Goal: Task Accomplishment & Management: Complete application form

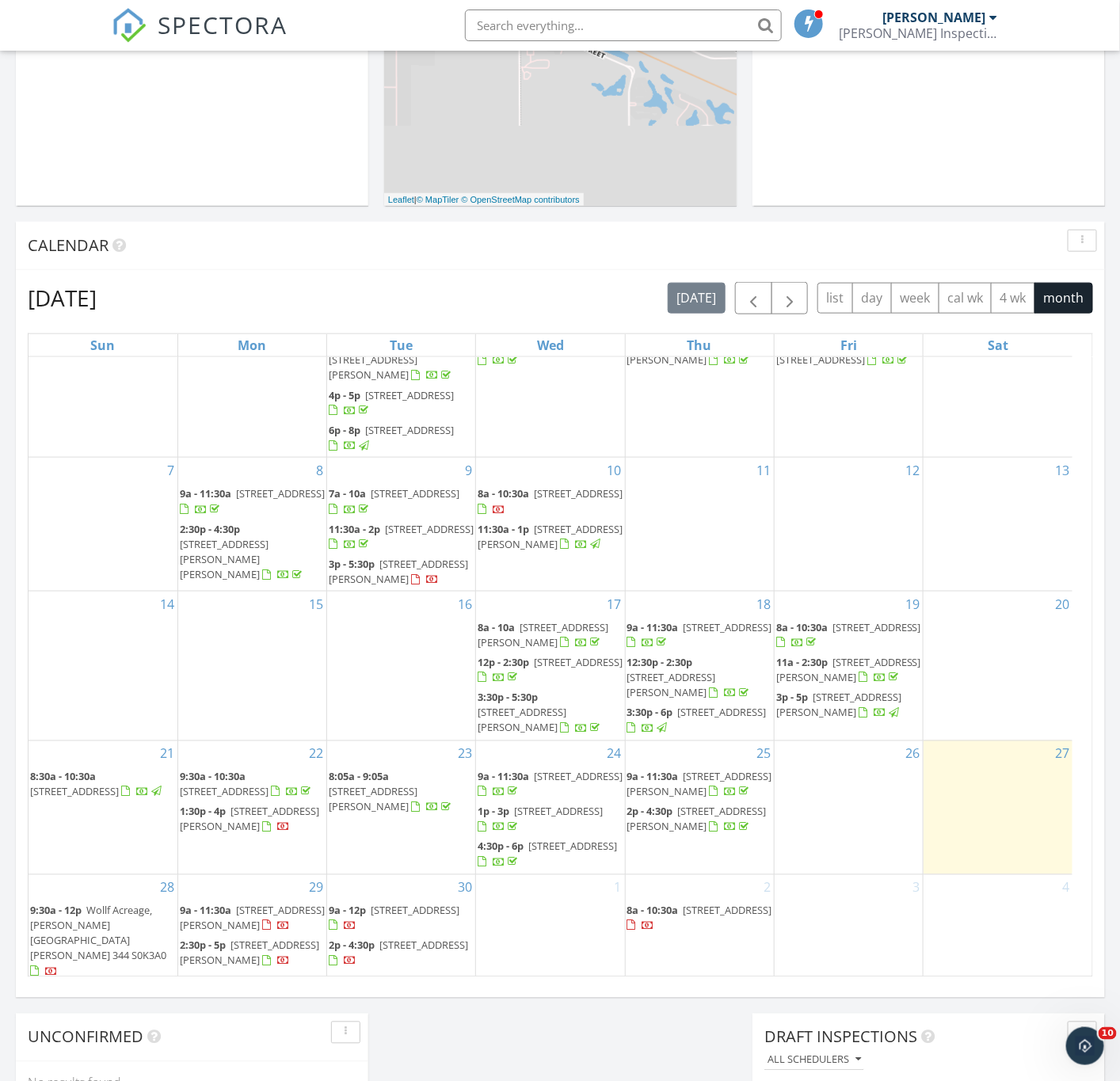
scroll to position [91, 0]
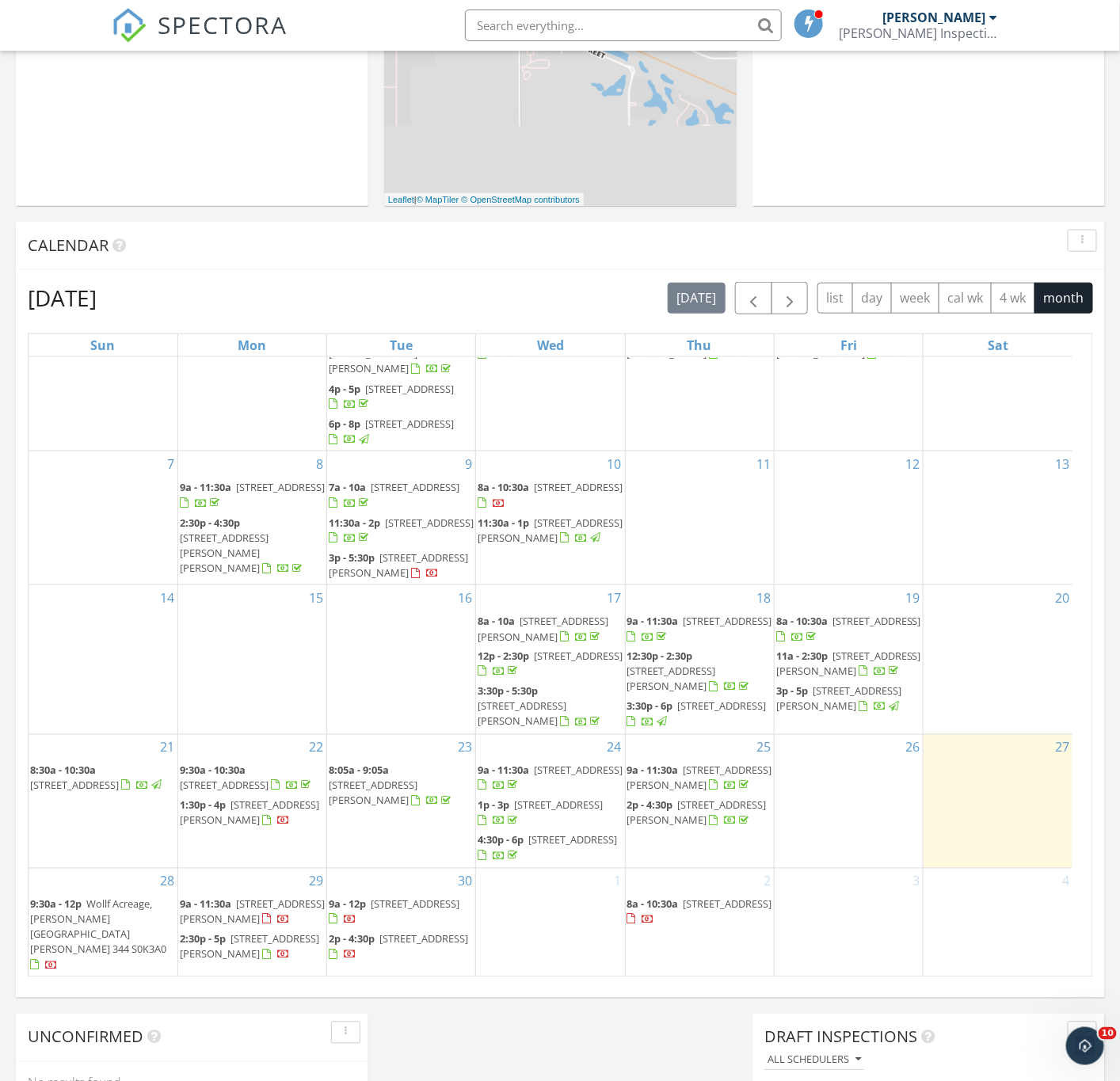
click at [677, 883] on div "2 8a - 10:30a 215 Ells Cres, Saskatoon S7L 6J4" at bounding box center [700, 922] width 148 height 108
click at [697, 825] on link "Inspection" at bounding box center [698, 816] width 82 height 26
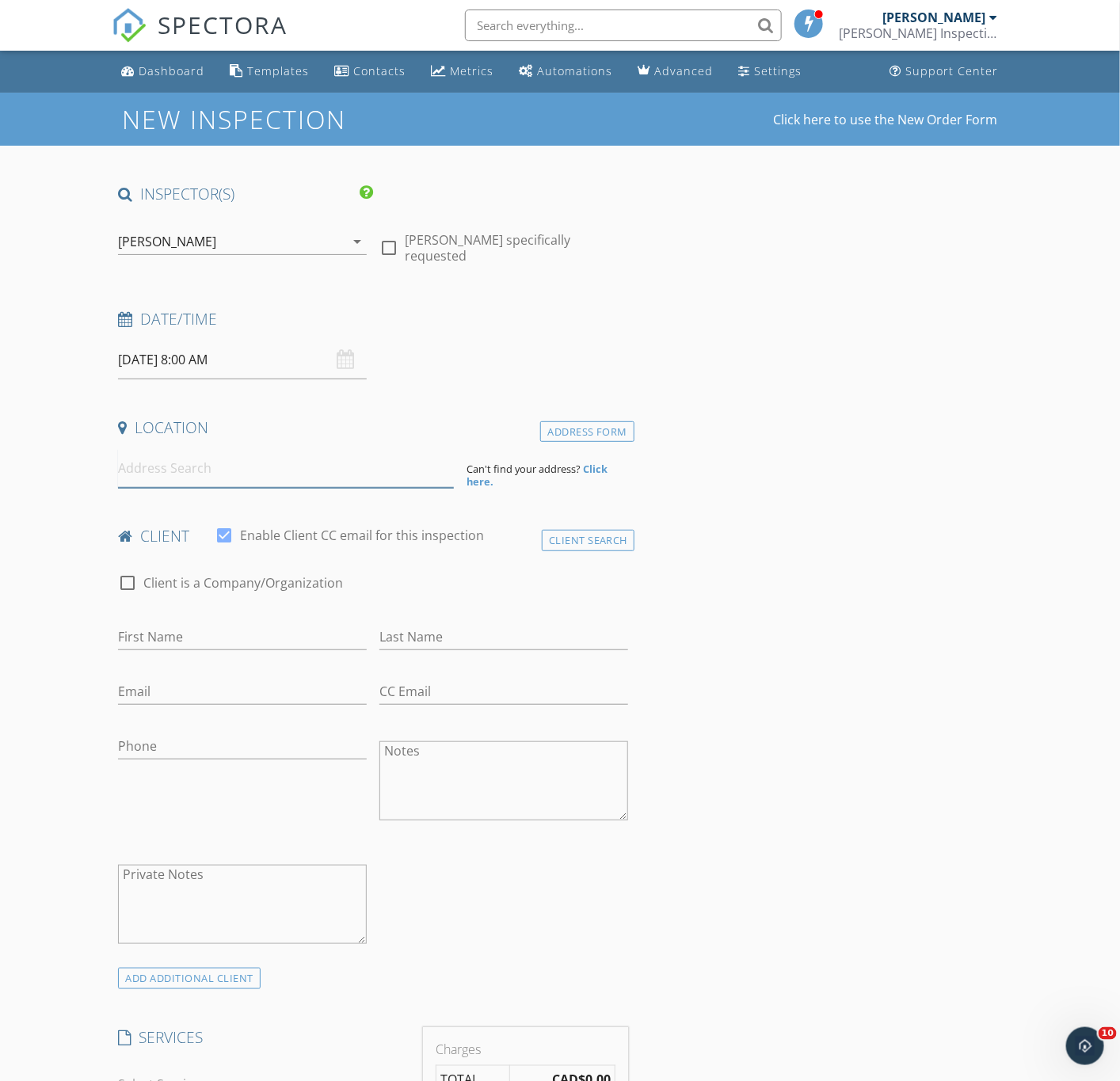
click at [202, 464] on input at bounding box center [286, 468] width 336 height 39
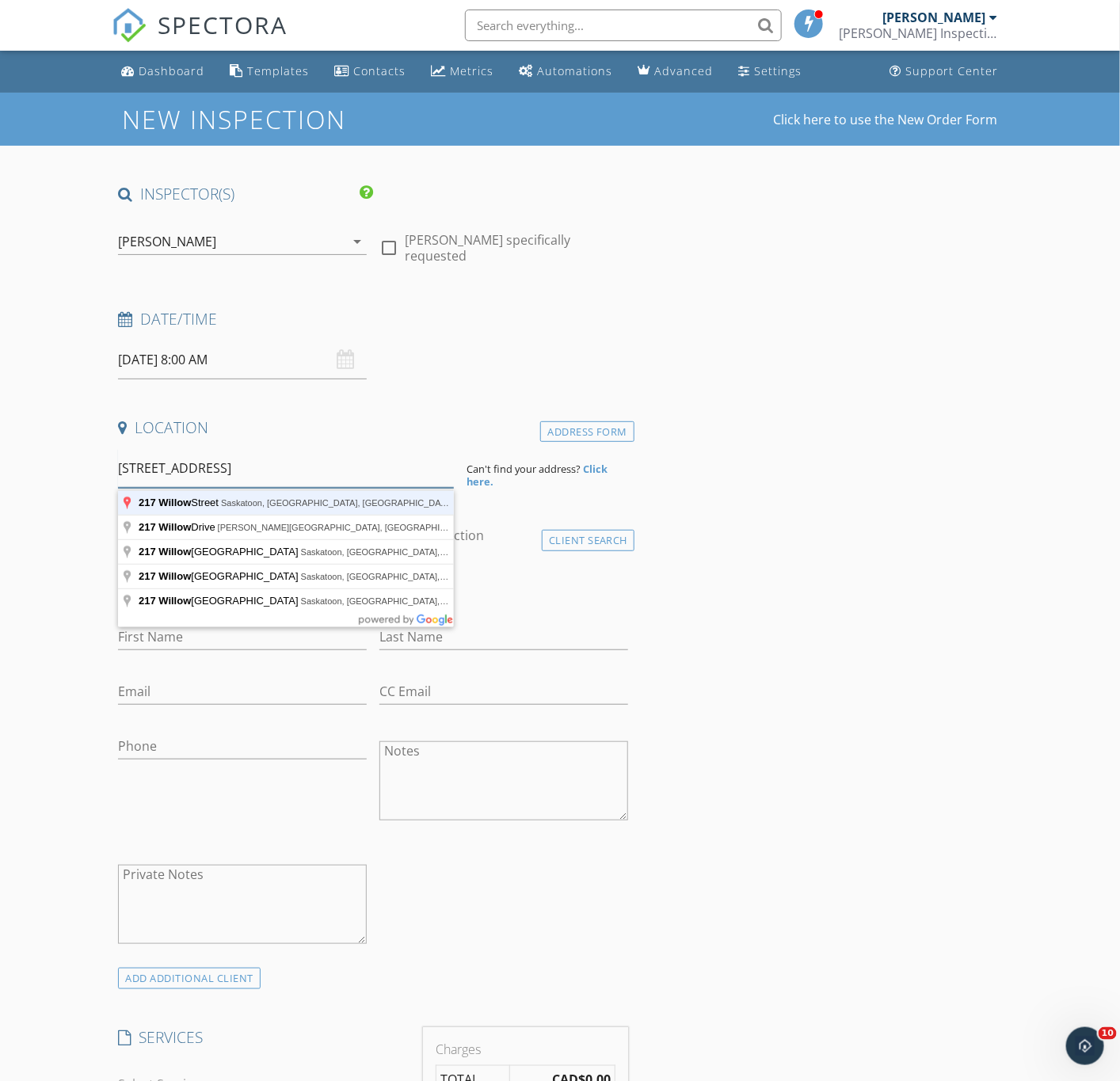
type input "[STREET_ADDRESS]"
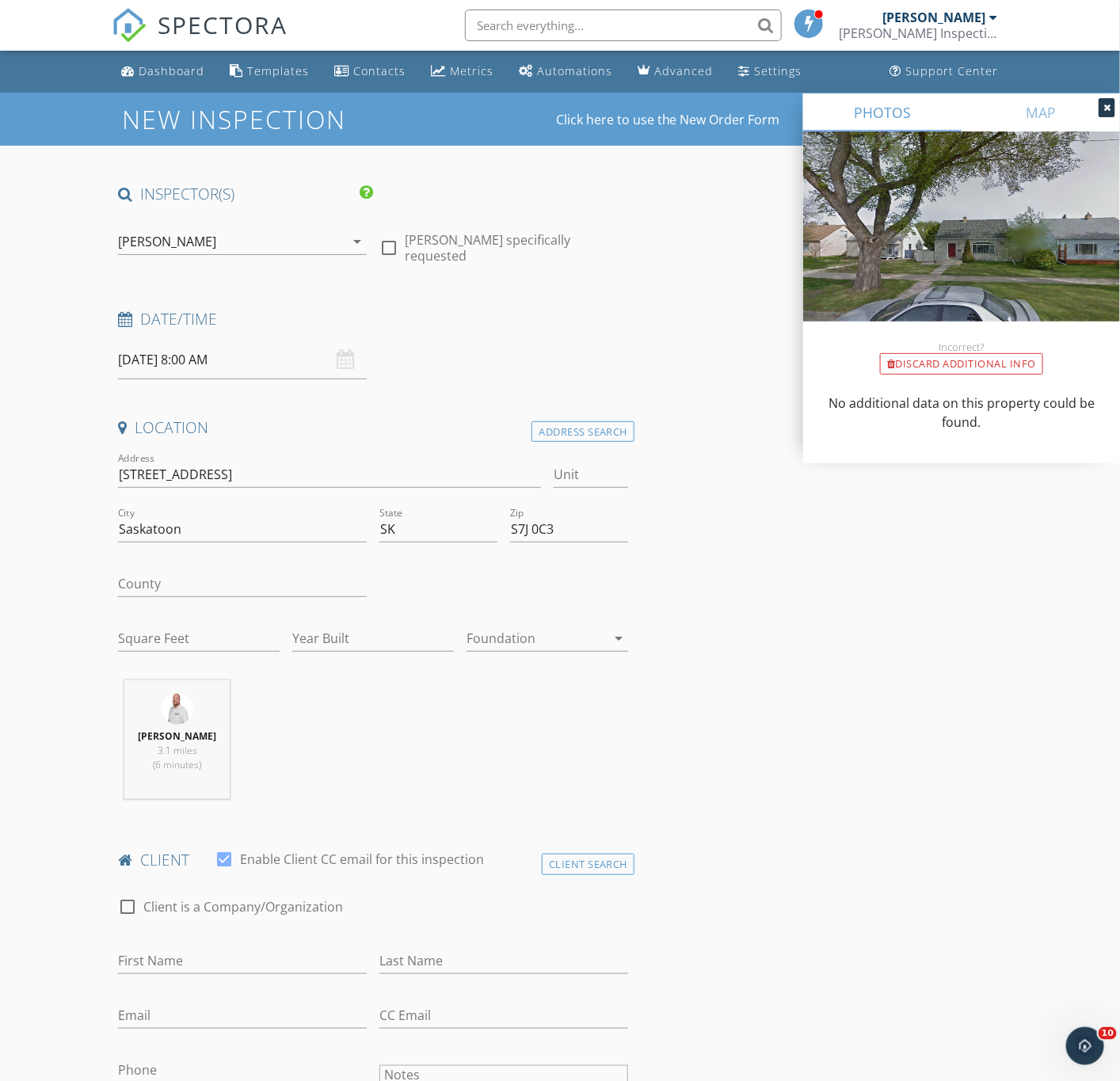
click at [160, 656] on div "Square Feet" at bounding box center [198, 647] width 161 height 42
click at [160, 635] on input "Square Feet" at bounding box center [198, 639] width 161 height 26
type input "882"
click at [367, 637] on input "Year Built" at bounding box center [372, 639] width 161 height 26
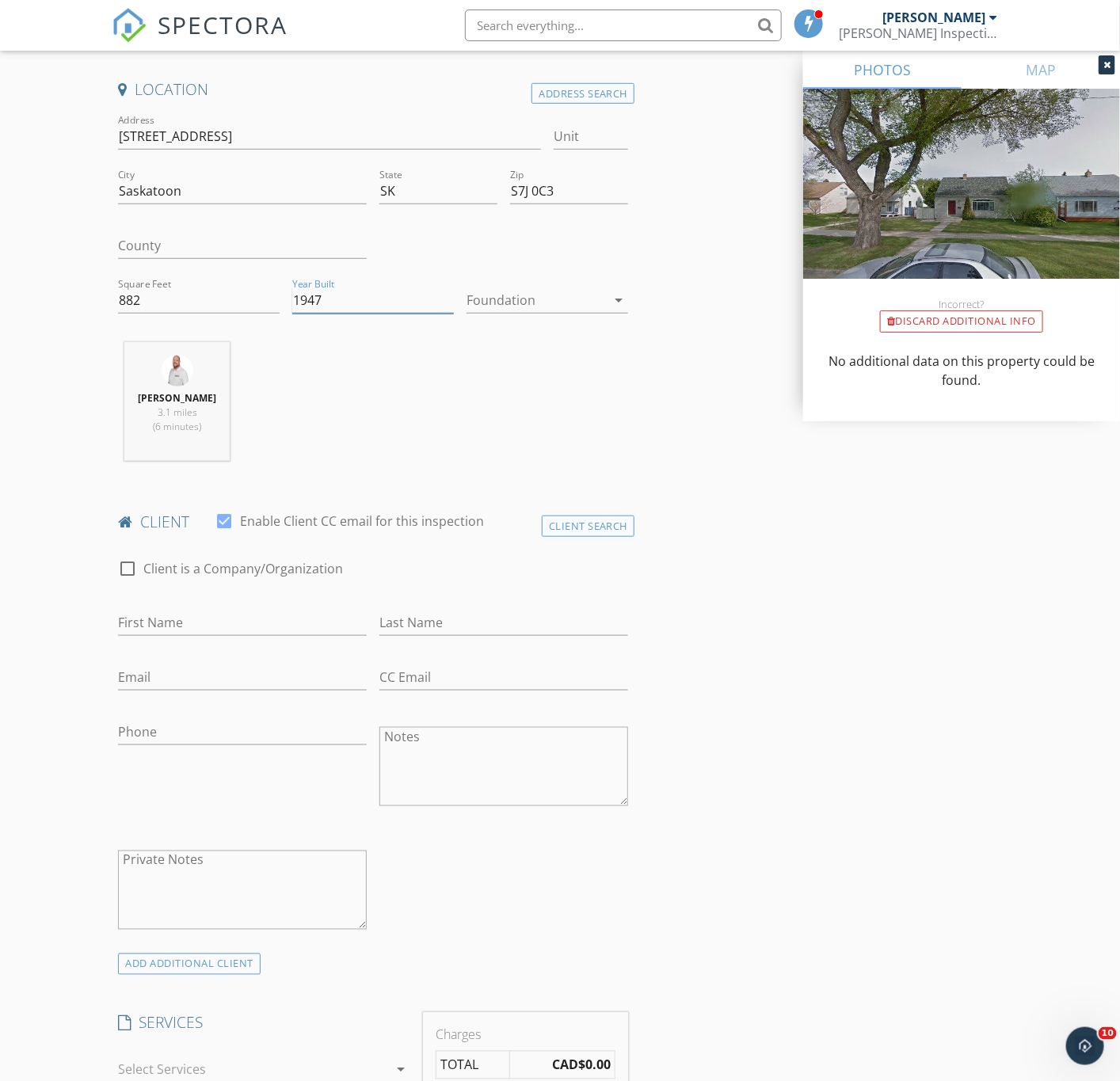
scroll to position [356, 0]
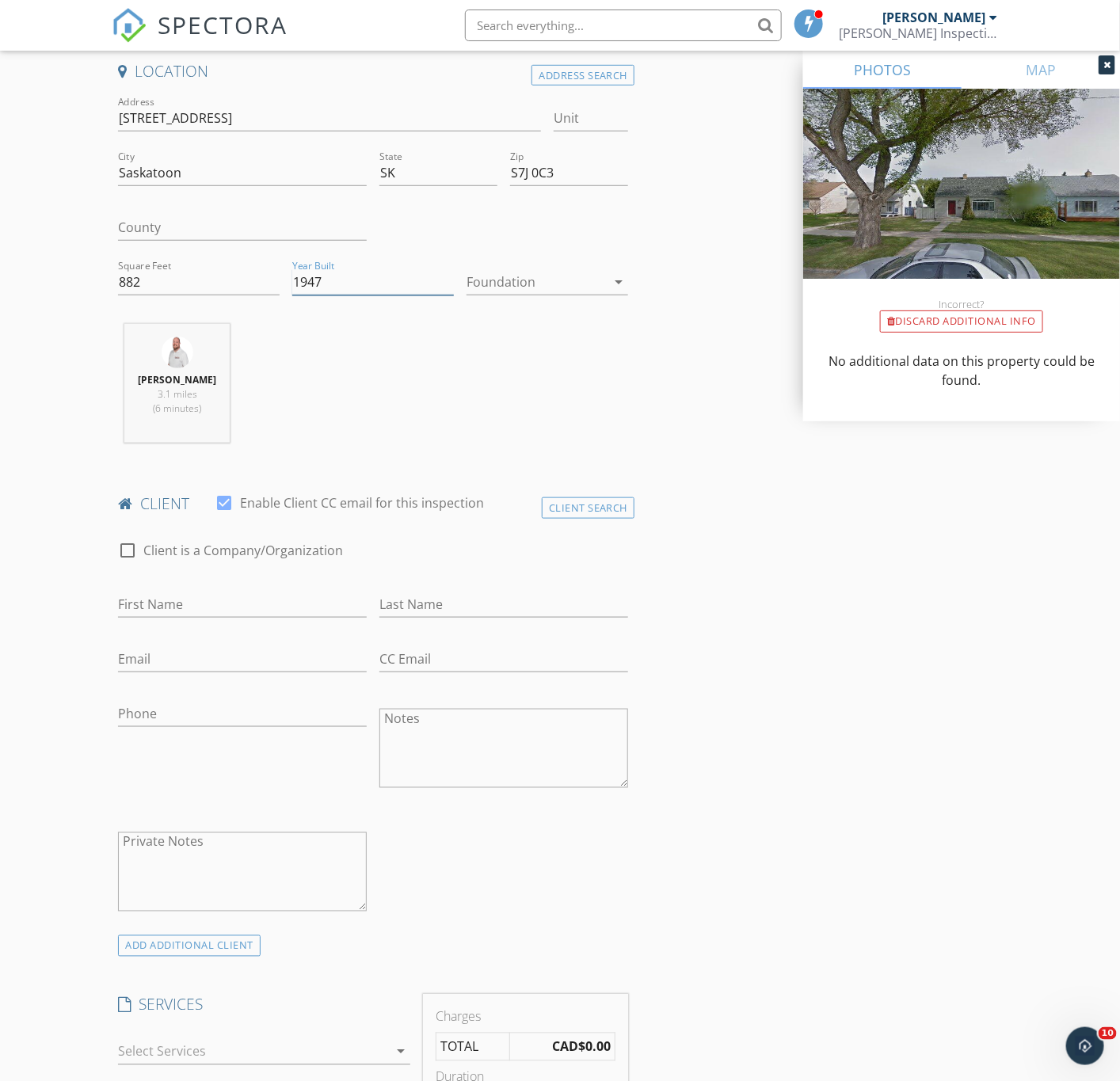
type input "1947"
click at [247, 613] on input "First Name" at bounding box center [243, 605] width 249 height 26
click at [185, 606] on input "First Name" at bounding box center [243, 605] width 249 height 26
paste input "Eimee"
type input "Eimee"
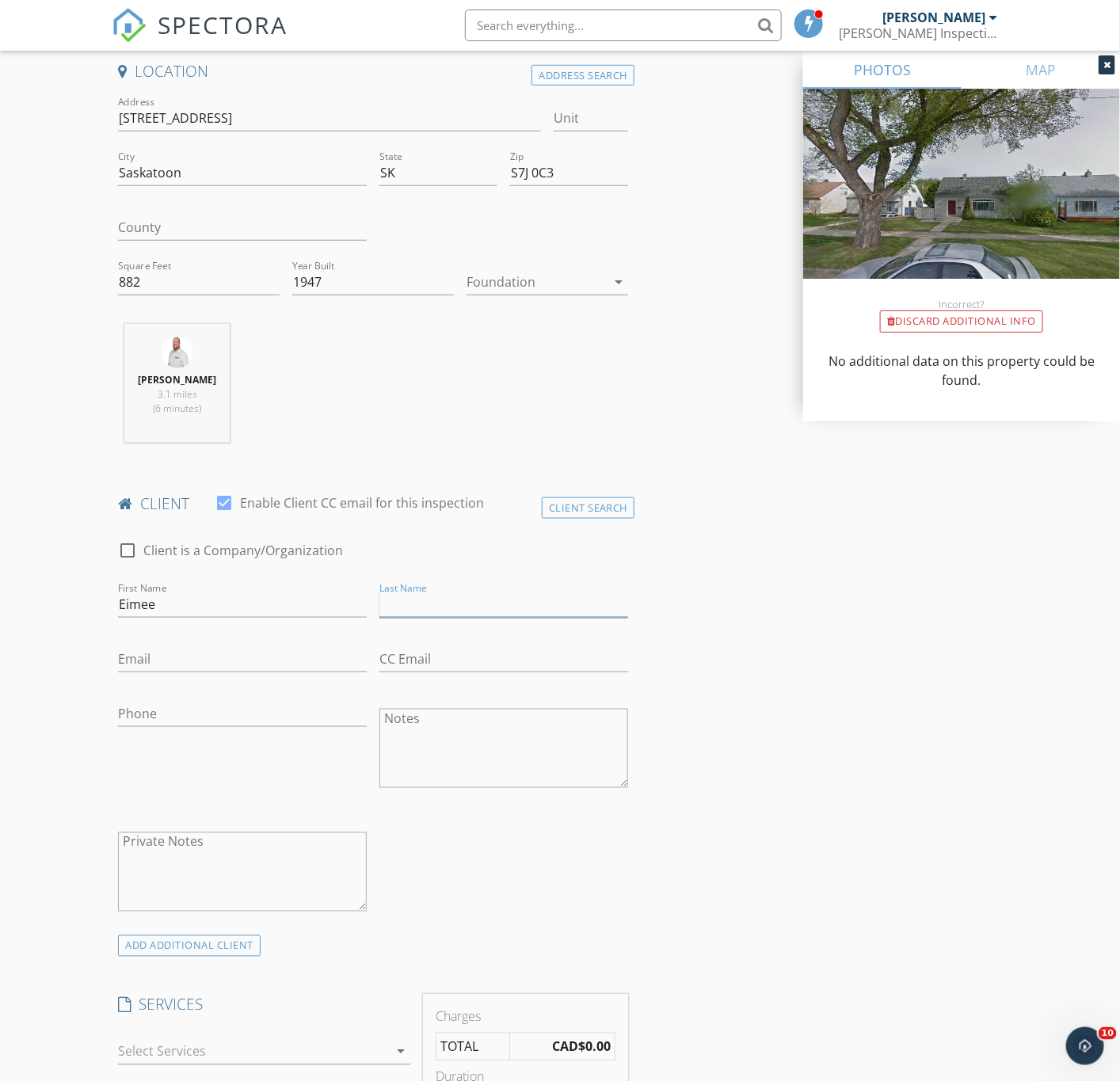
click at [456, 607] on input "Last Name" at bounding box center [504, 605] width 249 height 26
paste input "Policarpio"
type input "Policarpio"
click at [175, 657] on input "Email" at bounding box center [243, 660] width 249 height 26
click at [199, 666] on input "Email" at bounding box center [243, 660] width 249 height 26
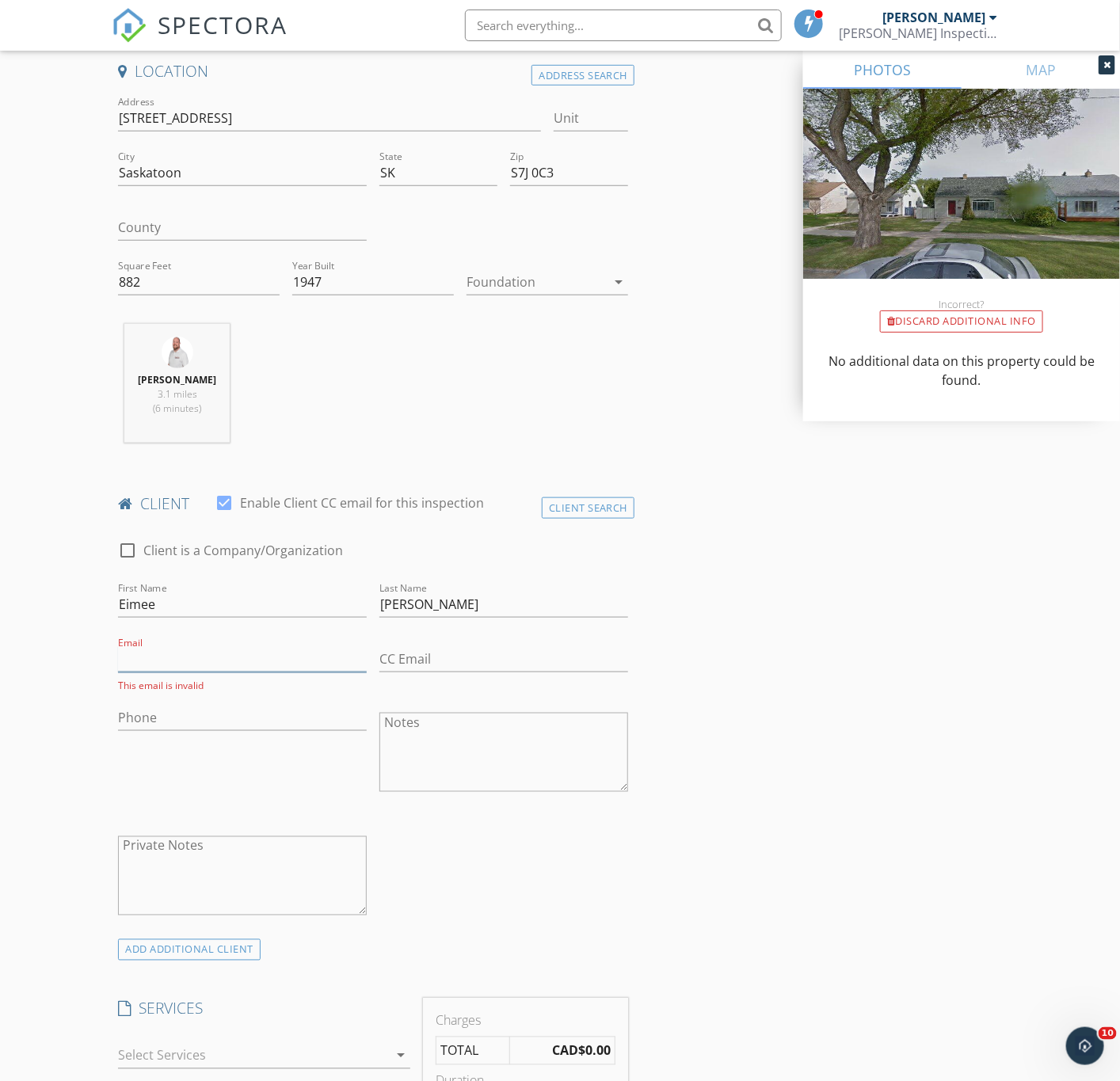
paste input "eimeeandrea@yahoo.com."
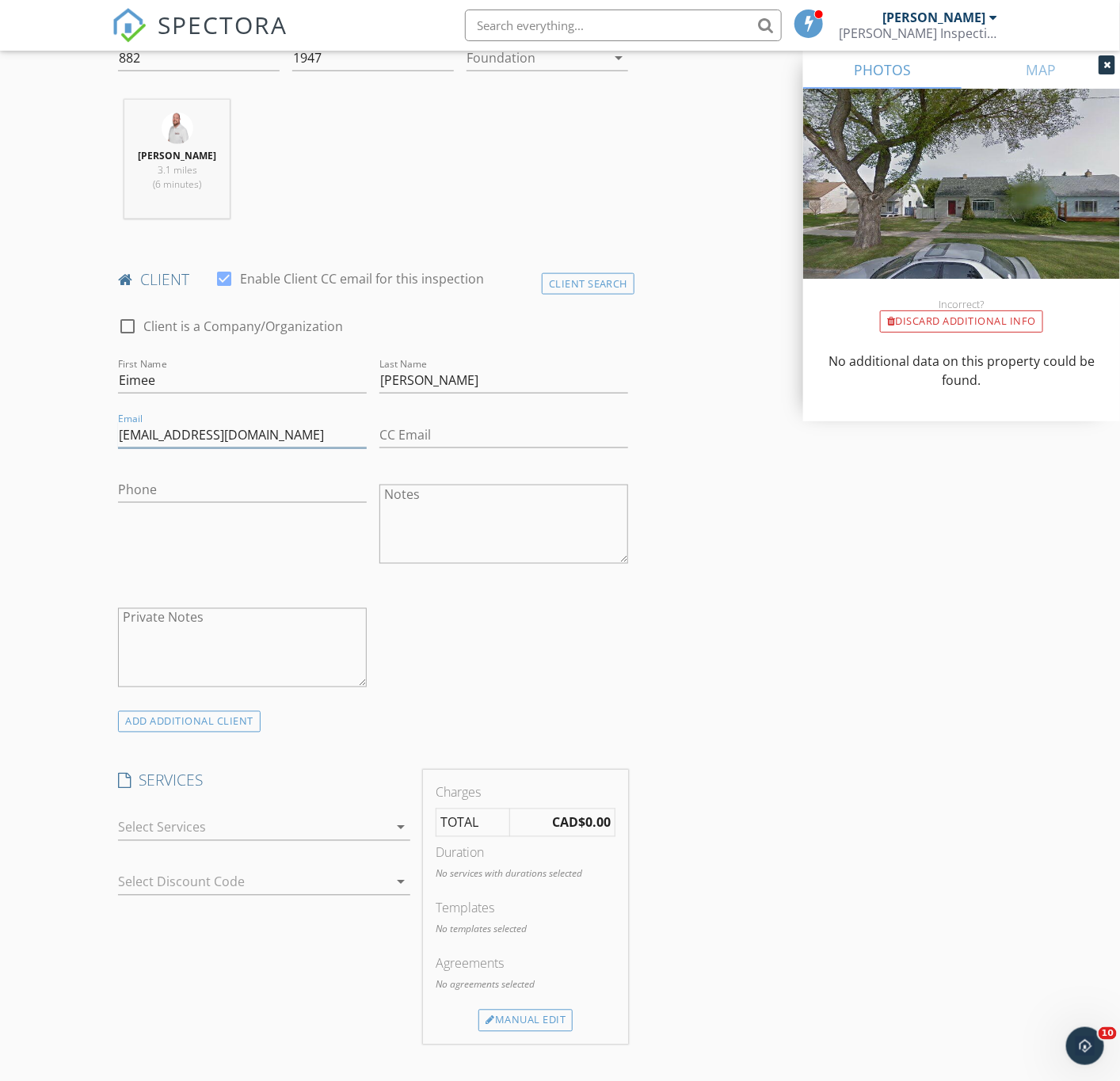
scroll to position [594, 0]
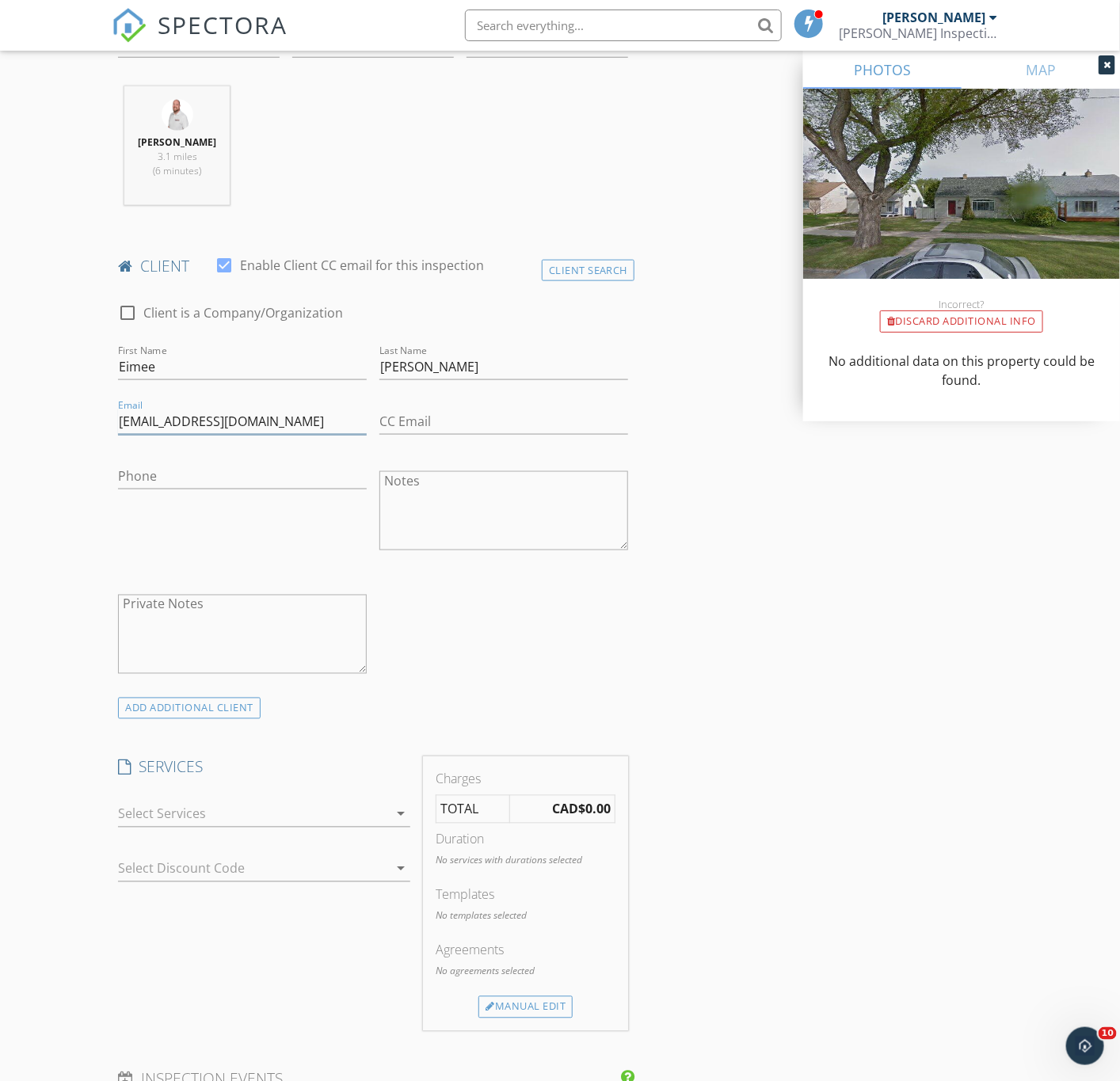
type input "eimeeandrea@yahoo.com"
click at [168, 798] on div "check_box_outline_blank Townhouse/Condo Inspection Townhouse/Condo Inspection c…" at bounding box center [264, 817] width 292 height 51
click at [165, 825] on div at bounding box center [253, 814] width 270 height 26
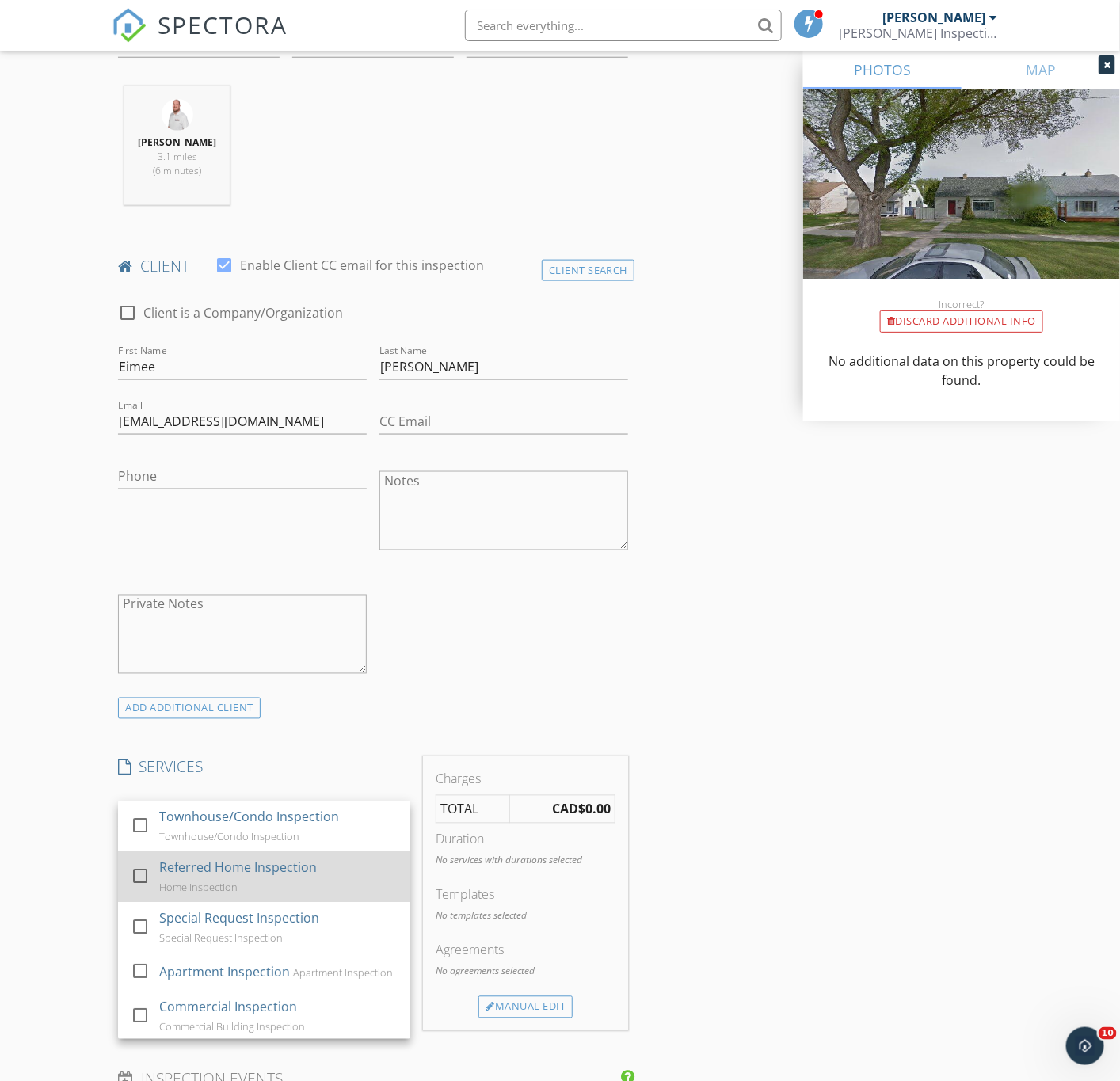
click at [214, 869] on div "Referred Home Inspection" at bounding box center [238, 869] width 158 height 19
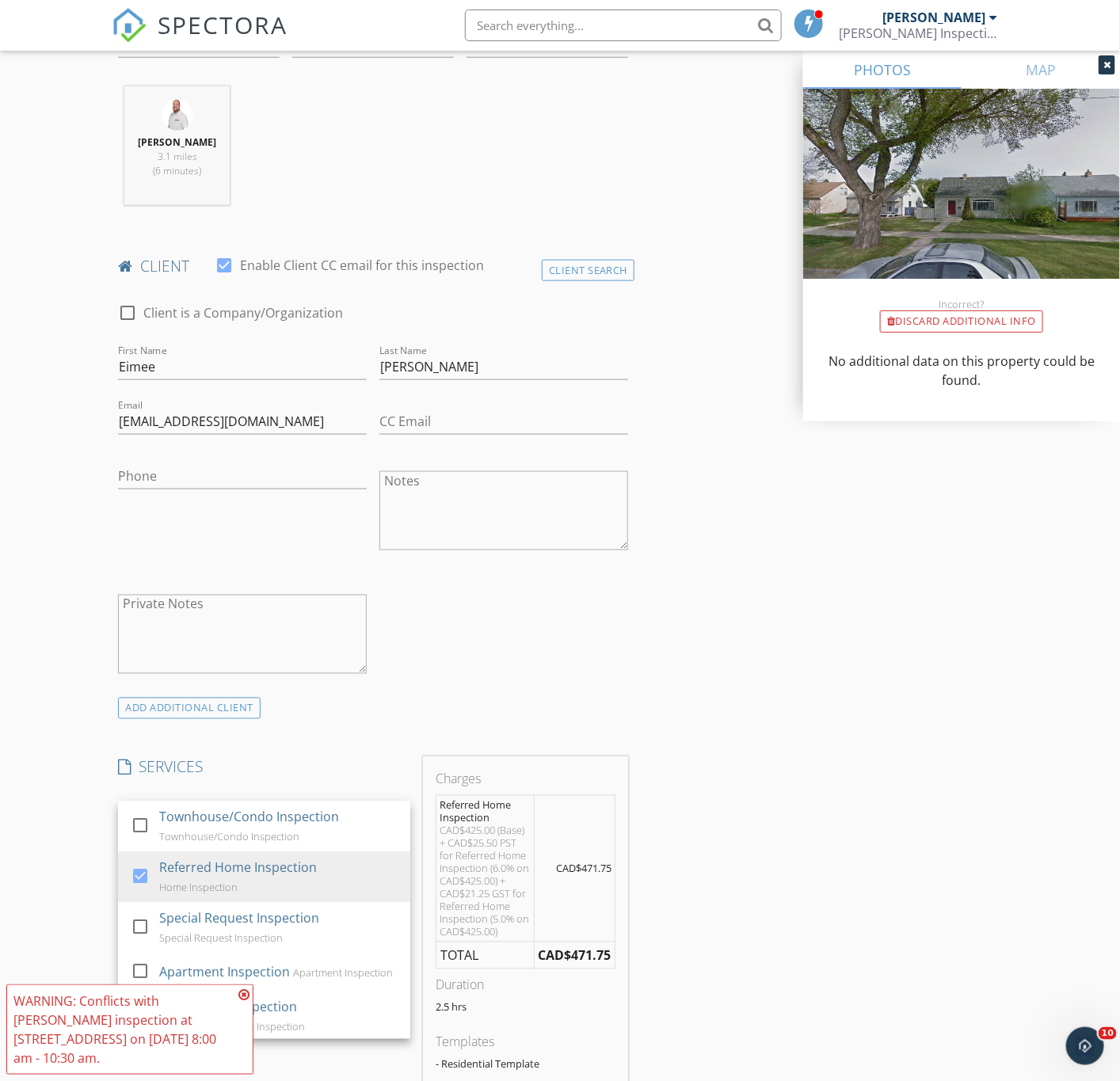
click at [579, 623] on div "check_box_outline_blank Client is a Company/Organization First Name Eimee Last …" at bounding box center [373, 492] width 523 height 410
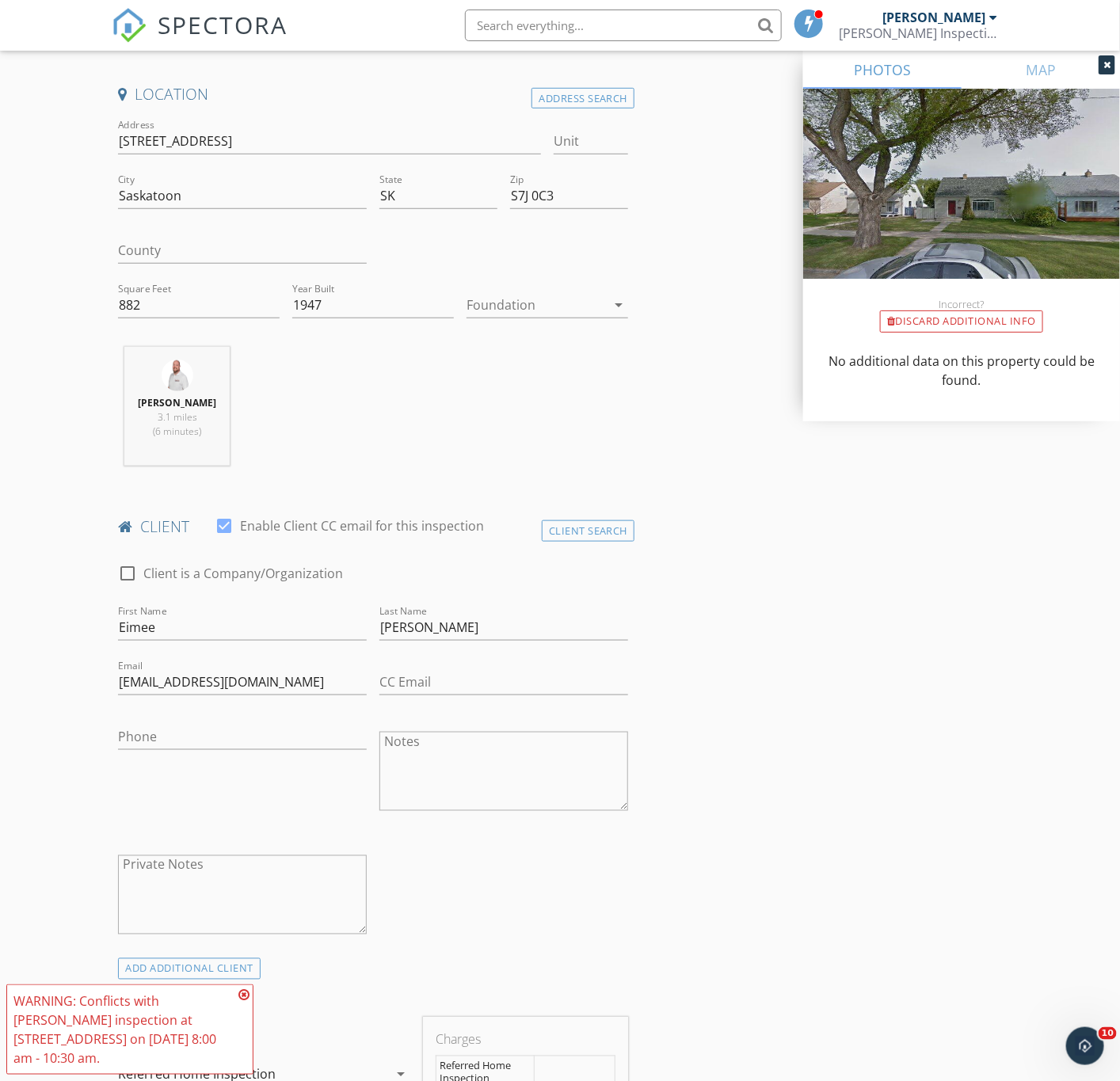
scroll to position [0, 0]
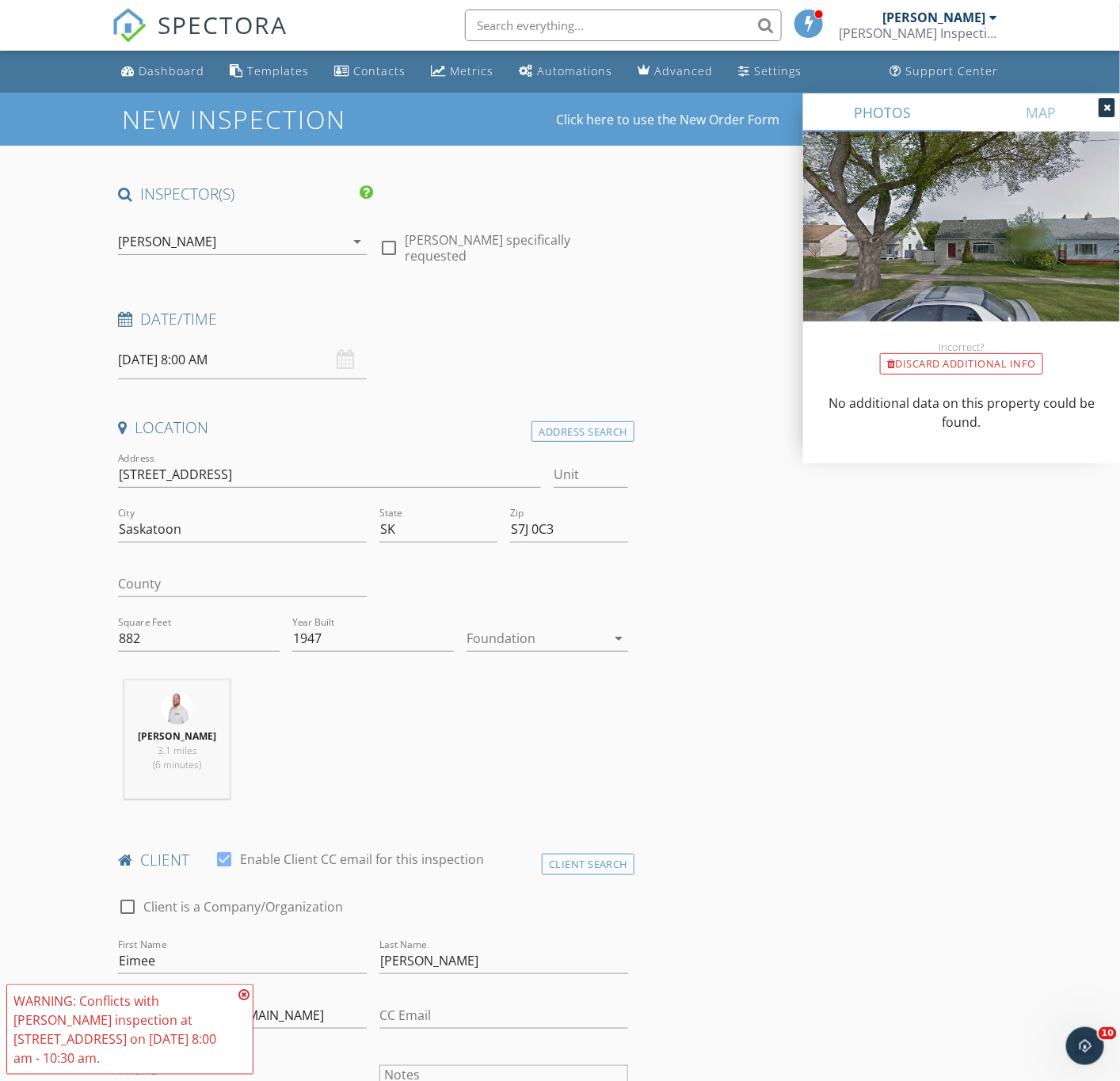
click at [205, 362] on input "10/02/2025 8:00 AM" at bounding box center [243, 360] width 249 height 39
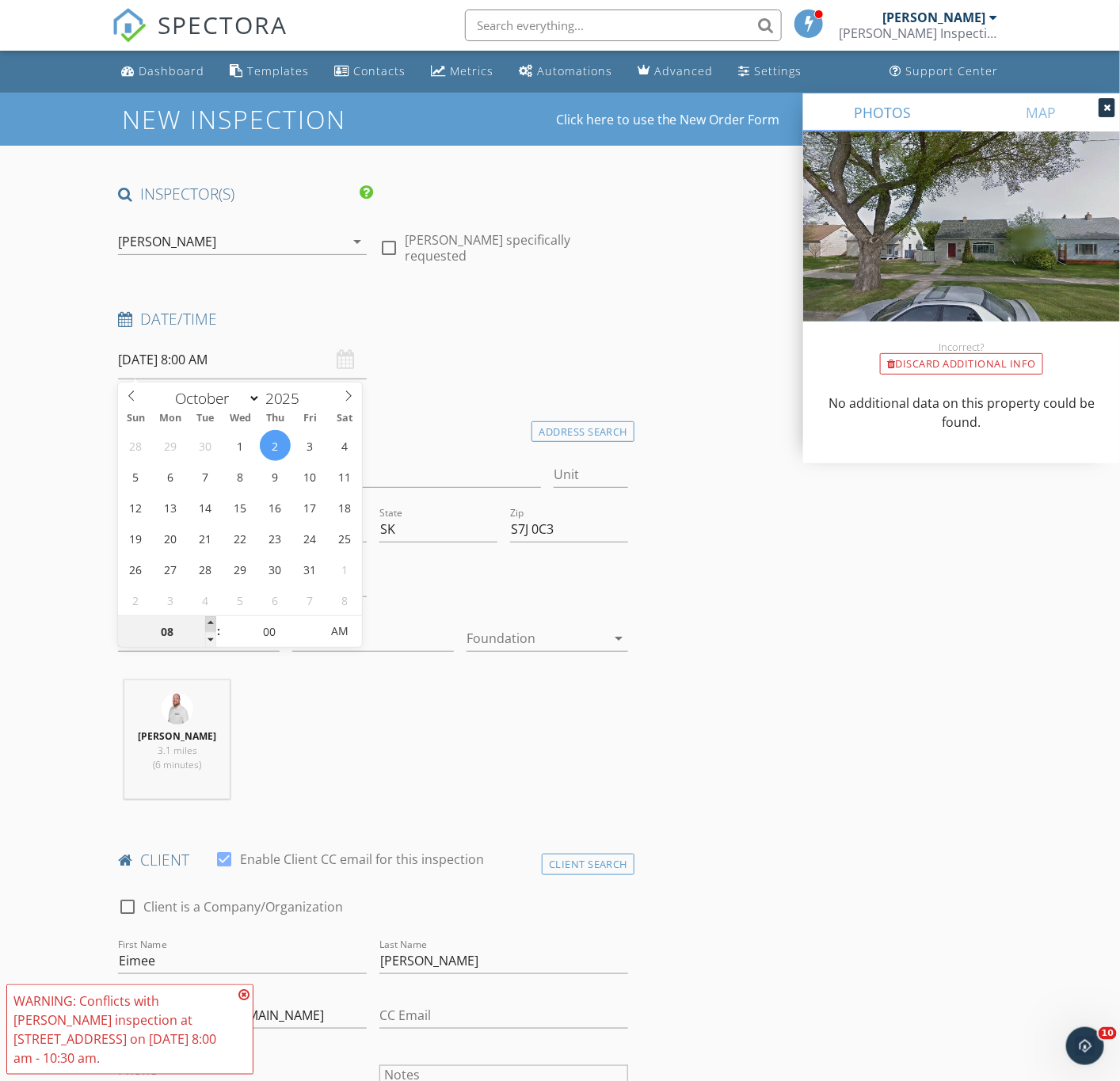
type input "09"
type input "10/02/2025 9:00 AM"
click at [205, 623] on span at bounding box center [211, 624] width 11 height 16
type input "10"
type input "10/02/2025 10:00 AM"
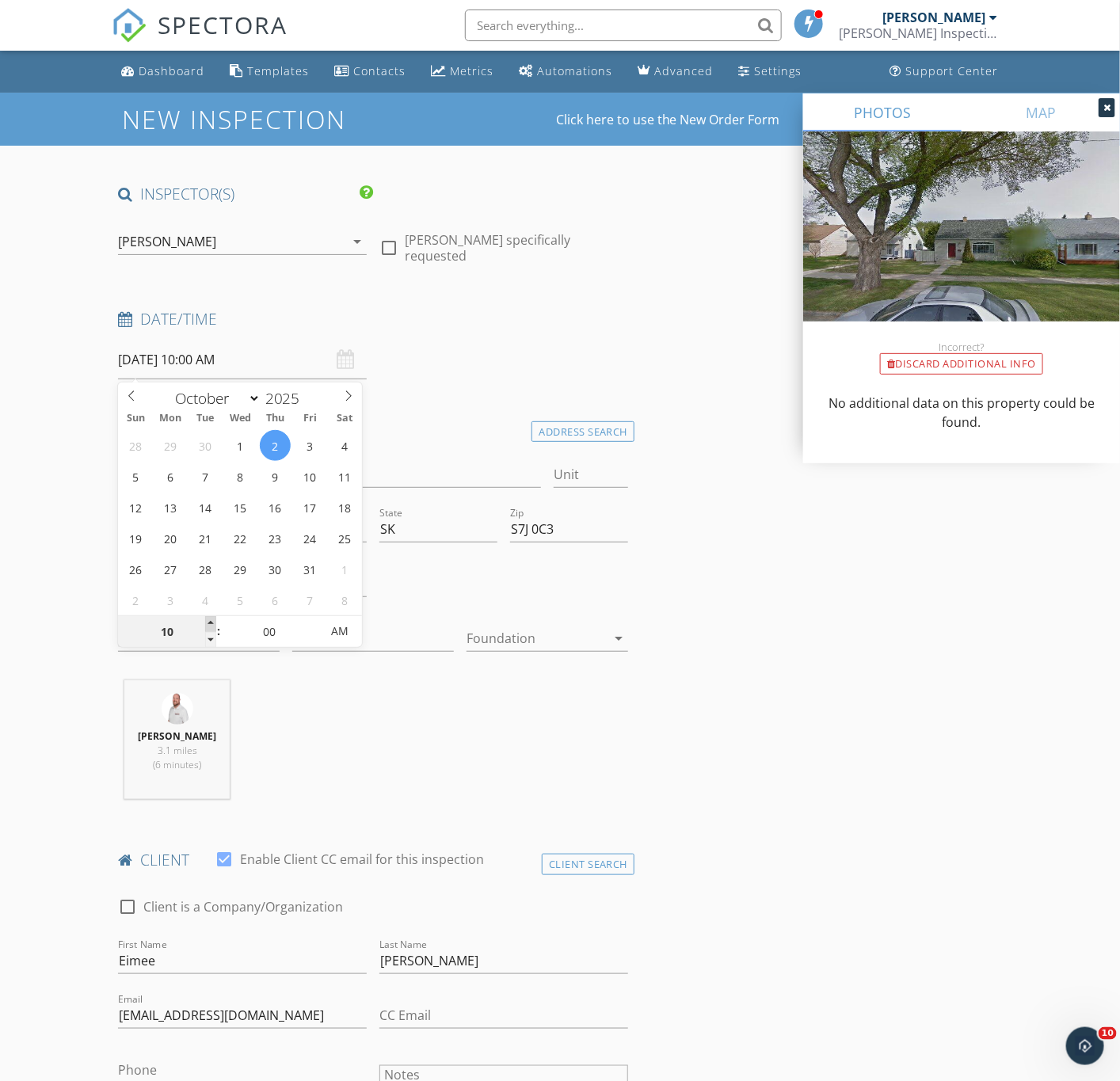
click at [205, 623] on span at bounding box center [211, 624] width 11 height 16
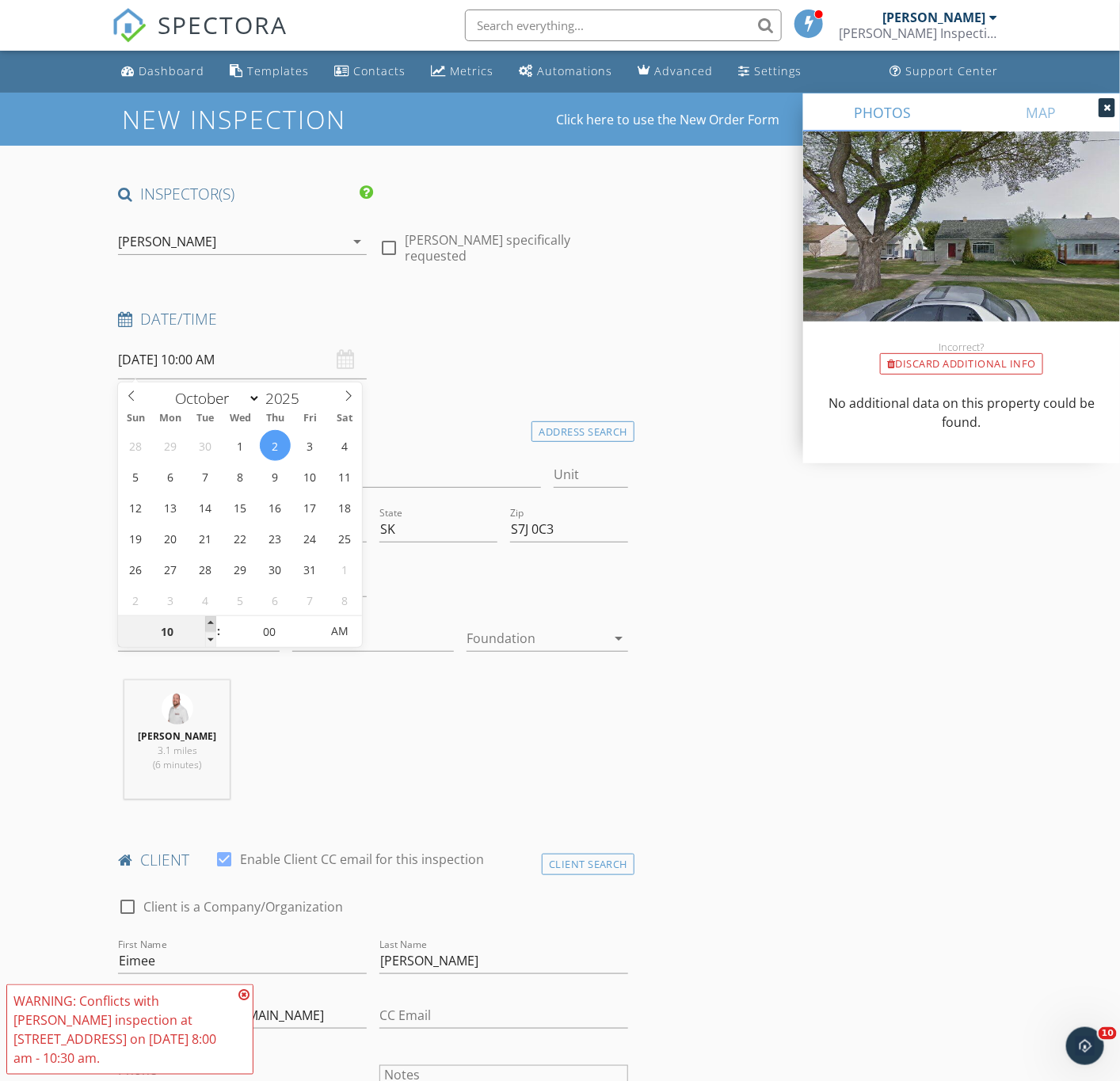
type input "11"
type input "10/02/2025 11:00 AM"
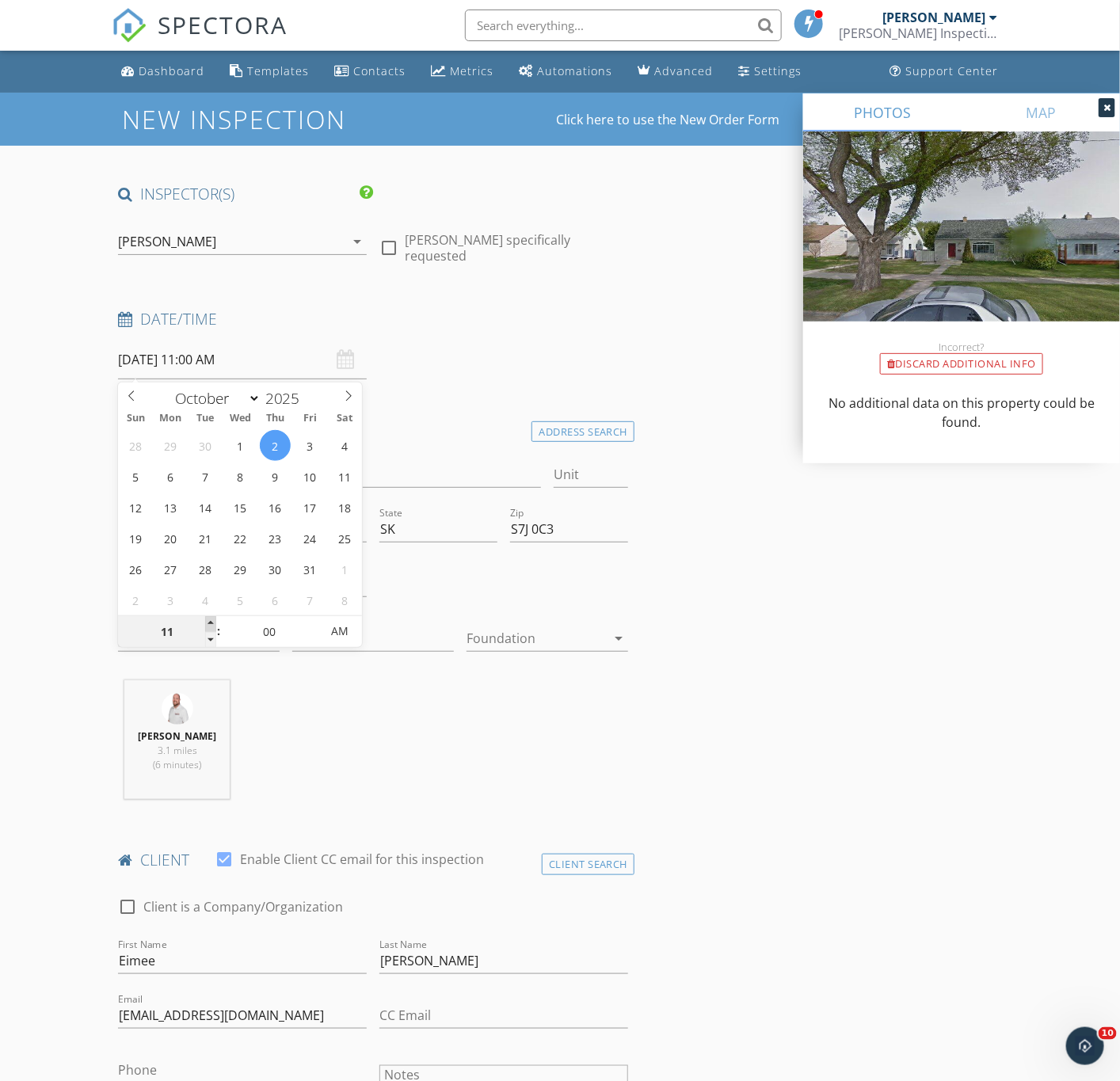
click at [205, 623] on span at bounding box center [211, 624] width 11 height 16
type input "05"
type input "10/02/2025 11:05 AM"
click at [314, 626] on span at bounding box center [313, 624] width 11 height 16
type input "10"
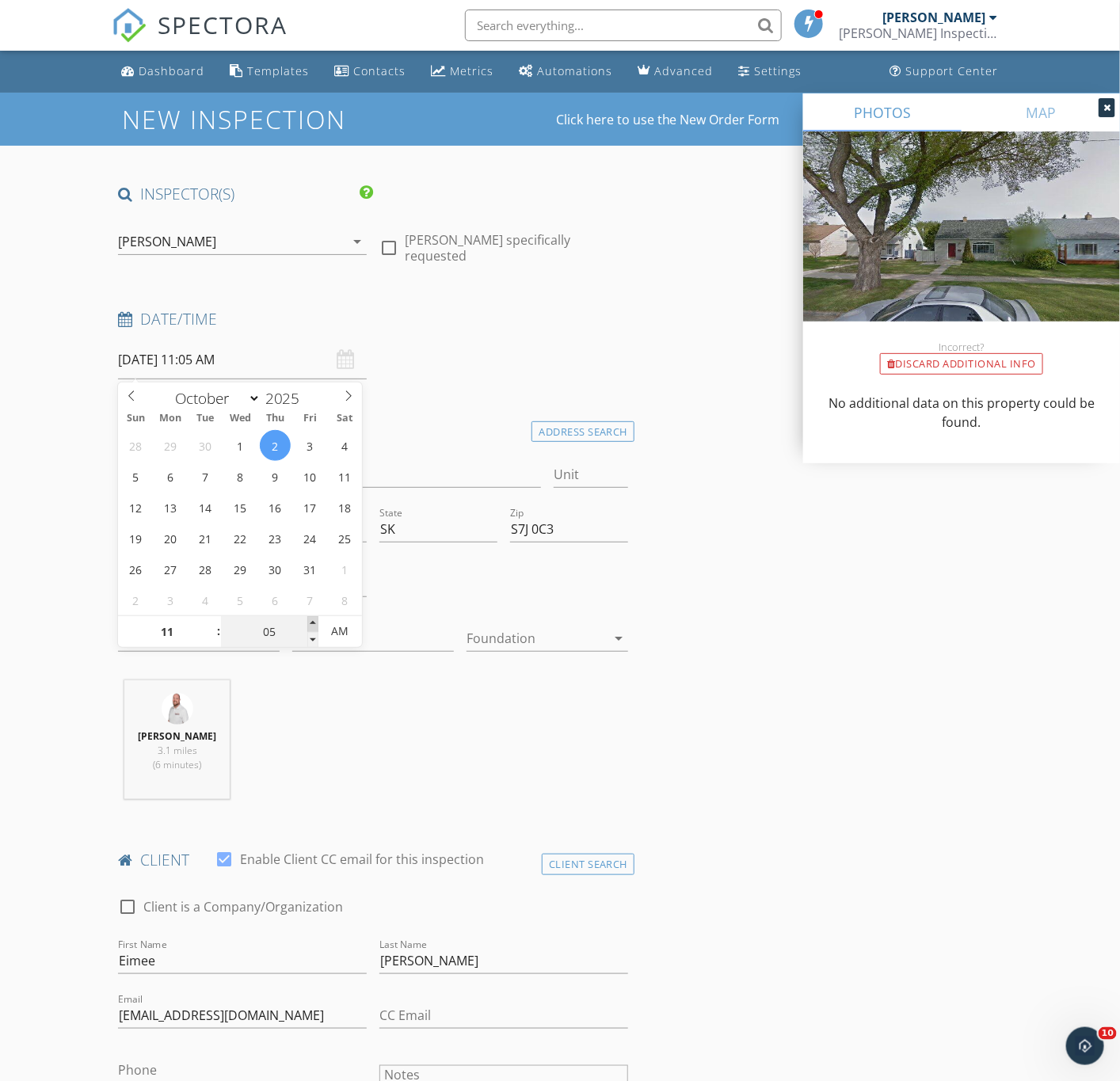
type input "10/02/2025 11:10 AM"
click at [314, 626] on span at bounding box center [313, 624] width 11 height 16
type input "15"
type input "10/02/2025 11:15 AM"
click at [314, 626] on span at bounding box center [313, 624] width 11 height 16
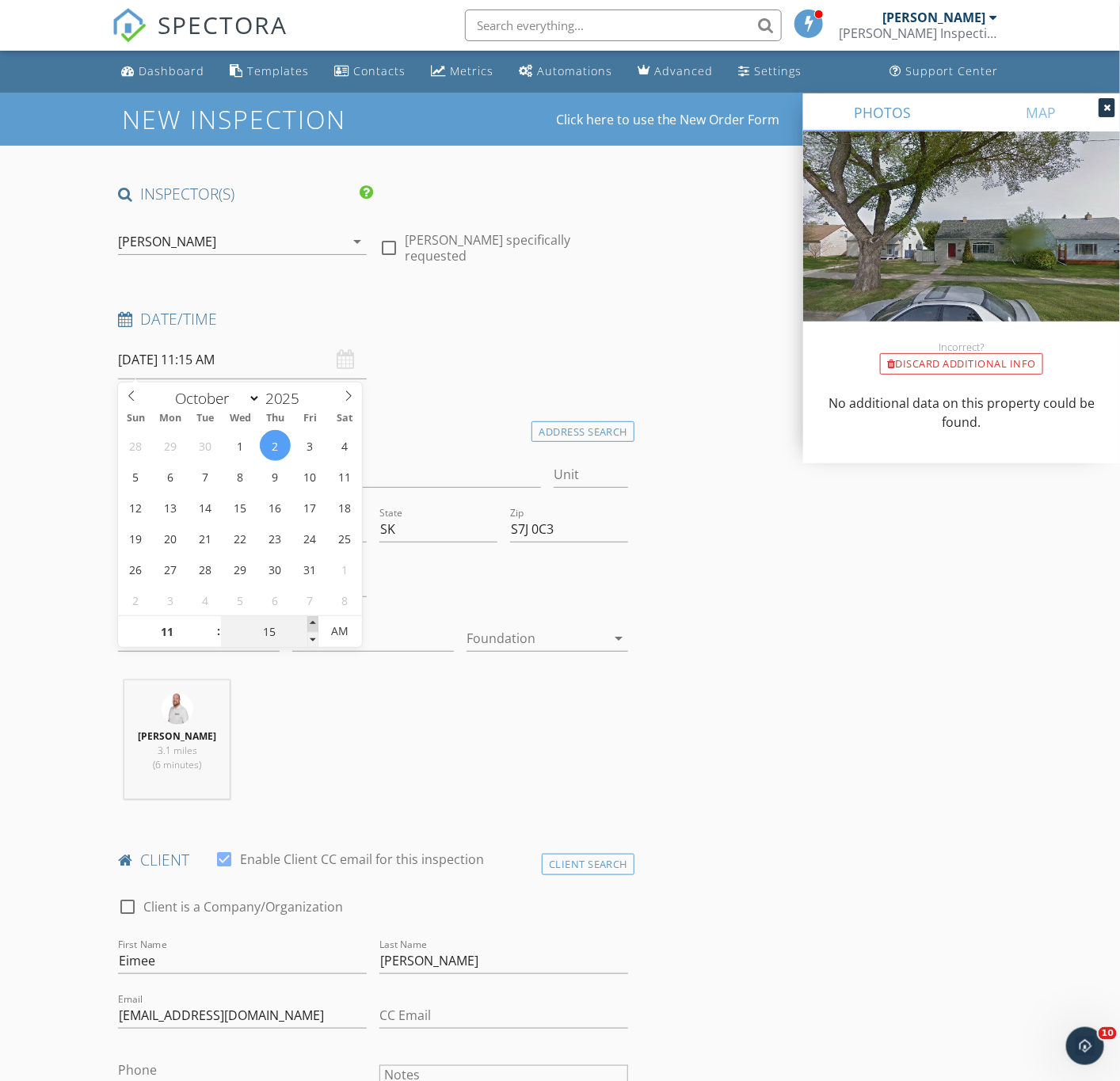
type input "20"
type input "10/02/2025 11:20 AM"
click at [314, 626] on span at bounding box center [313, 624] width 11 height 16
type input "25"
type input "10/02/2025 11:25 AM"
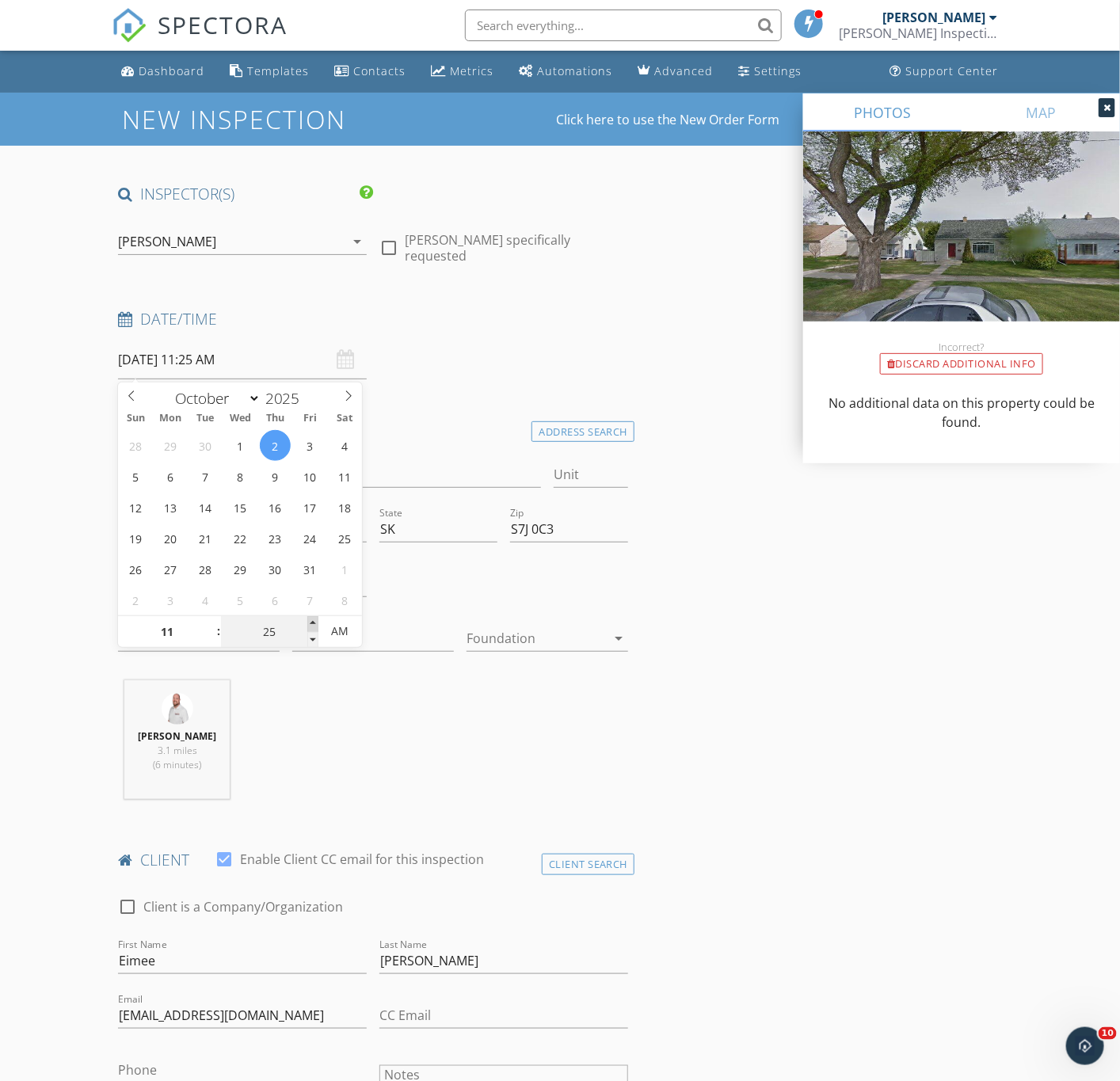
click at [314, 626] on span at bounding box center [313, 624] width 11 height 16
type input "30"
type input "10/02/2025 11:30 AM"
click at [314, 626] on span at bounding box center [313, 624] width 11 height 16
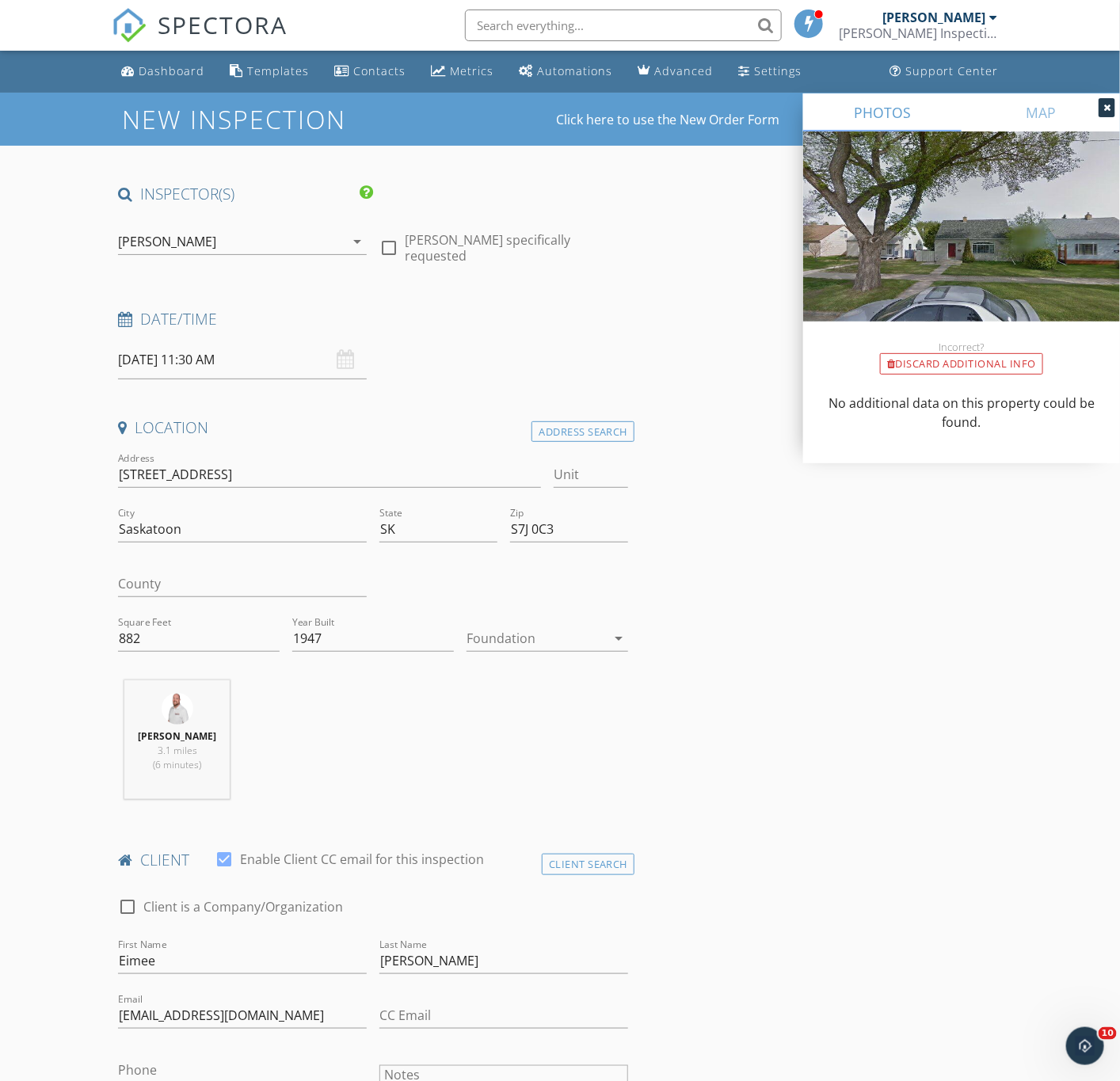
click at [347, 765] on div "Spencer Barber 3.1 miles (6 minutes)" at bounding box center [373, 746] width 523 height 131
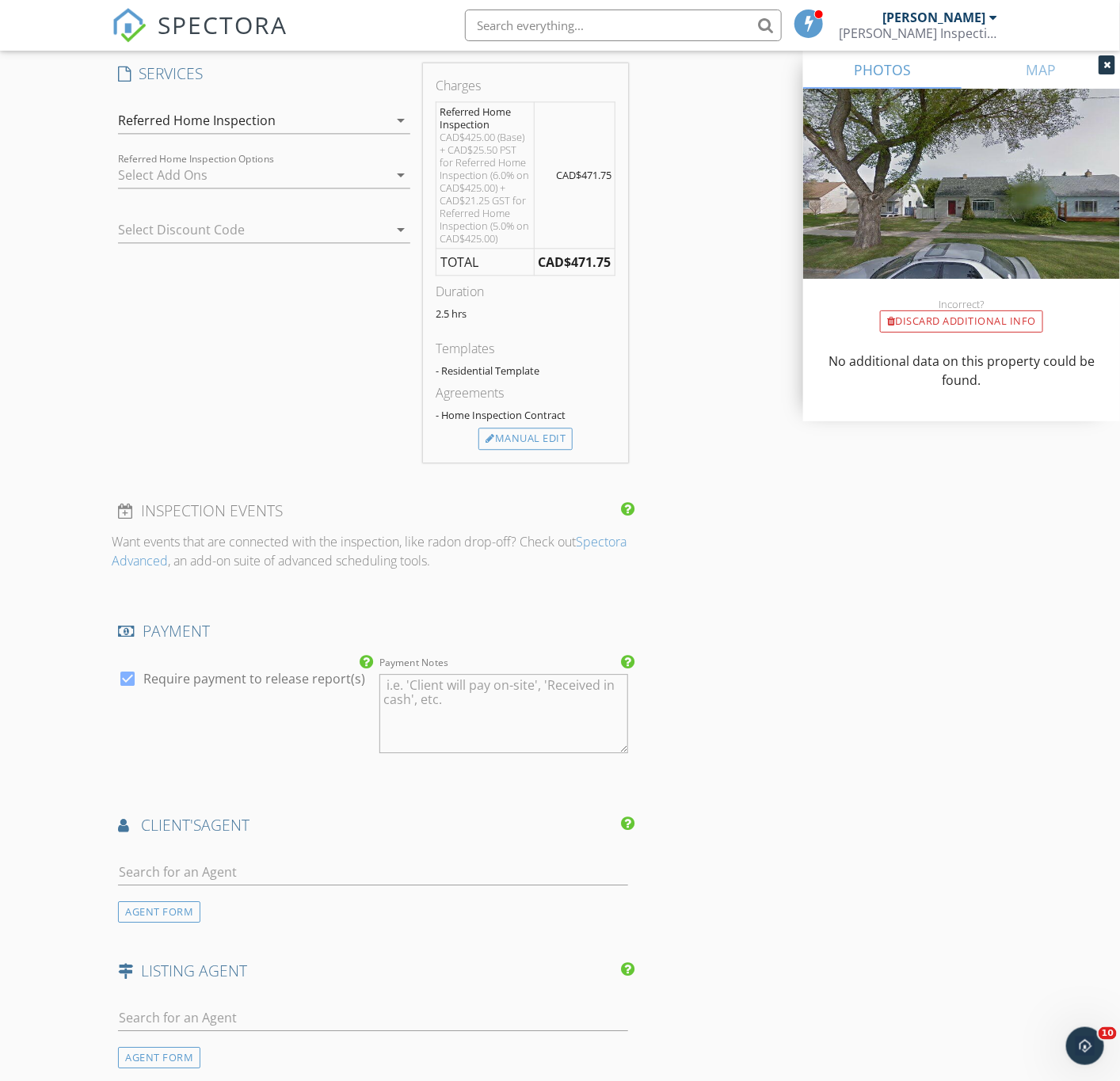
scroll to position [1307, 0]
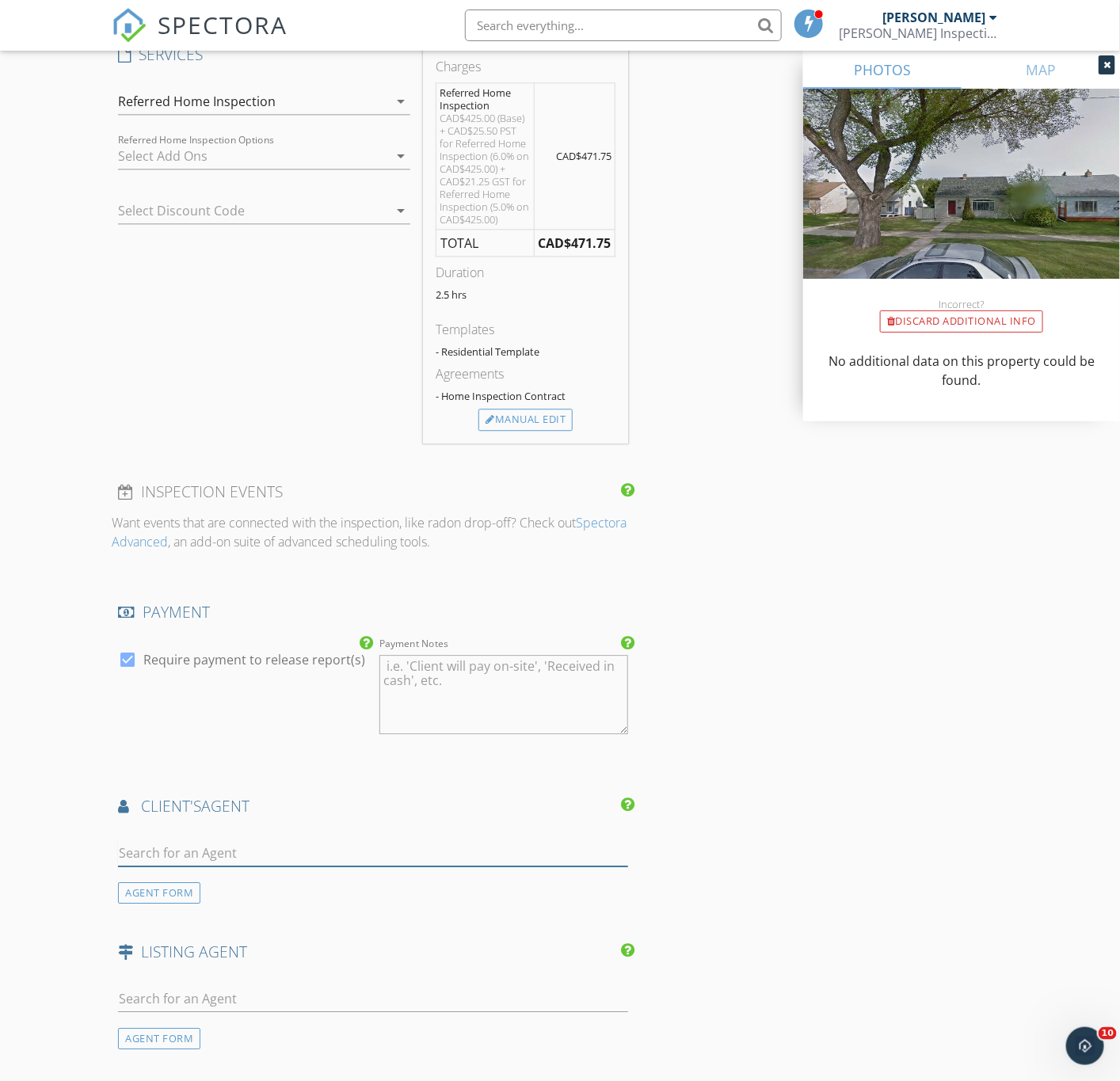
click at [269, 853] on input "text" at bounding box center [373, 854] width 510 height 26
type input "Alysa"
click at [280, 886] on div "Alysa Mathies" at bounding box center [223, 882] width 121 height 19
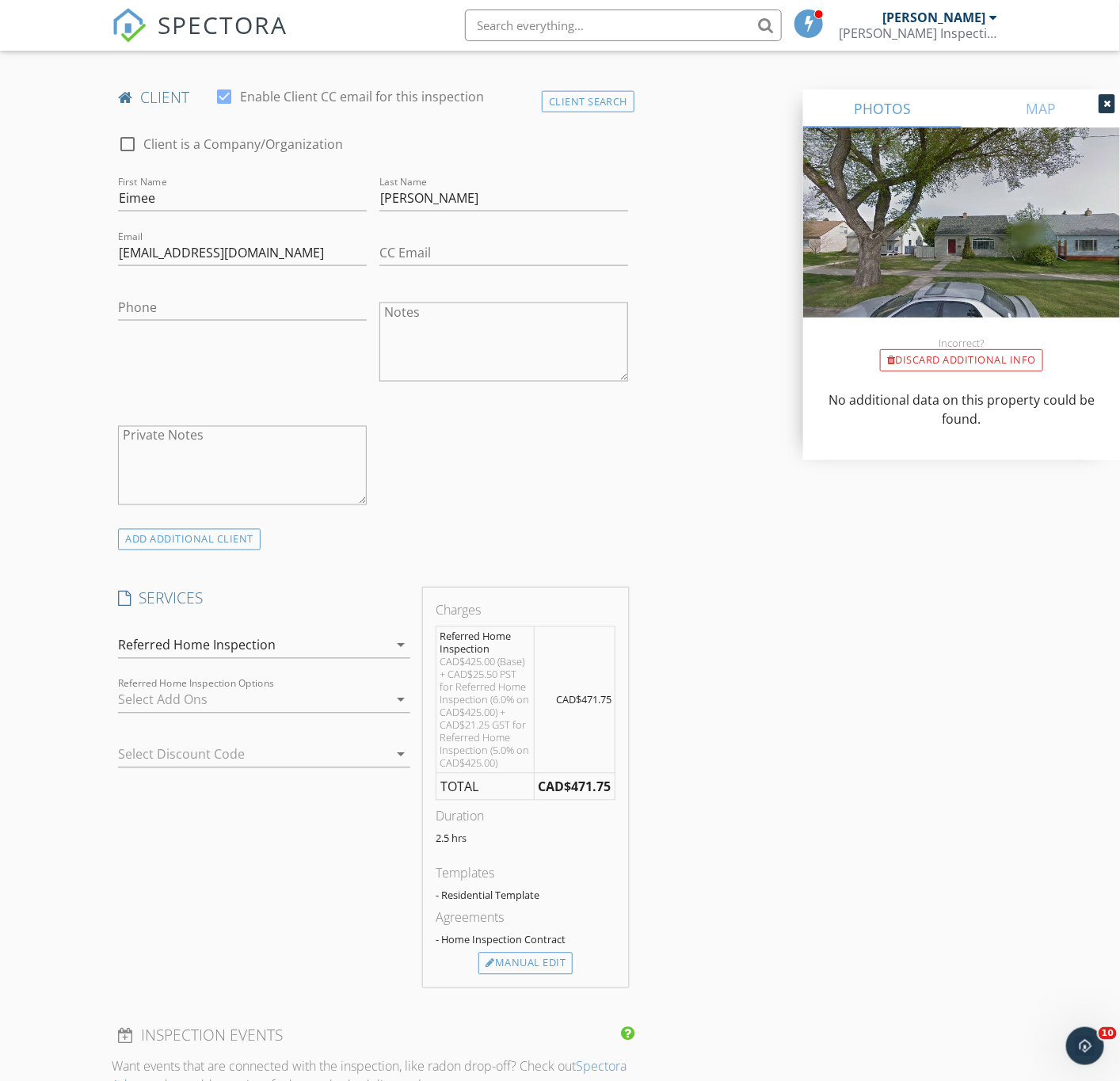
scroll to position [951, 0]
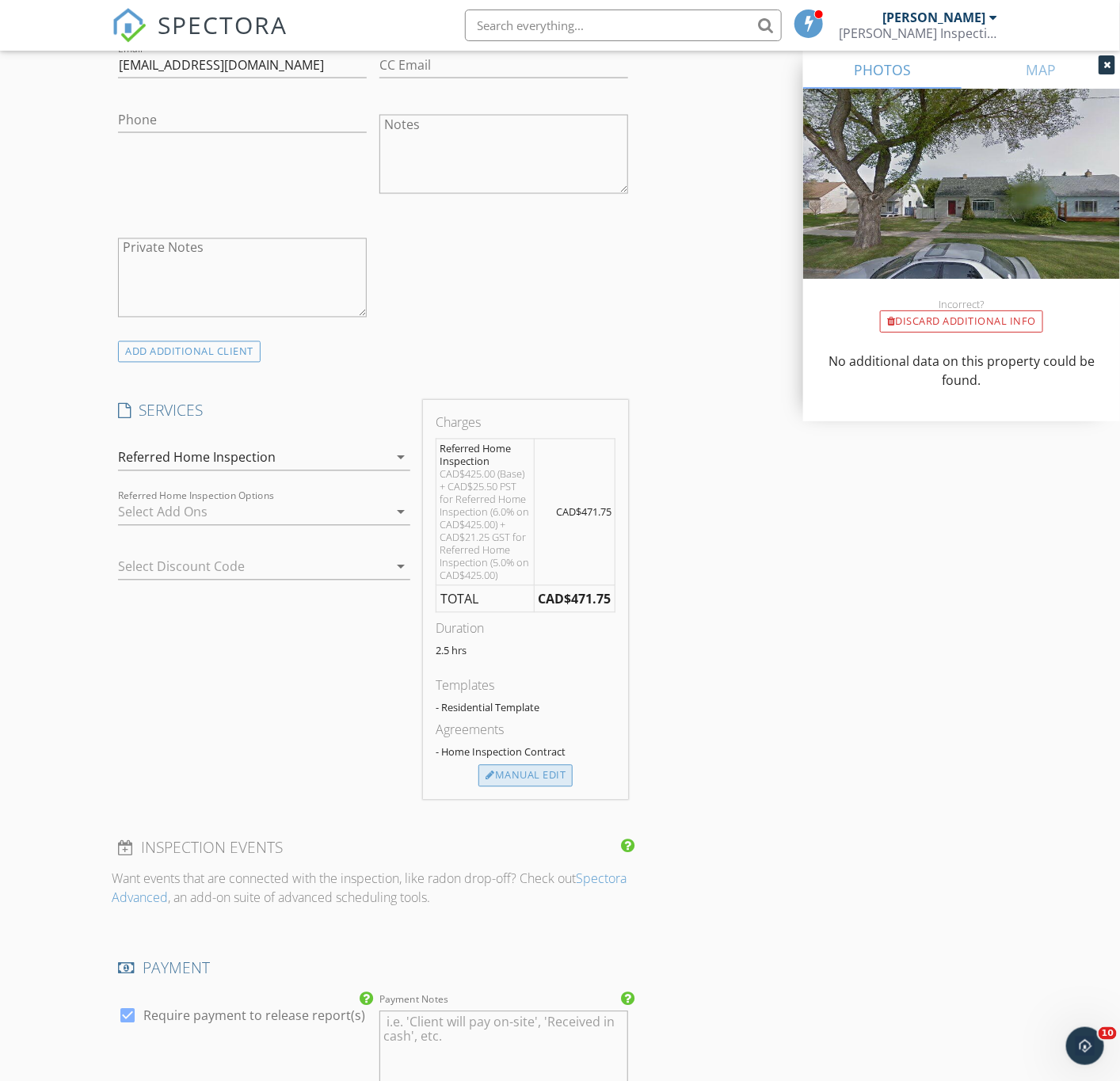
click at [528, 787] on div "Manual Edit" at bounding box center [526, 776] width 94 height 22
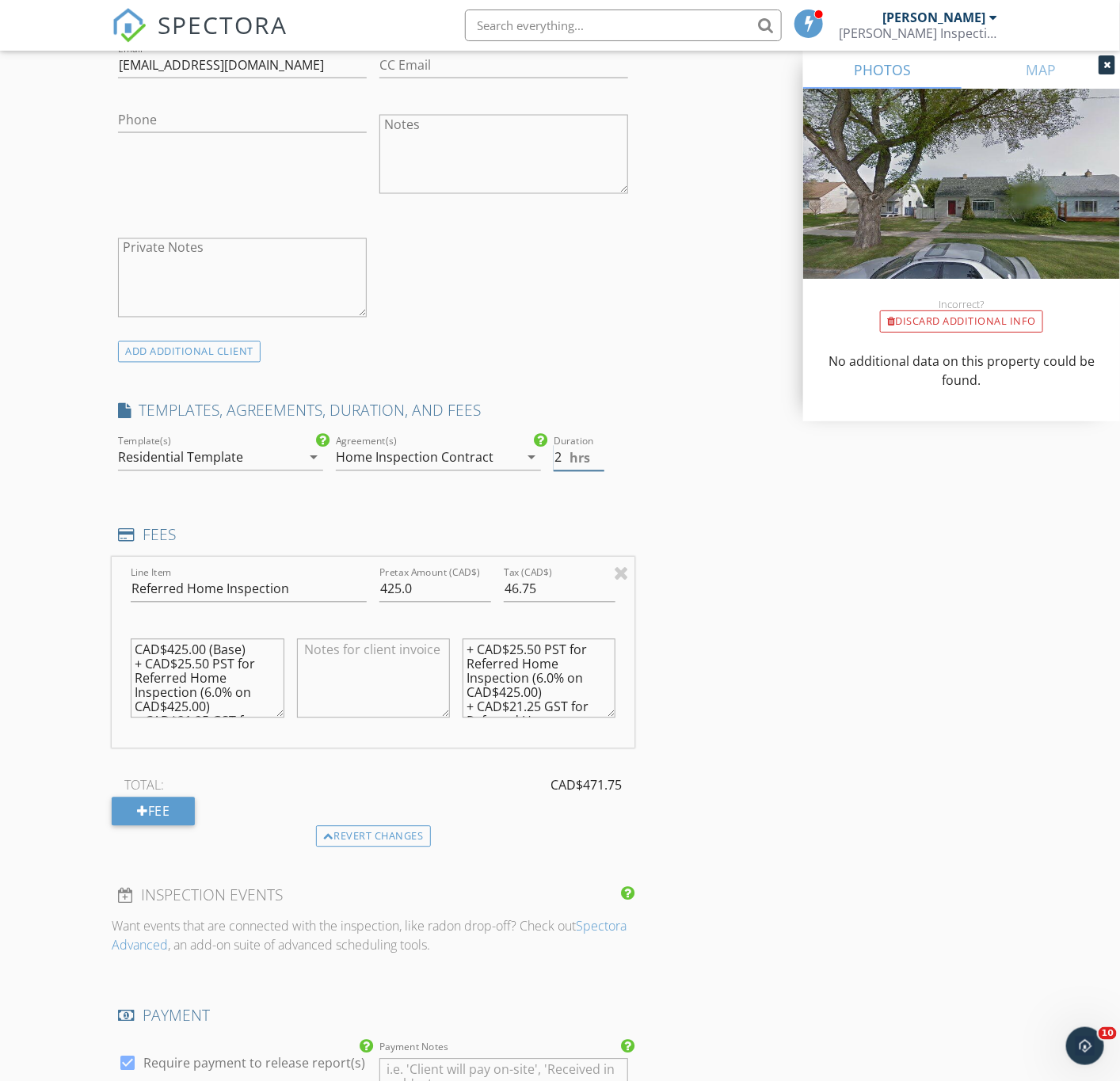
type input "2"
click at [599, 462] on input "2" at bounding box center [579, 458] width 50 height 26
drag, startPoint x: 664, startPoint y: 499, endPoint x: 664, endPoint y: 526, distance: 27.0
click at [664, 500] on div "INSPECTOR(S) check_box Spencer Barber PRIMARY Spencer Barber arrow_drop_down ch…" at bounding box center [560, 798] width 896 height 3130
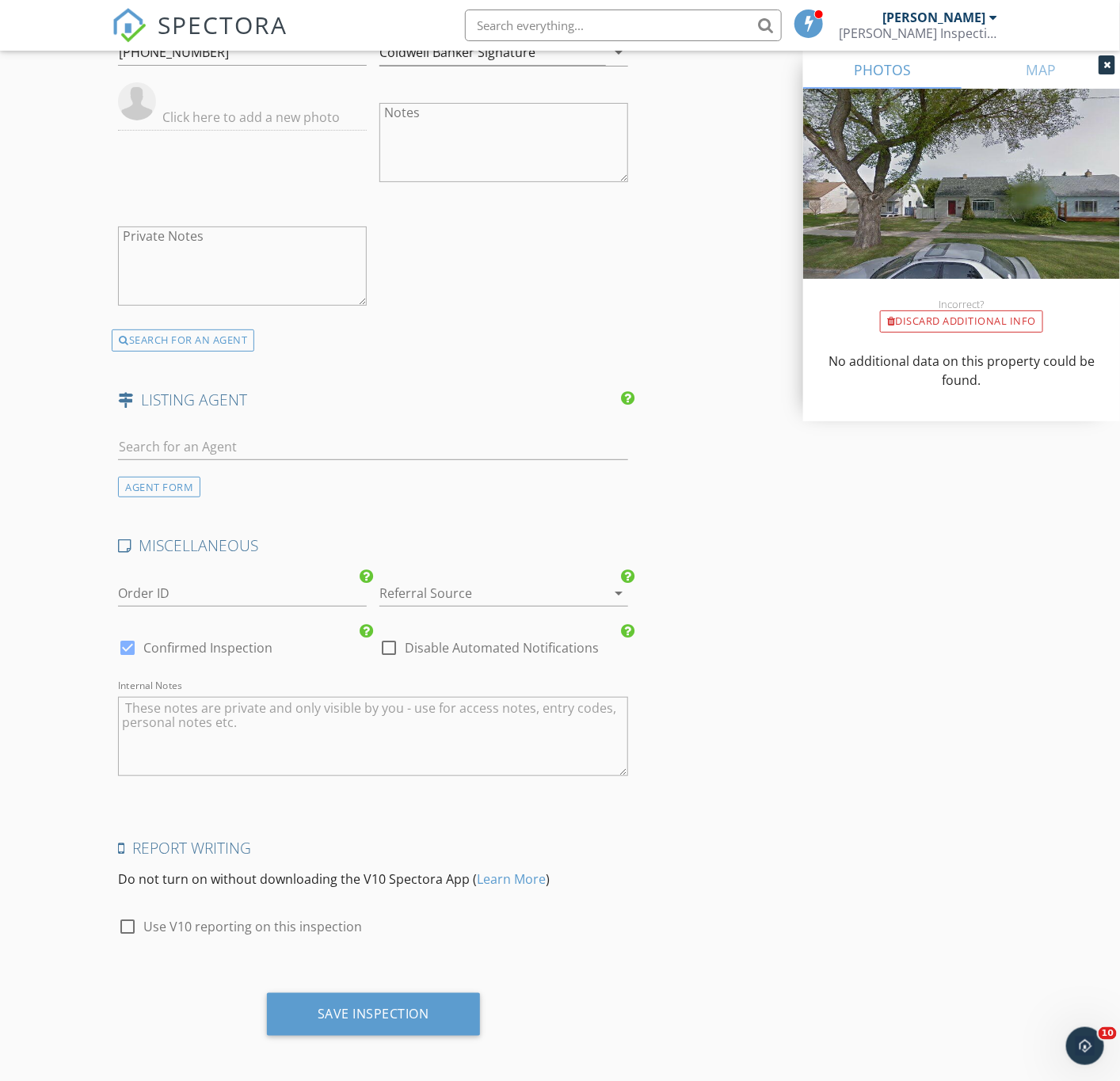
scroll to position [2278, 0]
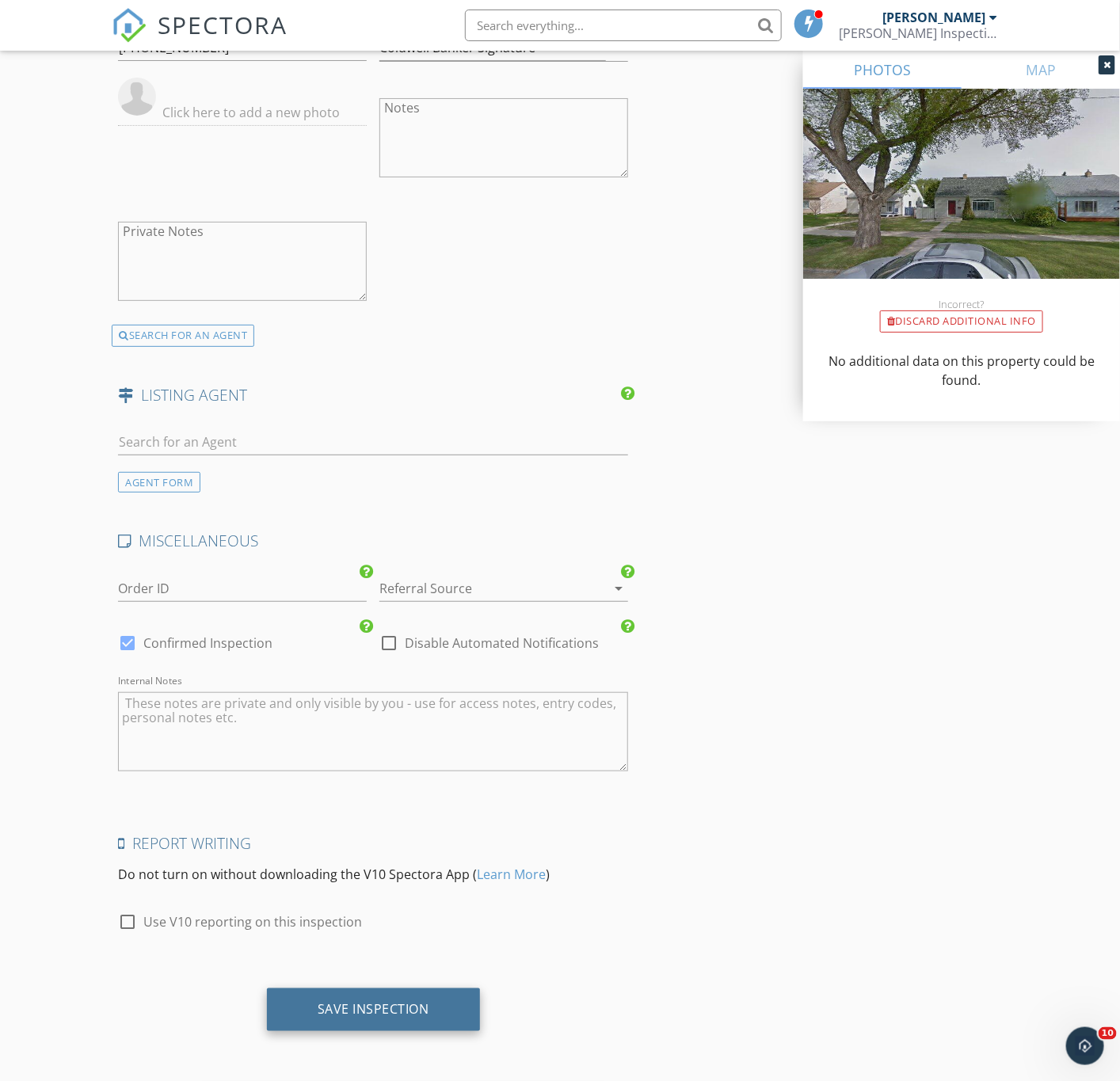
click at [350, 1030] on div "Save Inspection" at bounding box center [374, 1010] width 213 height 43
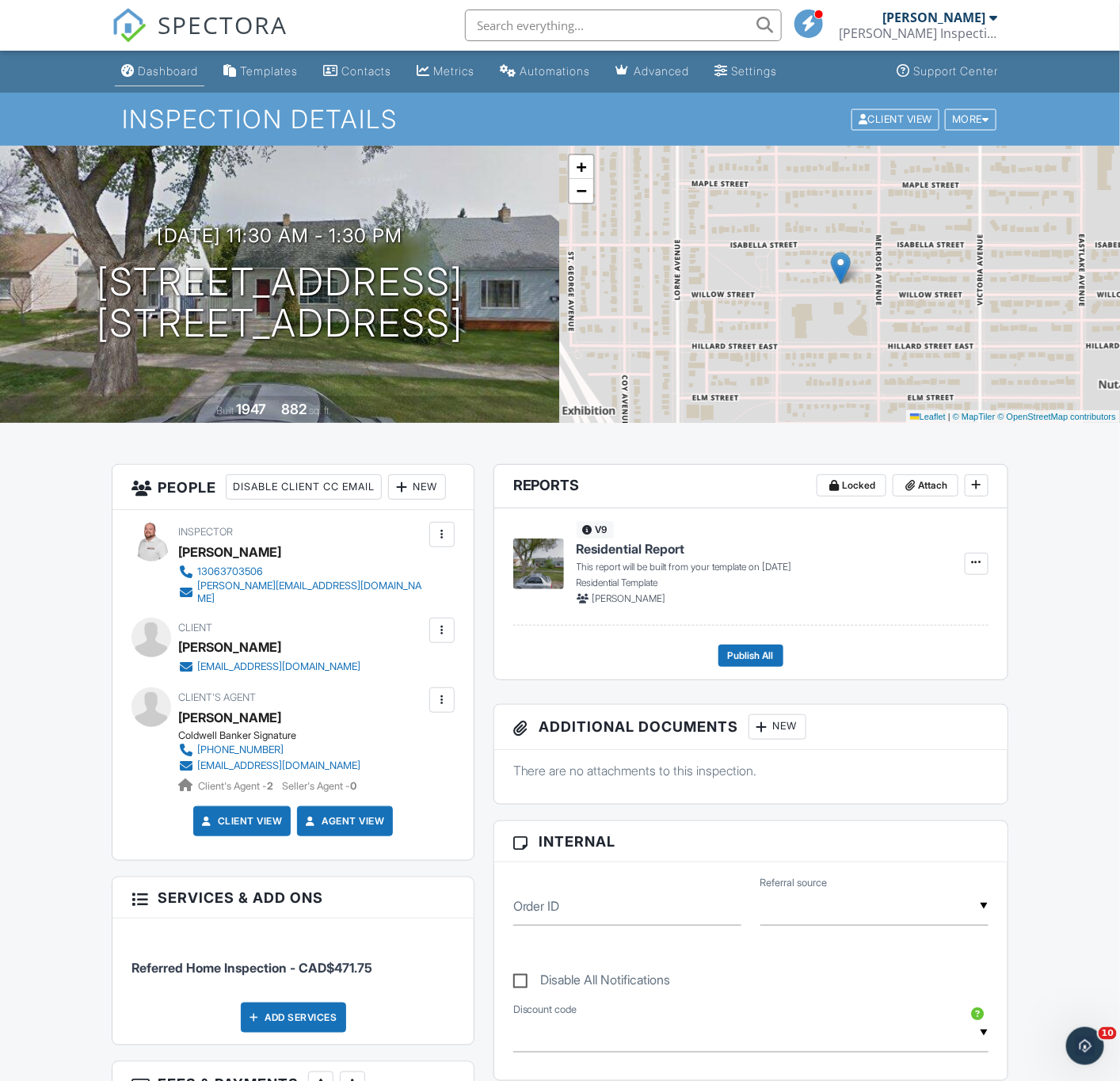
click at [153, 72] on div "Dashboard" at bounding box center [168, 71] width 60 height 13
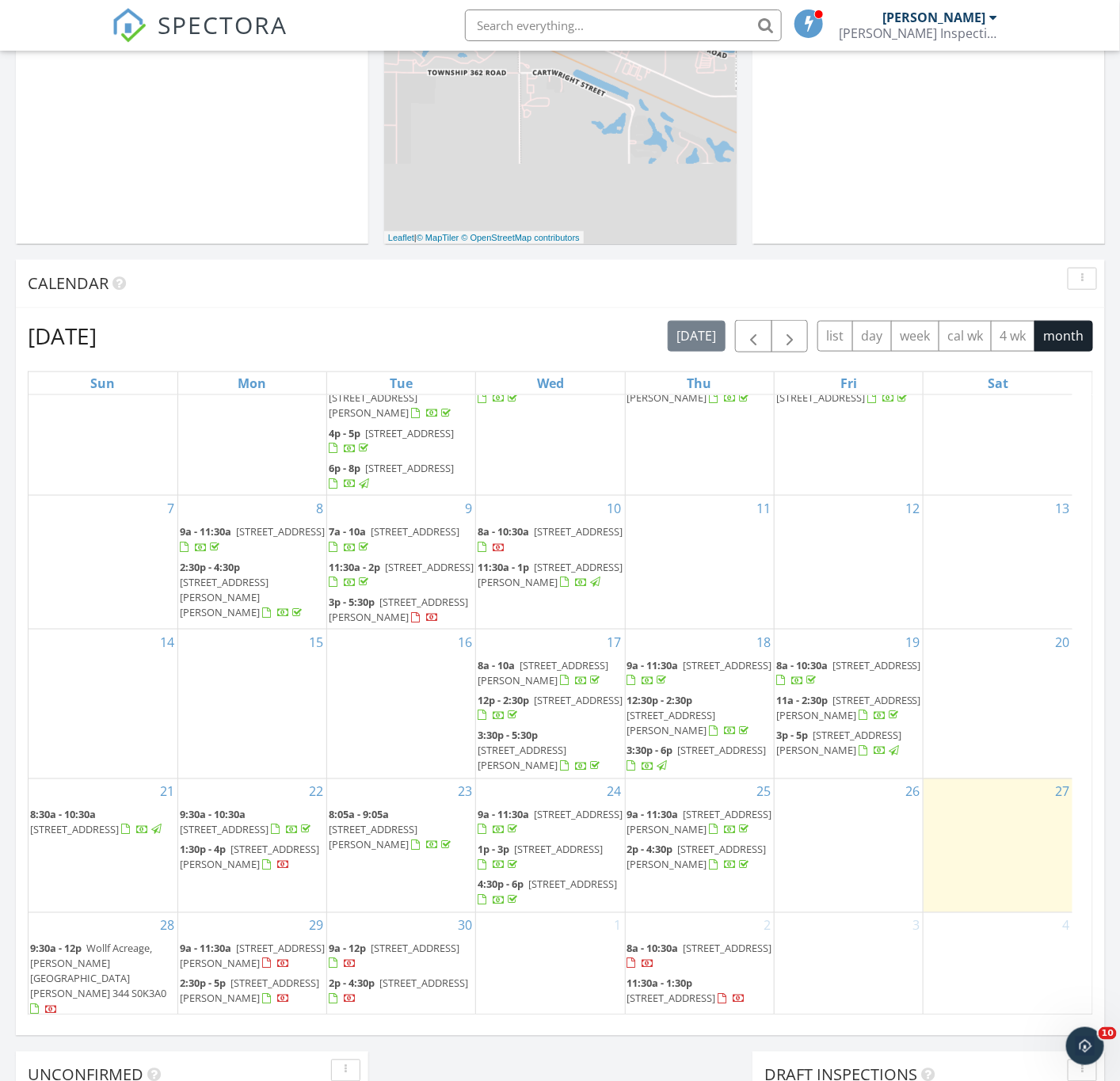
scroll to position [91, 0]
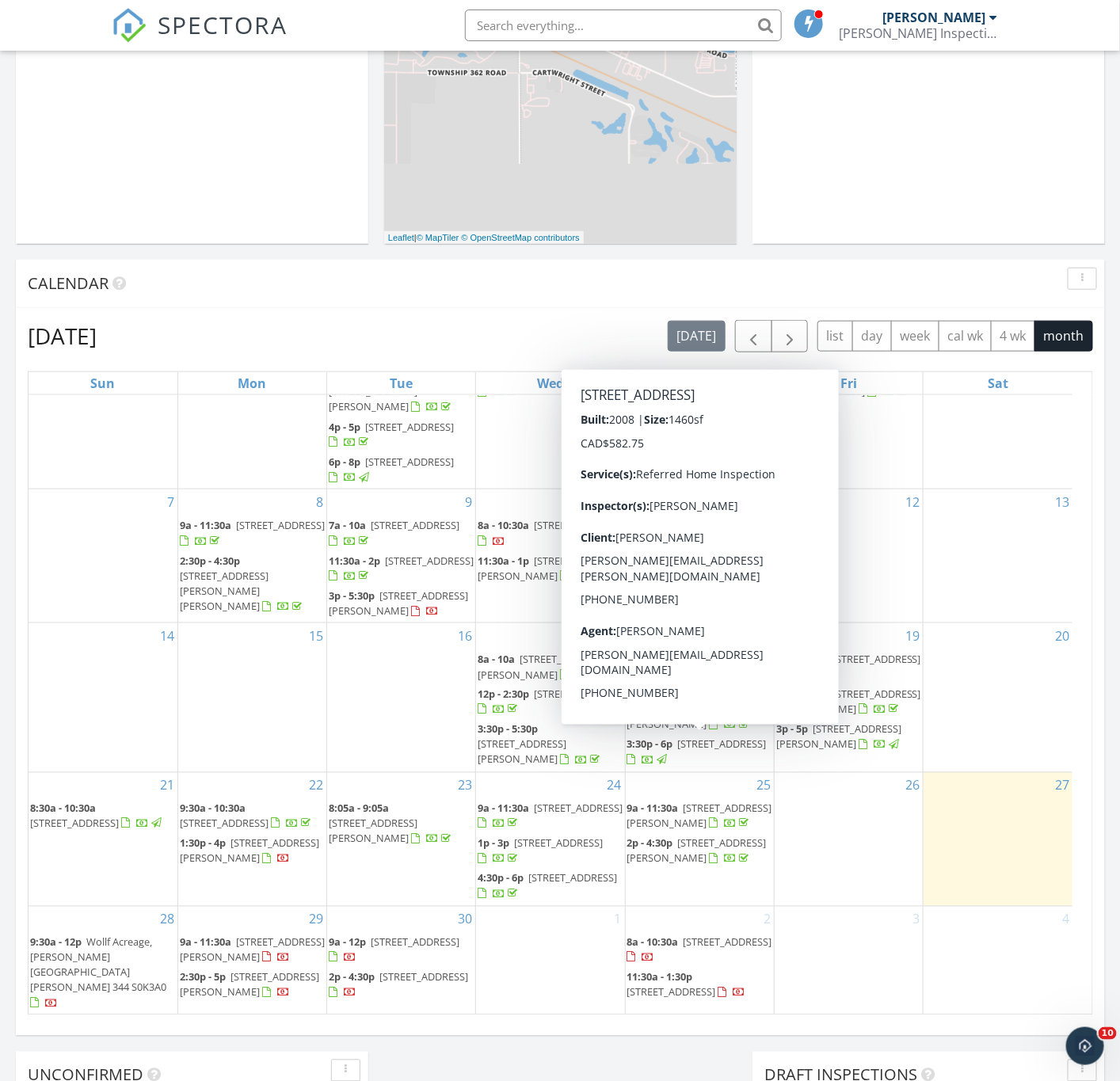
click at [668, 918] on div "2 8a - 10:30a 215 Ells Cres, Saskatoon S7L 6J4 11:30a - 1:30p 217 Willow St, Sa…" at bounding box center [700, 961] width 148 height 108
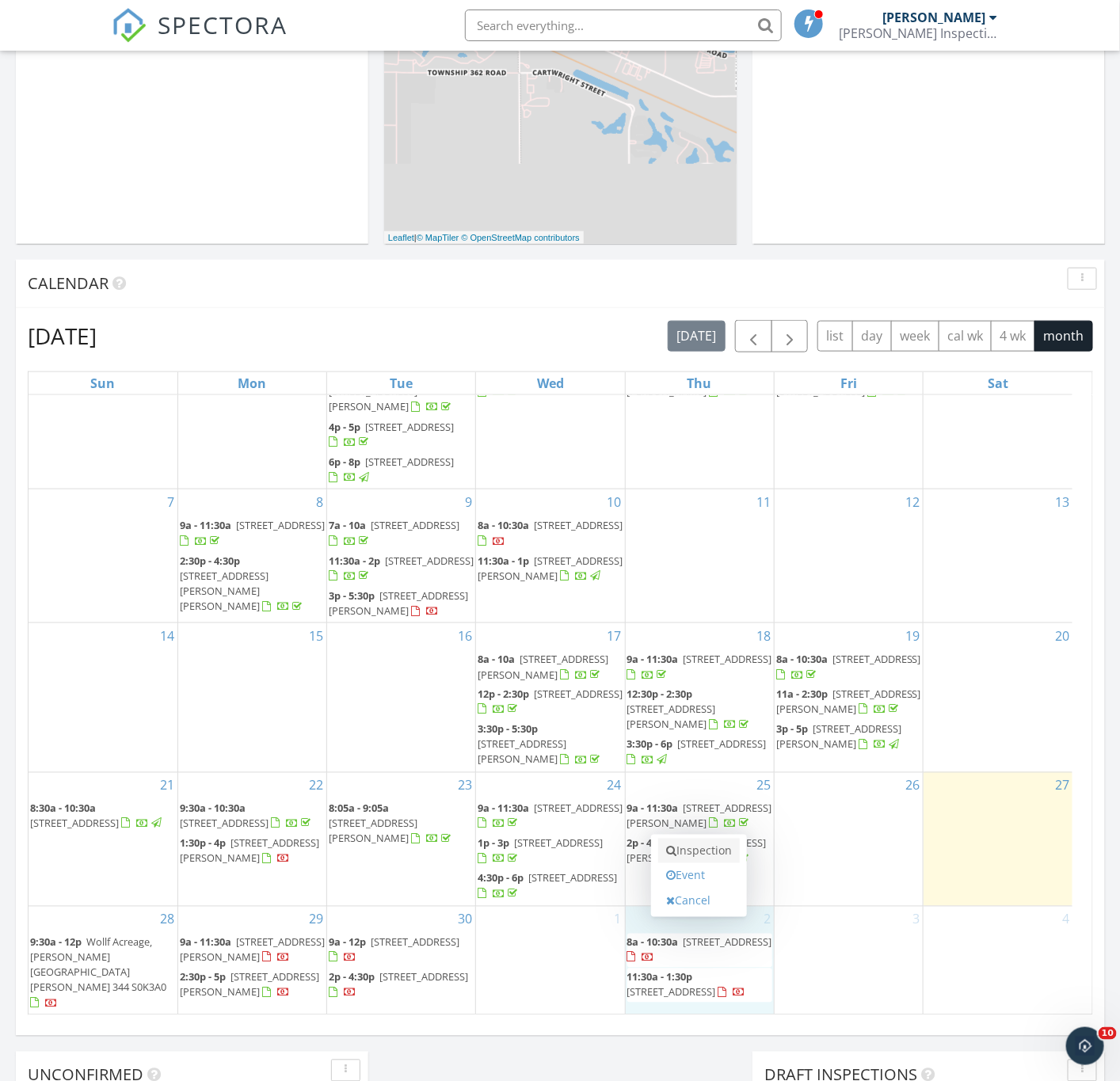
click at [683, 846] on link "Inspection" at bounding box center [698, 851] width 82 height 26
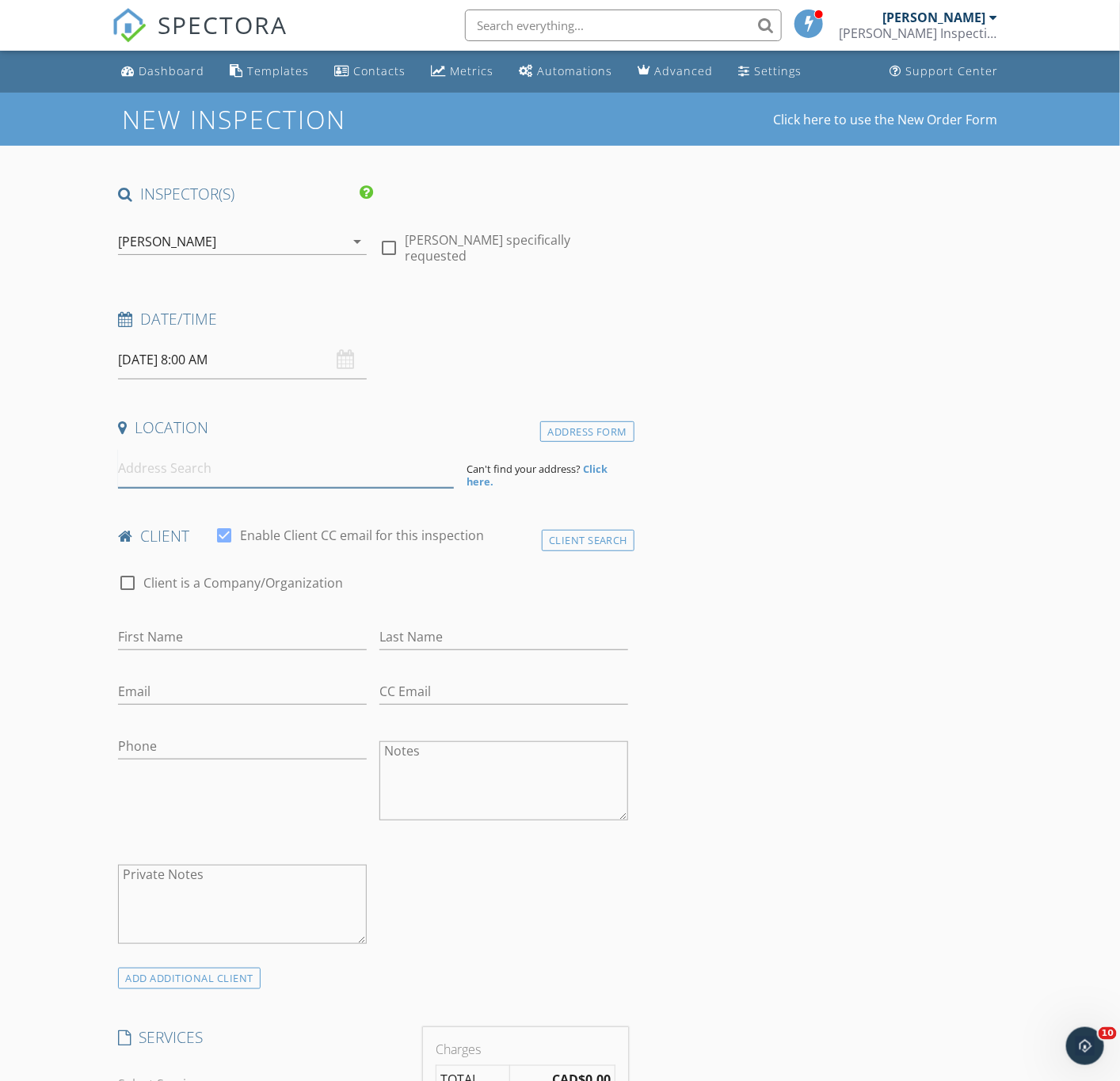
click at [202, 476] on input at bounding box center [286, 468] width 336 height 39
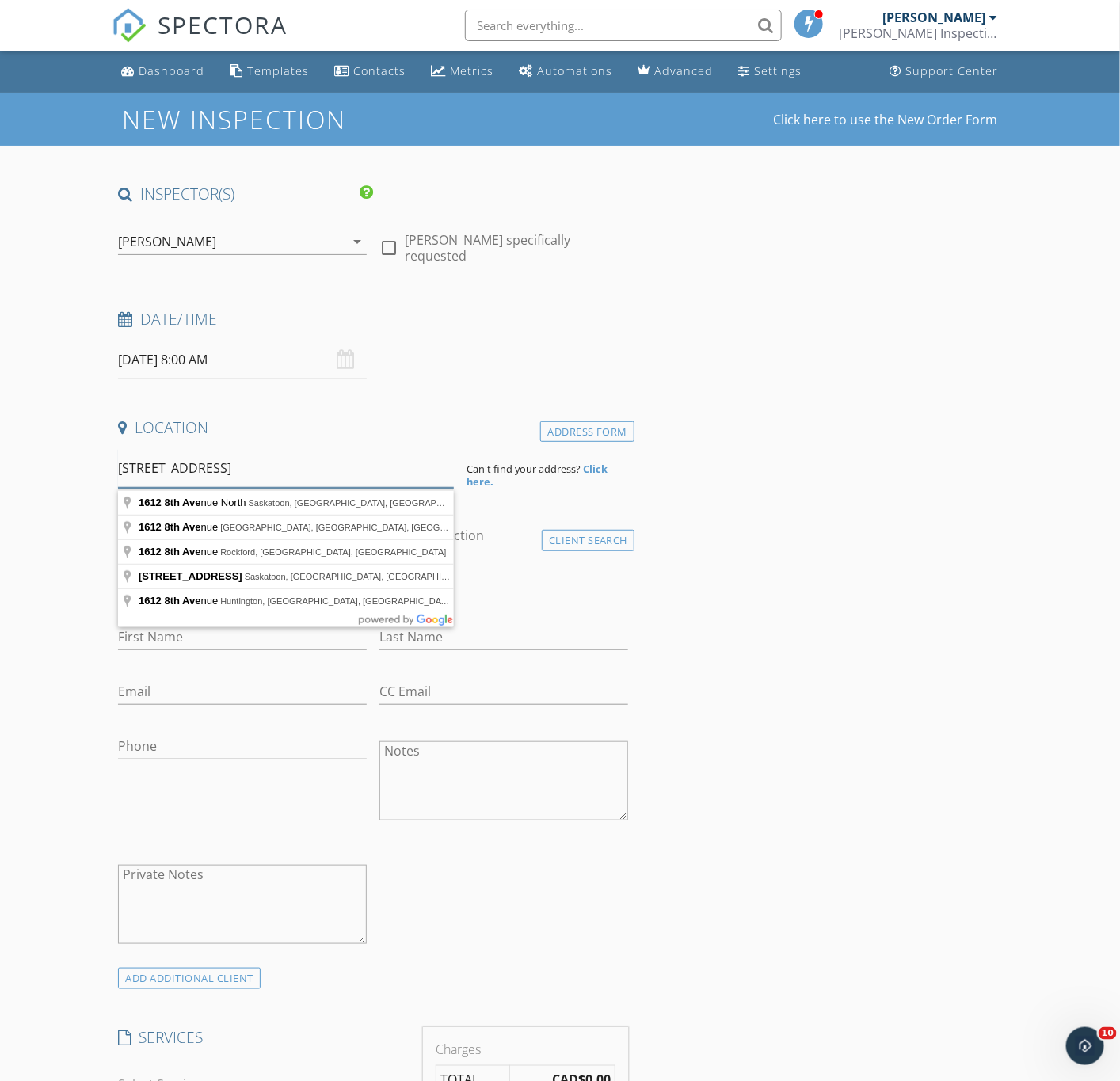
type input "[STREET_ADDRESS]"
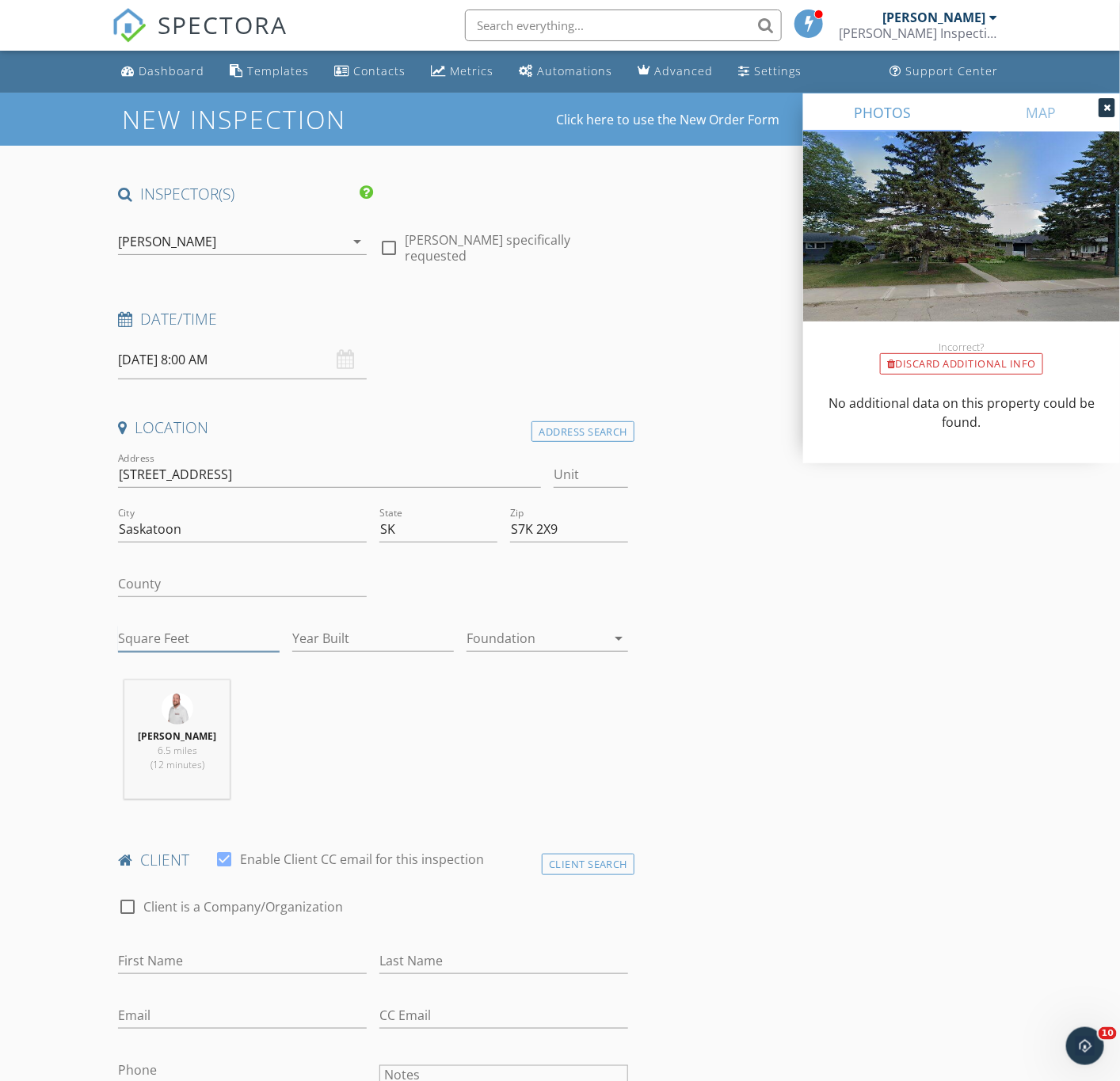
click at [205, 633] on input "Square Feet" at bounding box center [198, 639] width 161 height 26
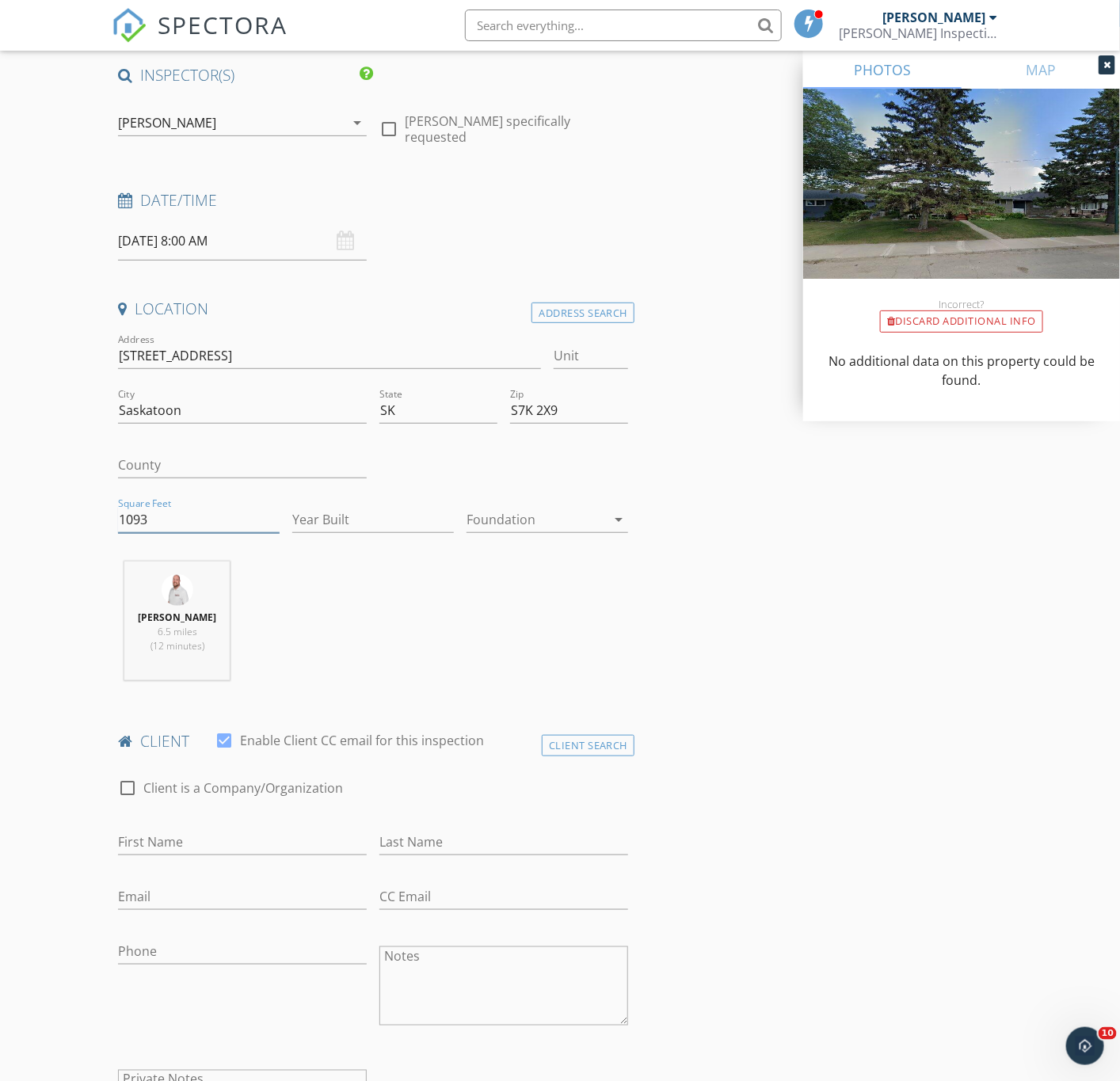
type input "1093"
click at [363, 526] on input "Year Built" at bounding box center [372, 520] width 161 height 26
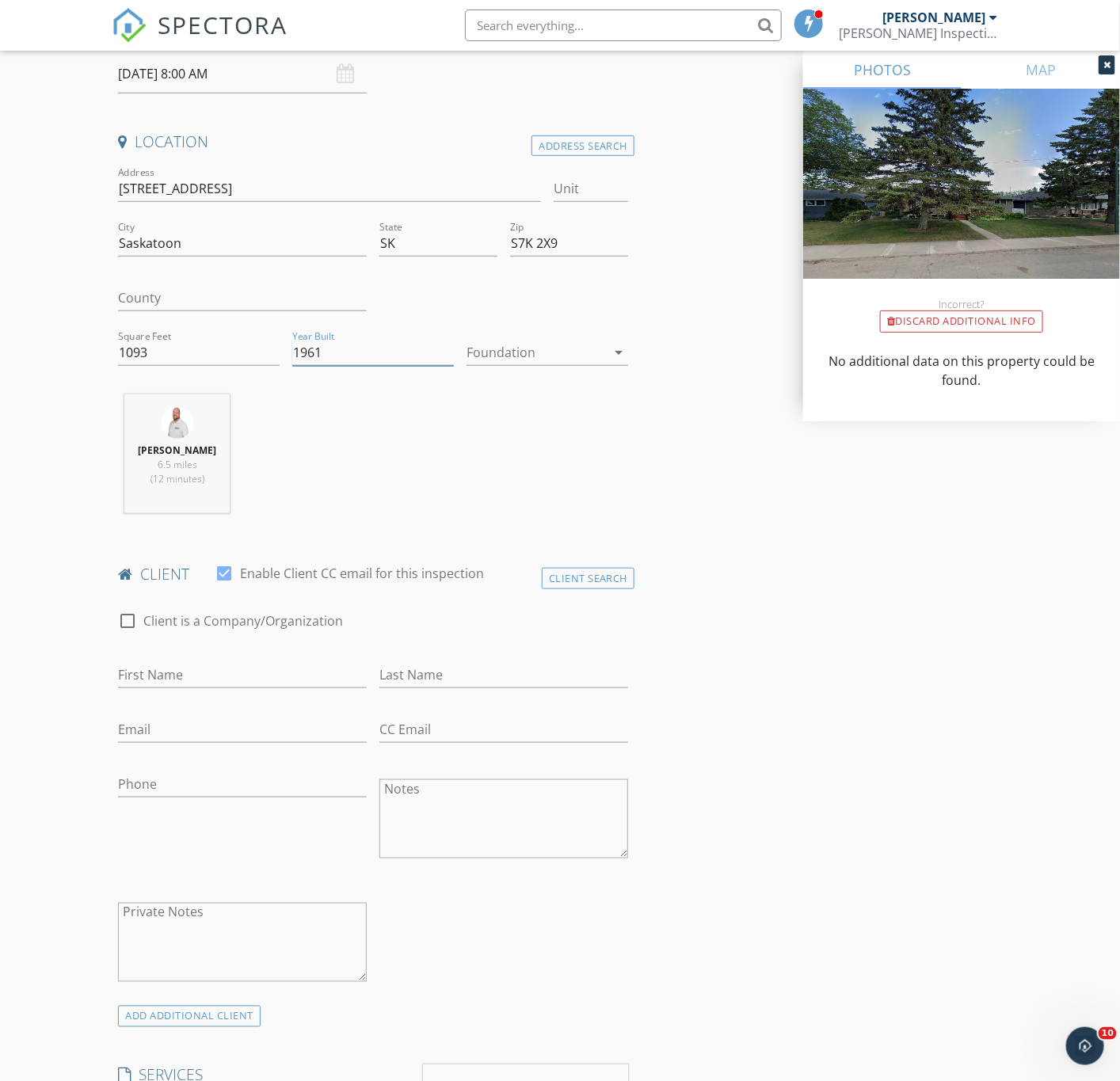
scroll to position [356, 0]
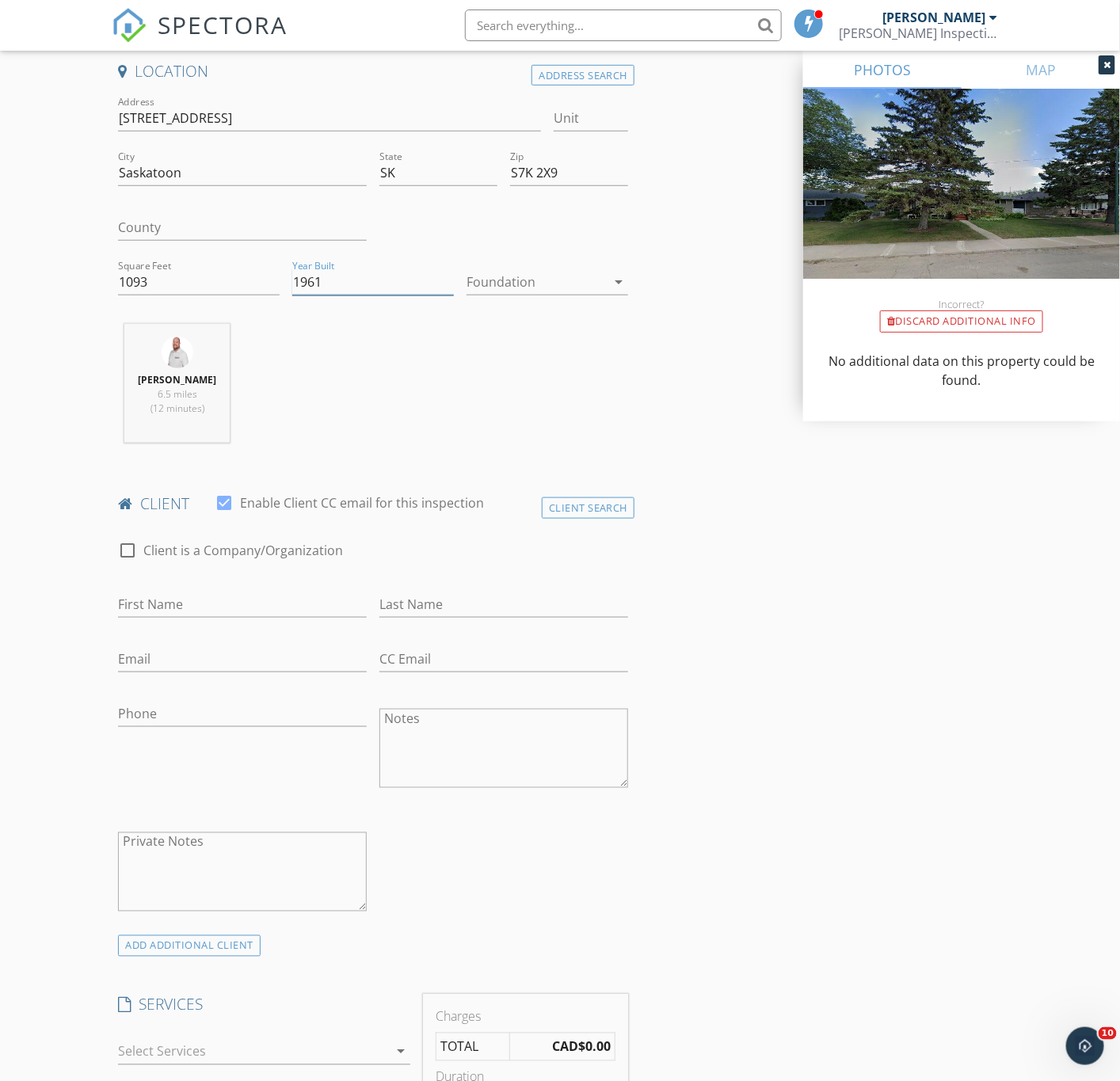
type input "1961"
click at [213, 596] on input "First Name" at bounding box center [243, 605] width 249 height 26
type input "Anahit"
type input "Falihi"
type input "armeeta7@gmail.com"
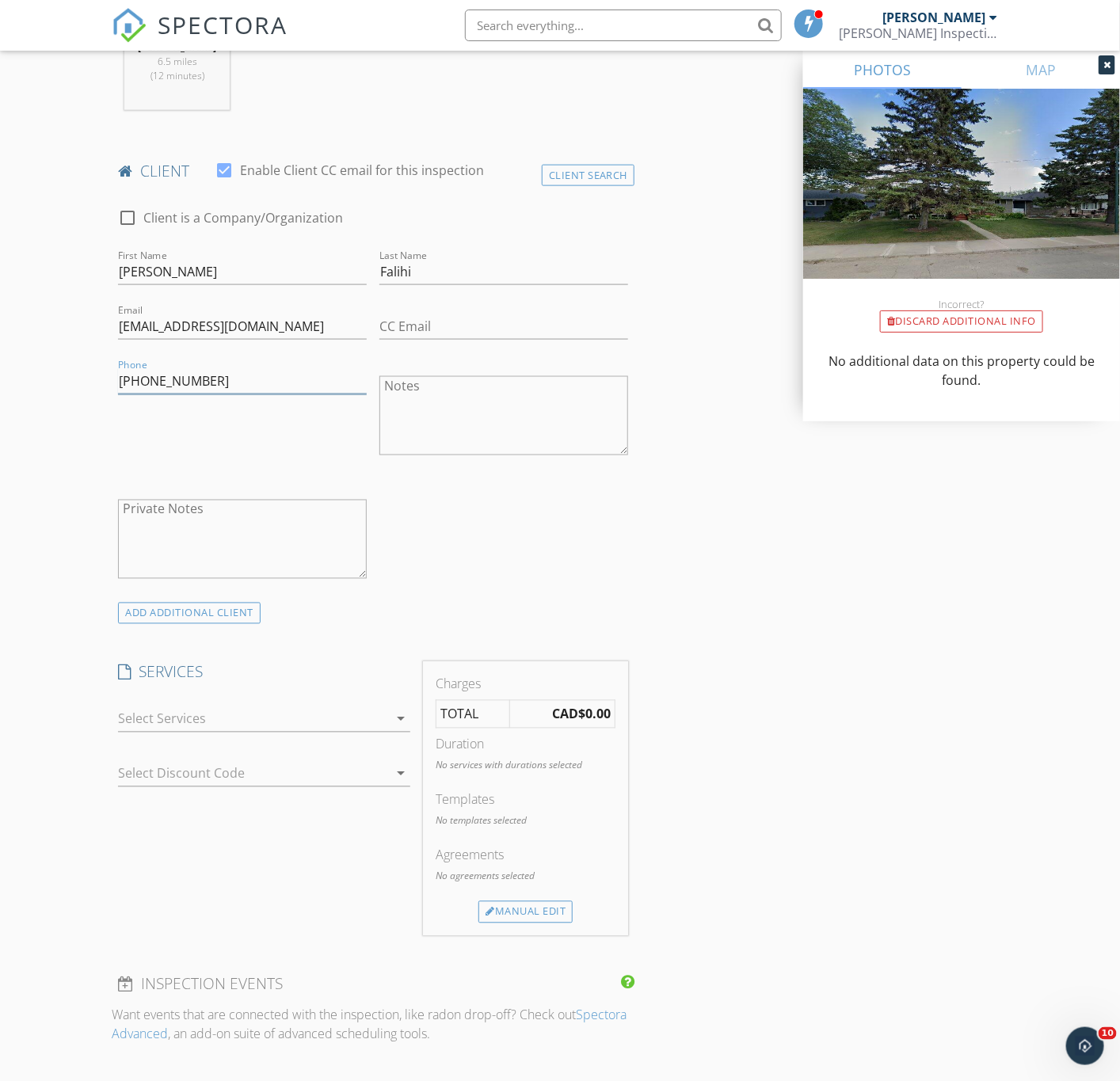
scroll to position [712, 0]
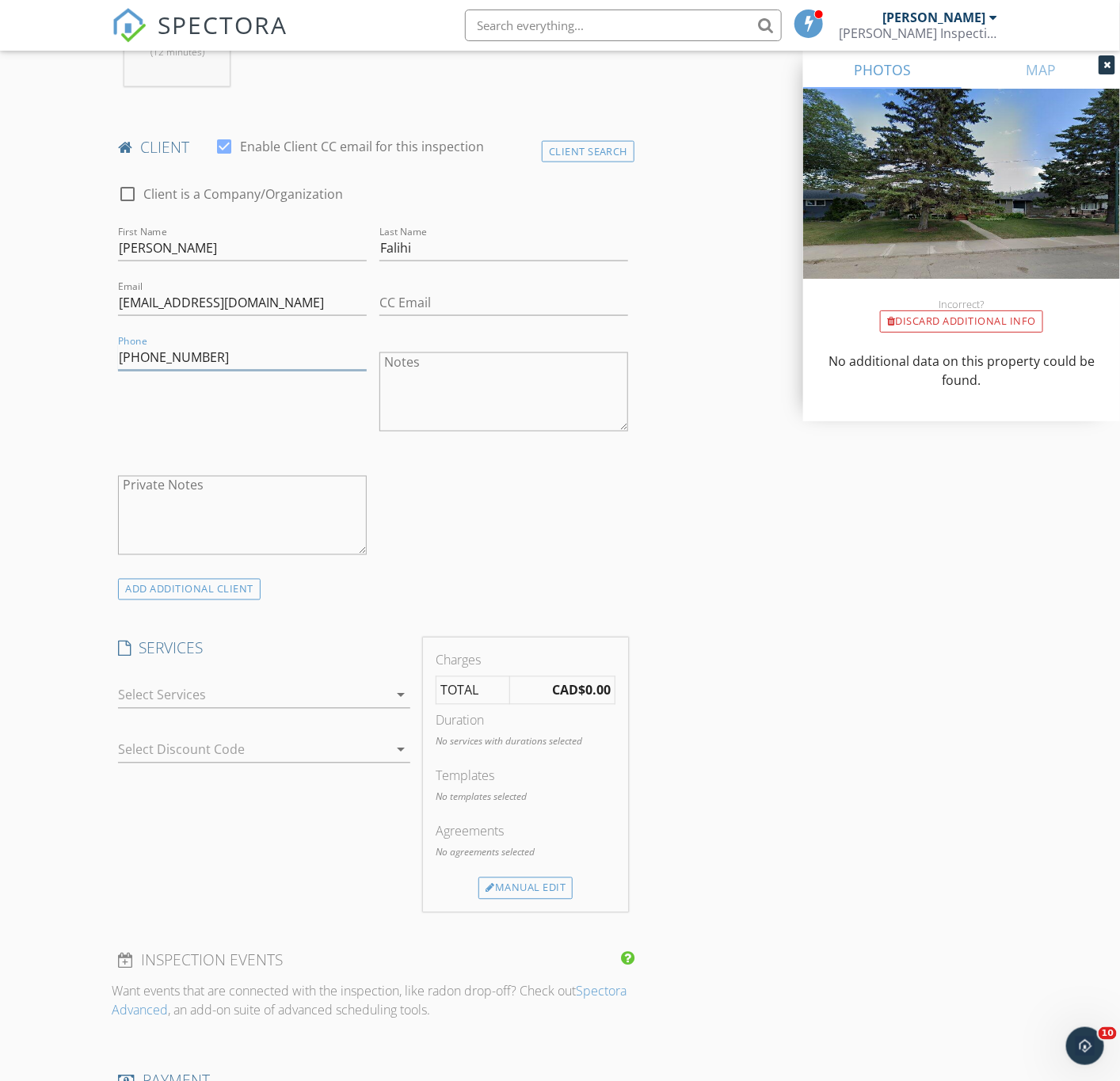
type input "306-380-3836"
click at [198, 684] on div "check_box_outline_blank Townhouse/Condo Inspection Townhouse/Condo Inspection c…" at bounding box center [264, 699] width 292 height 51
click at [198, 695] on div at bounding box center [253, 695] width 270 height 26
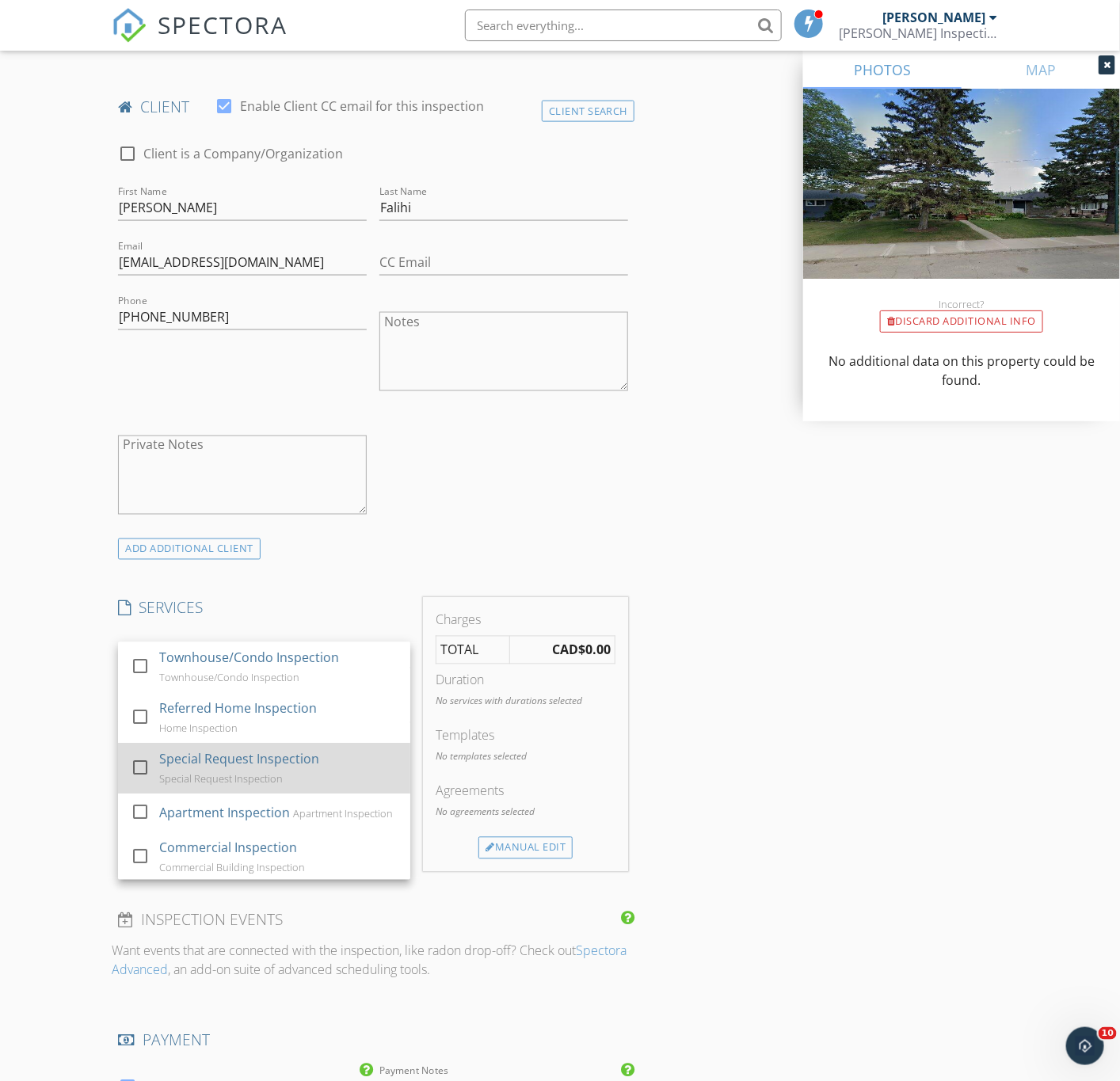
scroll to position [831, 0]
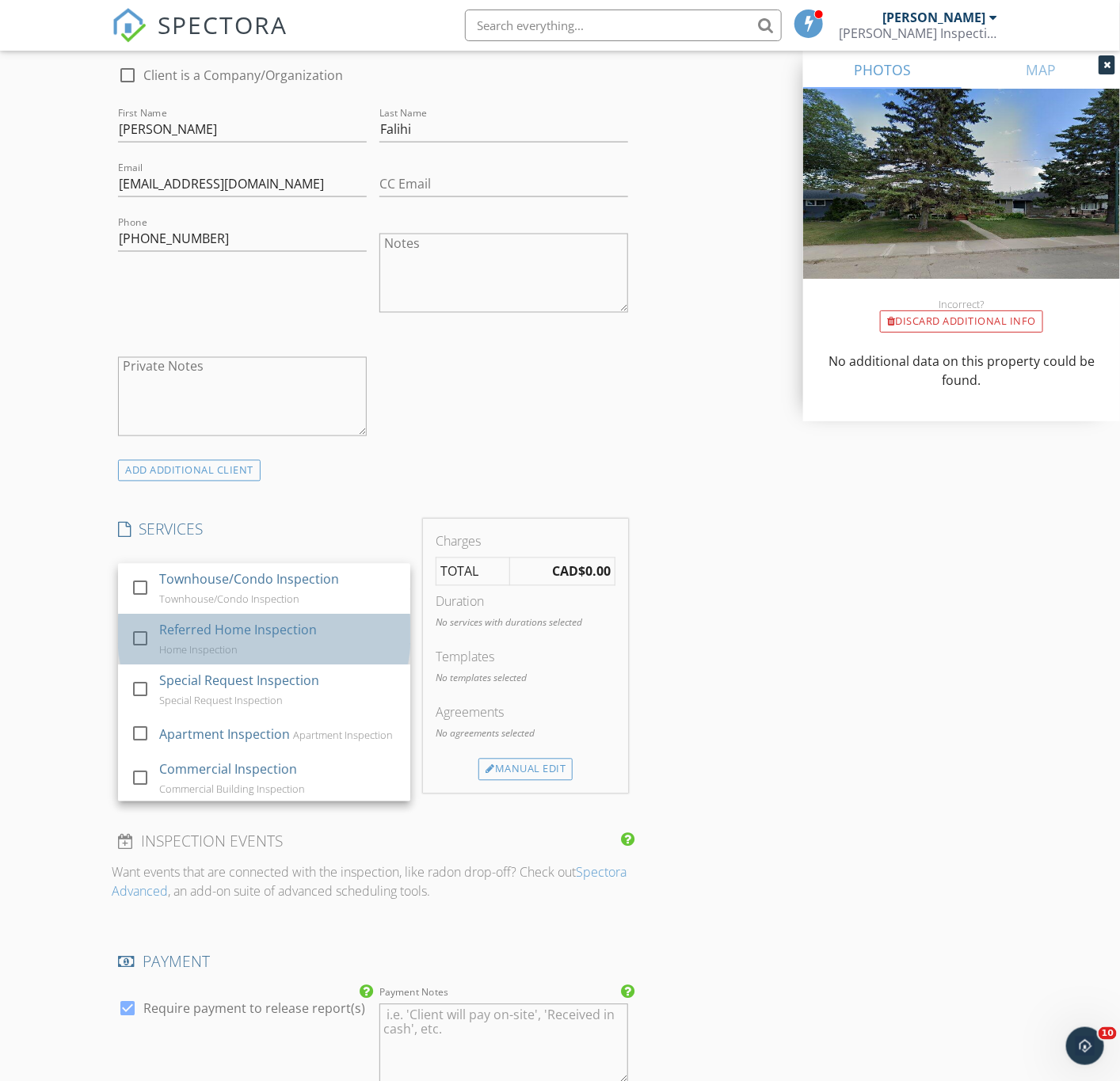
click at [231, 637] on div "Referred Home Inspection" at bounding box center [238, 630] width 158 height 19
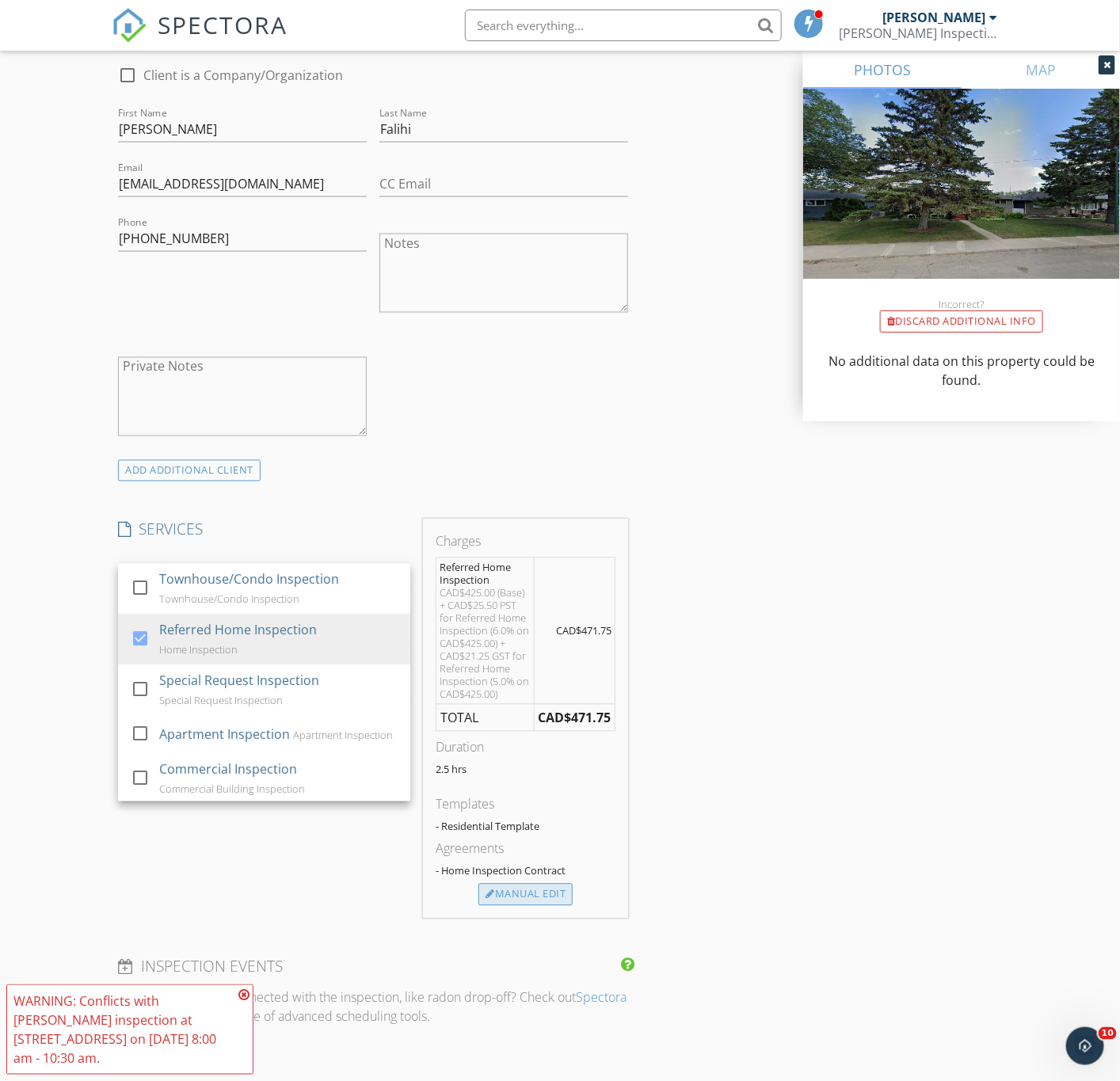
click at [511, 904] on div "Manual Edit" at bounding box center [526, 894] width 94 height 22
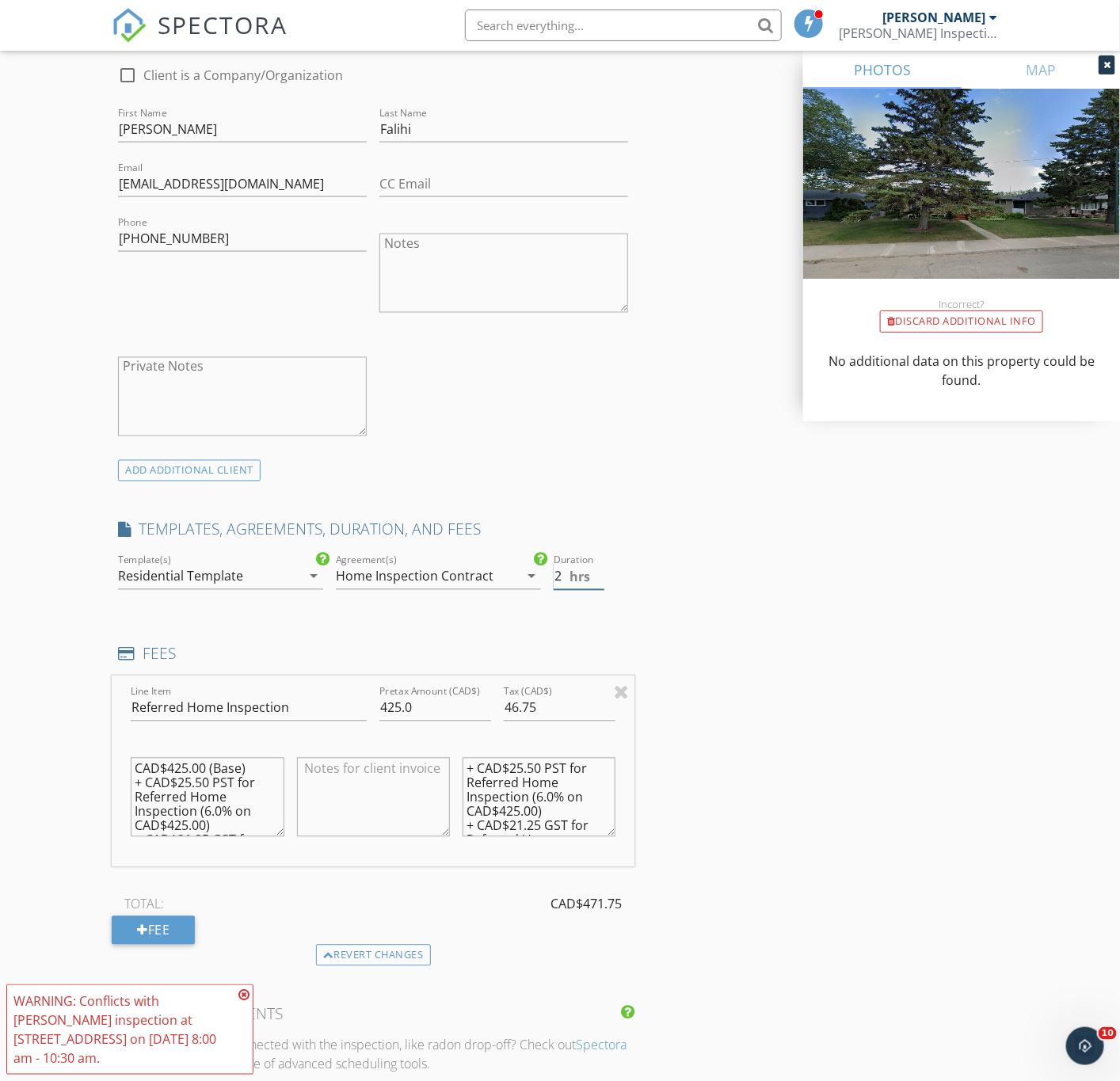
type input "2"
click at [601, 585] on input "2" at bounding box center [579, 578] width 50 height 26
click at [674, 615] on div "INSPECTOR(S) check_box Spencer Barber PRIMARY Spencer Barber arrow_drop_down ch…" at bounding box center [560, 736] width 896 height 2770
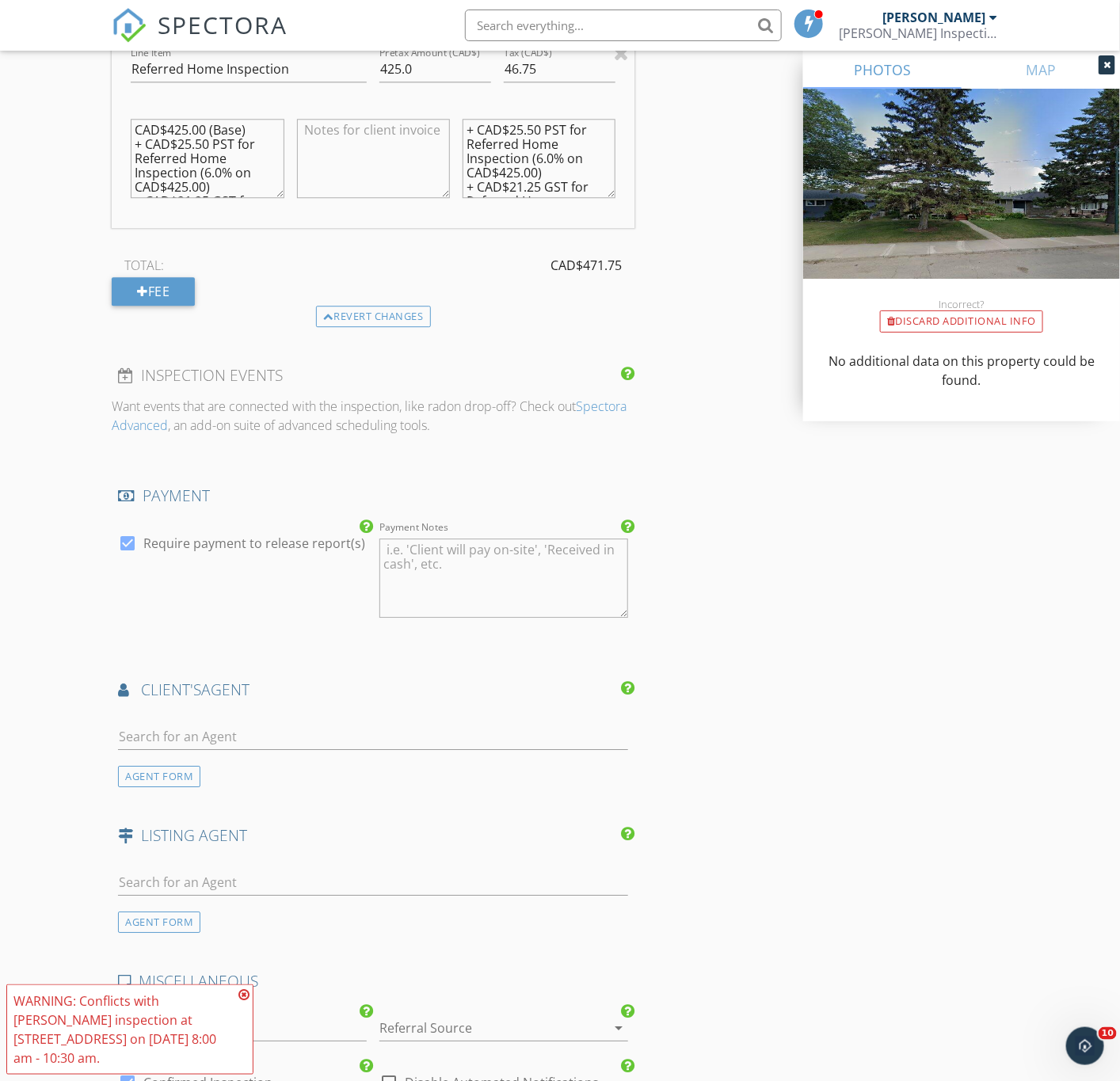
scroll to position [1545, 0]
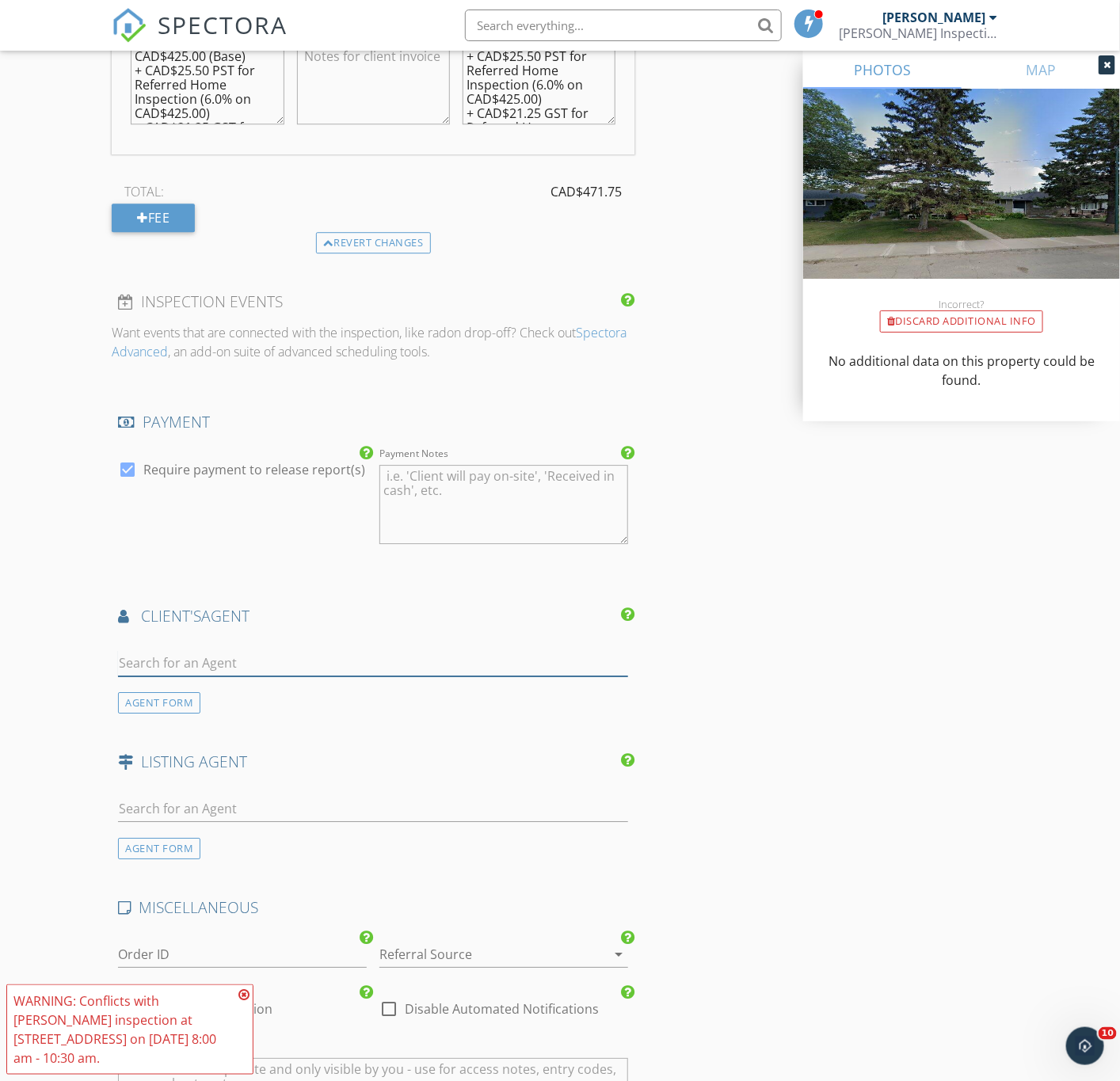
click at [286, 671] on input "text" at bounding box center [373, 663] width 510 height 26
type input "sham"
click at [252, 699] on li "[PERSON_NAME]" at bounding box center [373, 698] width 509 height 44
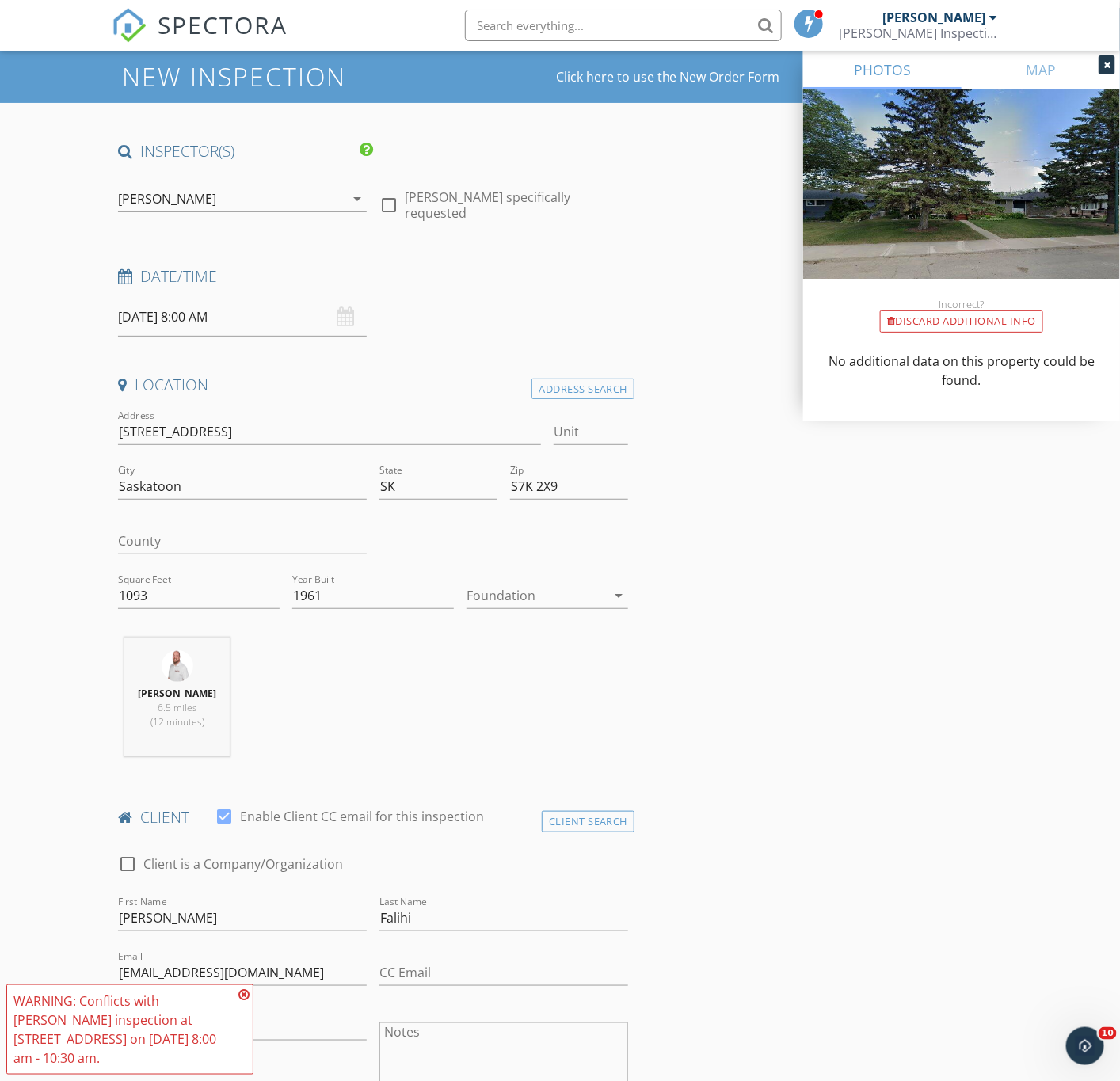
scroll to position [0, 0]
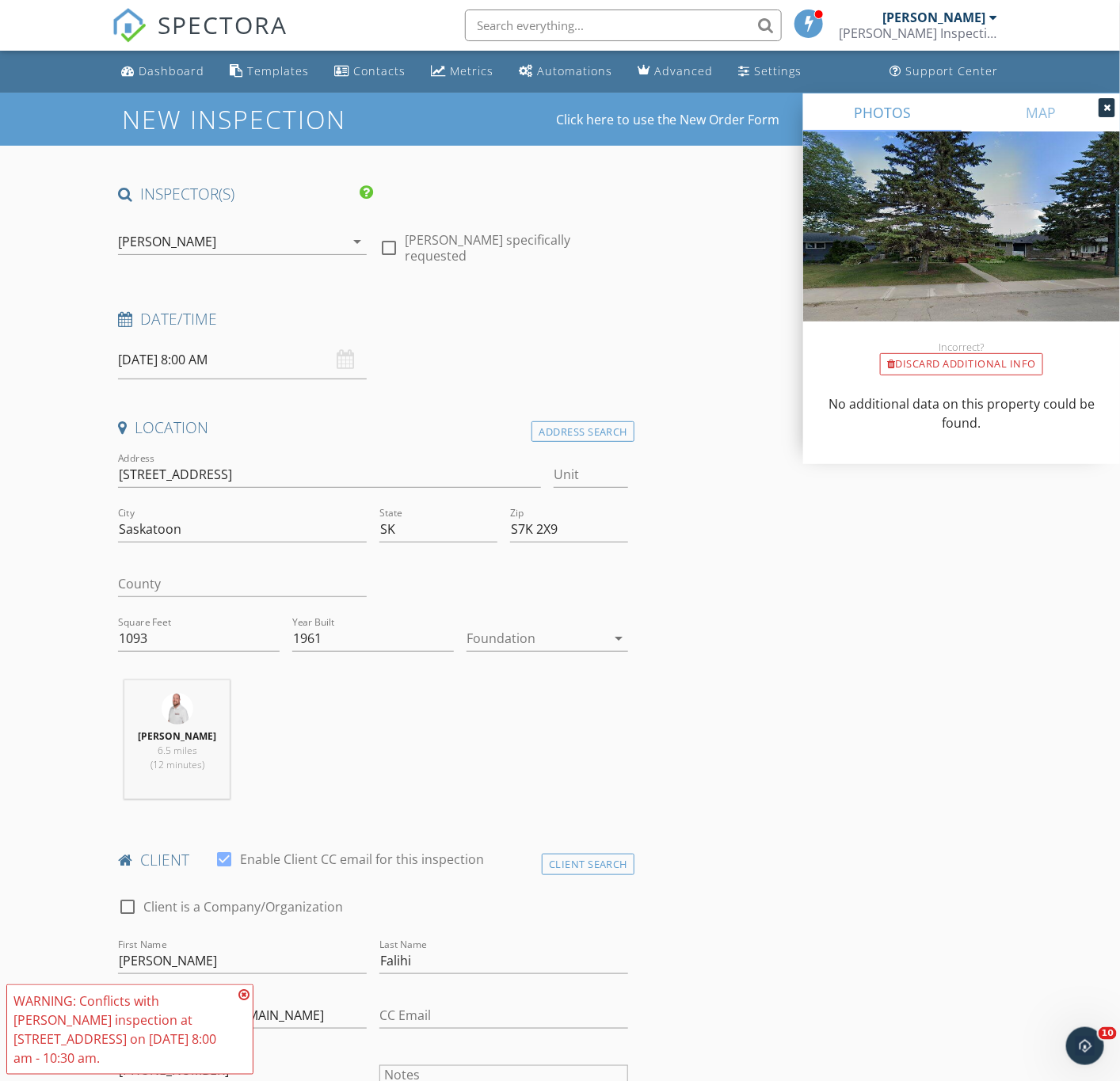
click at [231, 369] on input "10/02/2025 8:00 AM" at bounding box center [243, 360] width 249 height 39
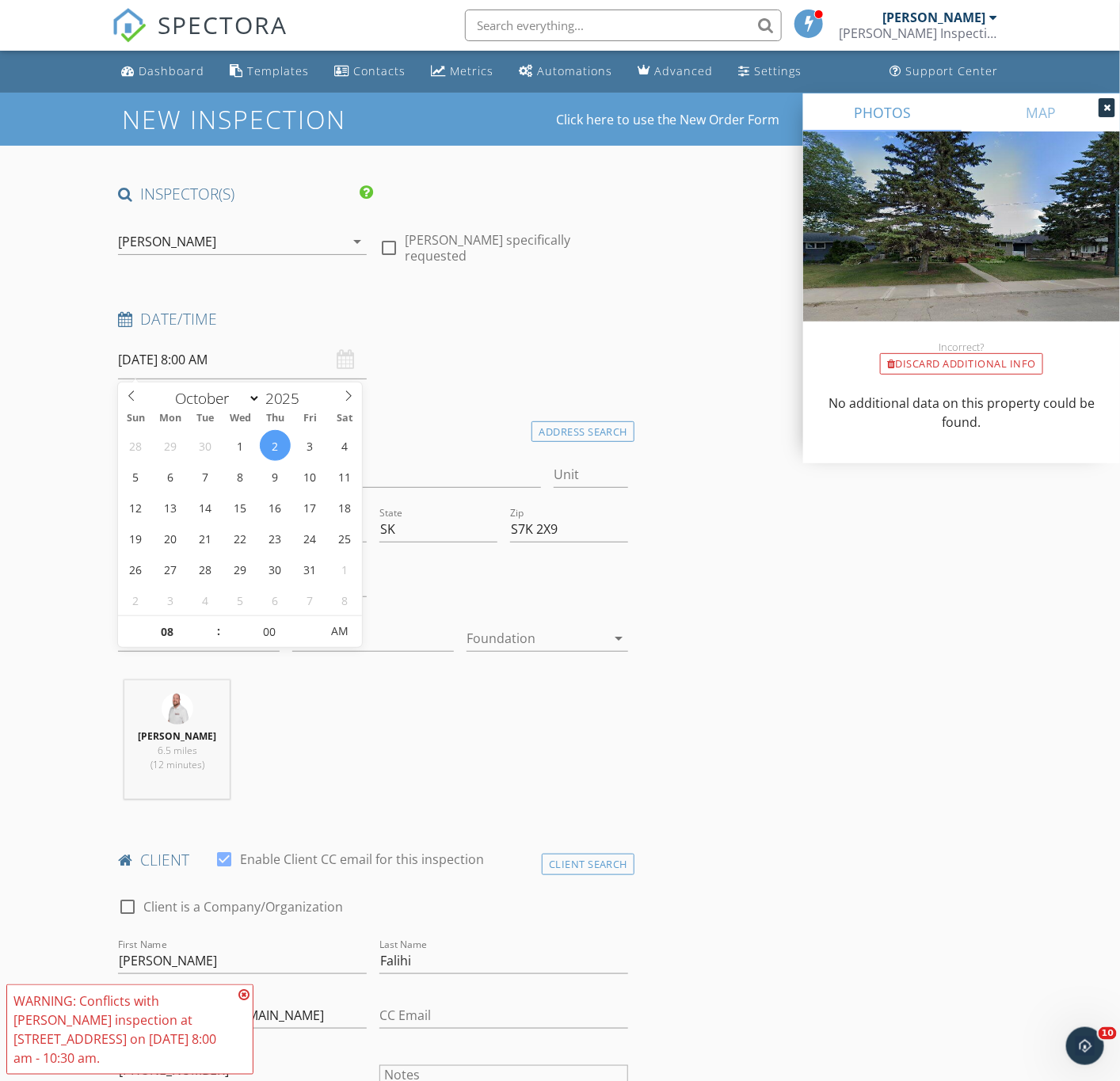
click at [216, 623] on span ":" at bounding box center [218, 631] width 4 height 32
type input "09"
type input "10/02/2025 9:00 AM"
click at [210, 623] on span at bounding box center [211, 624] width 11 height 16
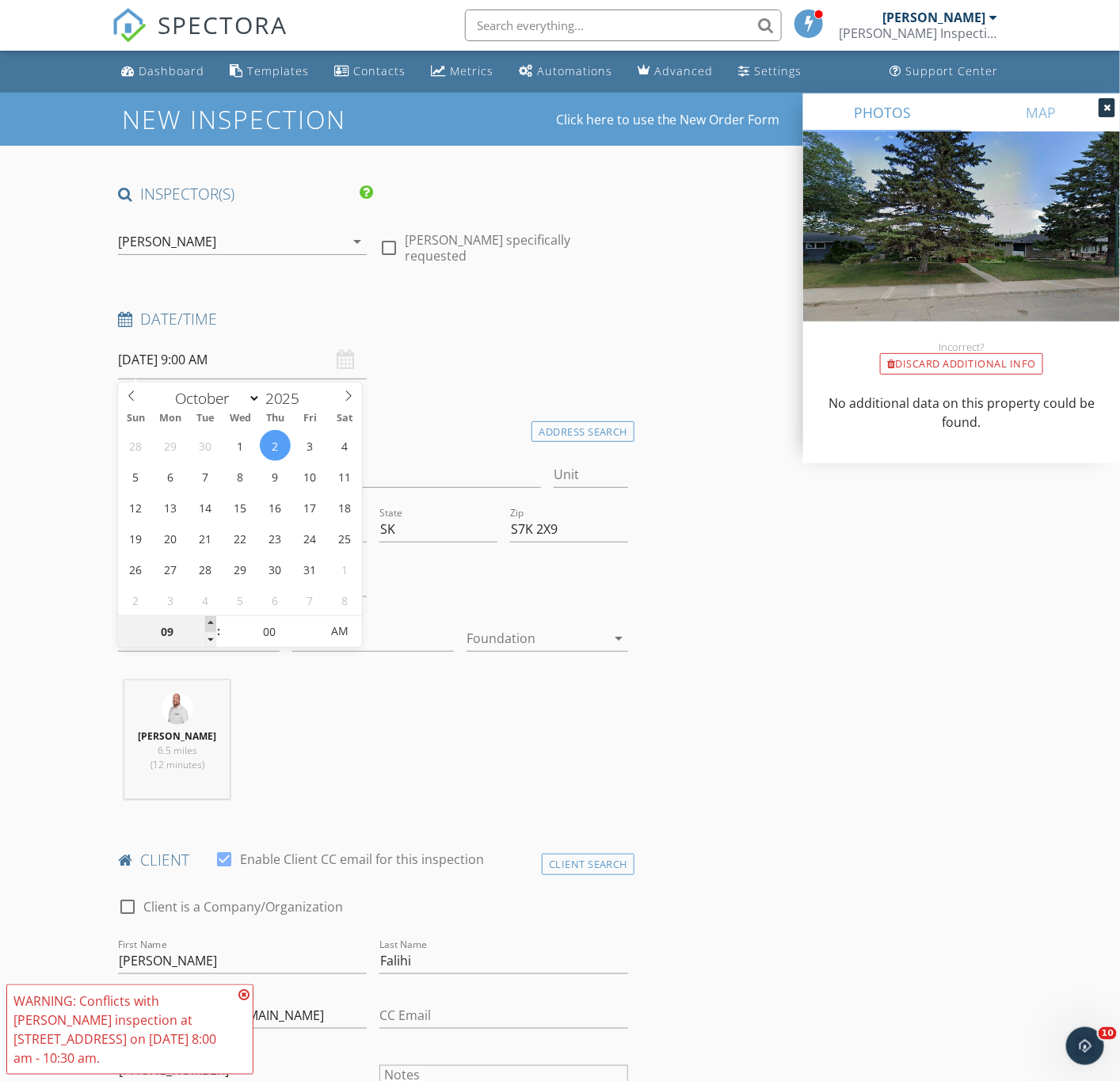
type input "10"
type input "10/02/2025 10:00 AM"
click at [210, 623] on span at bounding box center [211, 624] width 11 height 16
type input "11"
type input "10/02/2025 11:00 AM"
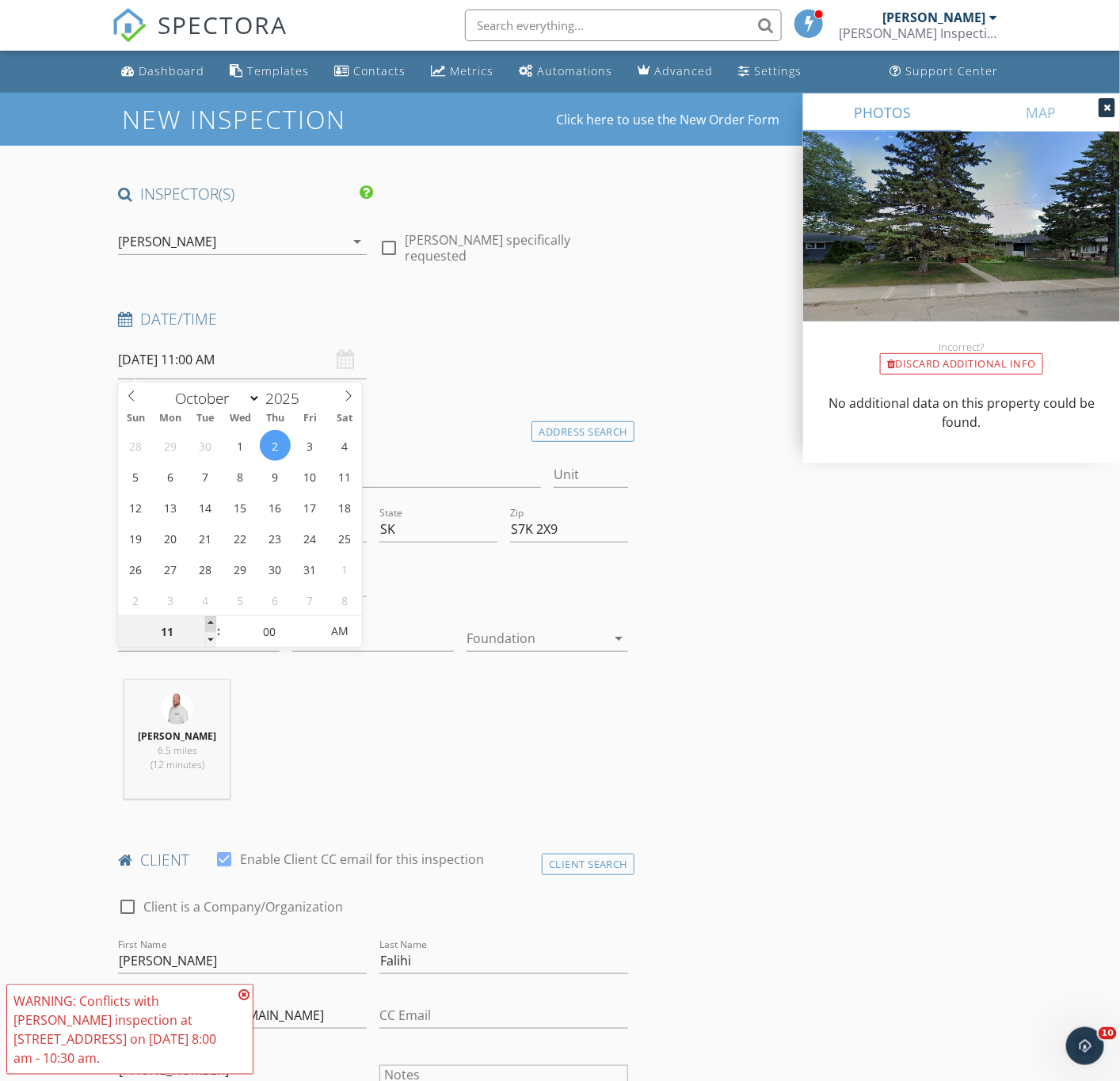
click at [210, 623] on span at bounding box center [211, 624] width 11 height 16
type input "12"
type input "10/02/2025 12:00 PM"
click at [210, 623] on span at bounding box center [211, 624] width 11 height 16
type input "01"
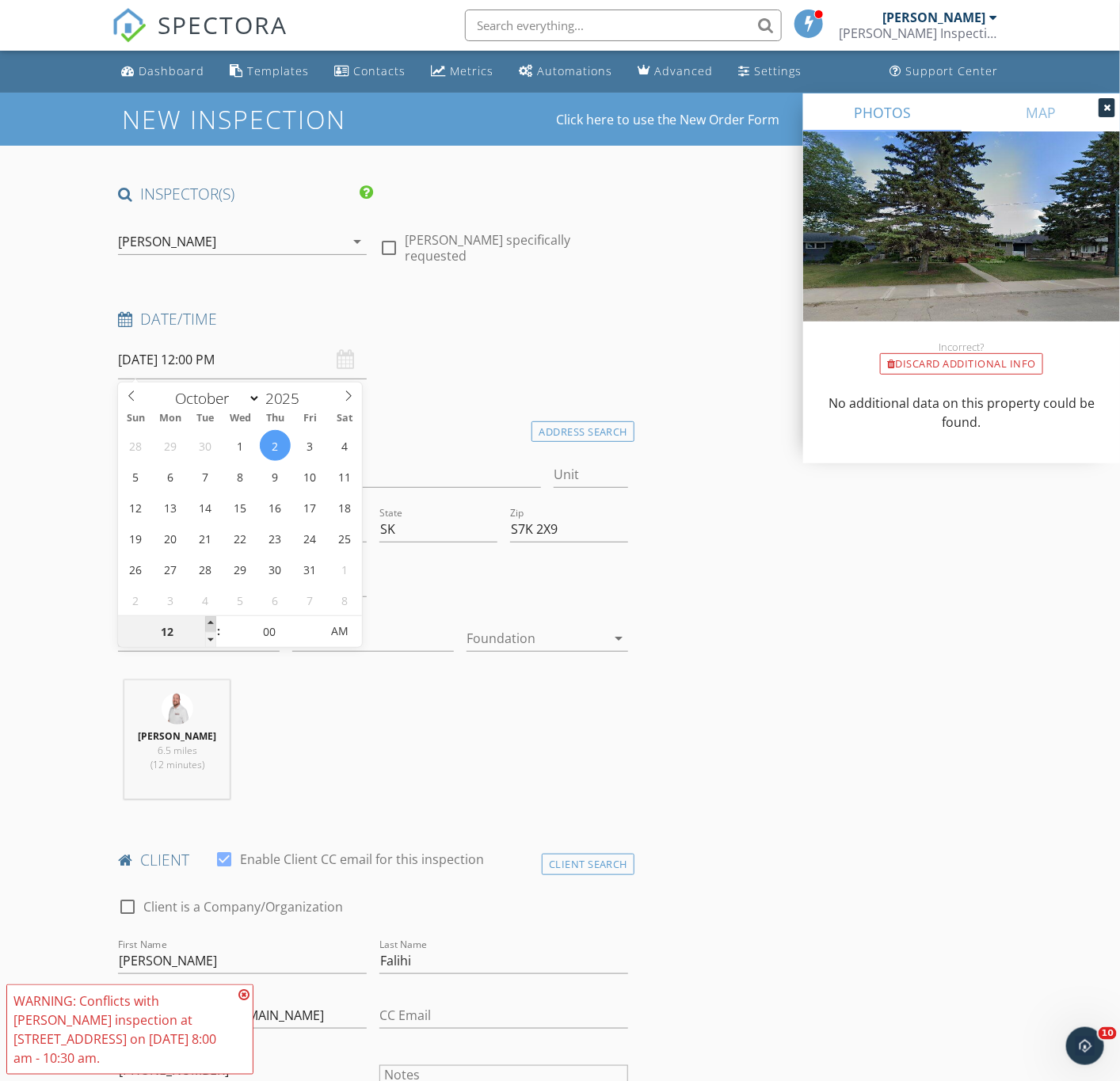
type input "10/02/2025 1:00 PM"
click at [210, 621] on span at bounding box center [211, 624] width 11 height 16
type input "02"
type input "10/02/2025 2:00 PM"
click at [210, 621] on span at bounding box center [211, 624] width 11 height 16
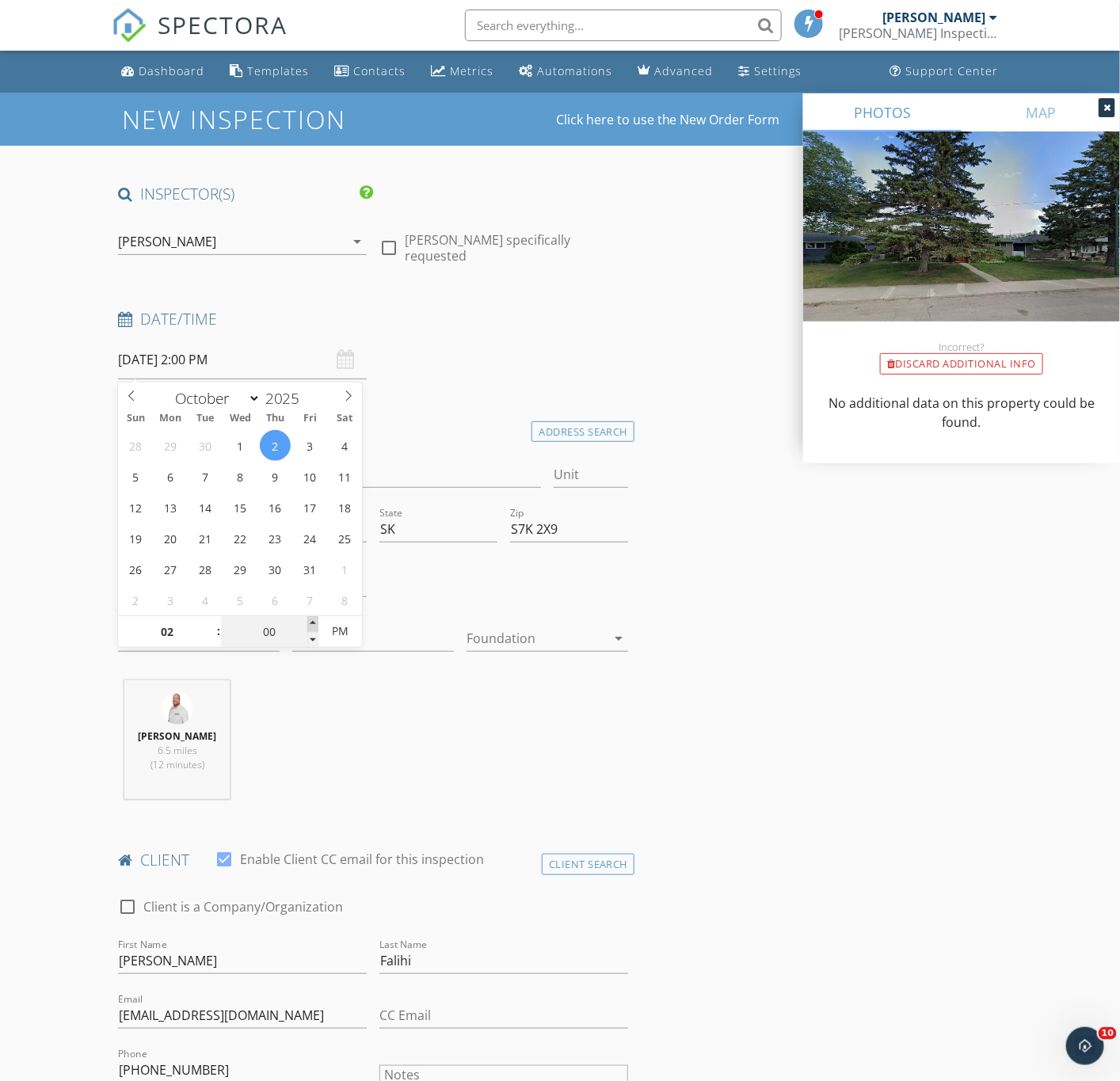
type input "05"
type input "10/02/2025 2:05 PM"
click at [310, 623] on span at bounding box center [313, 624] width 11 height 16
type input "10"
type input "10/02/2025 2:10 PM"
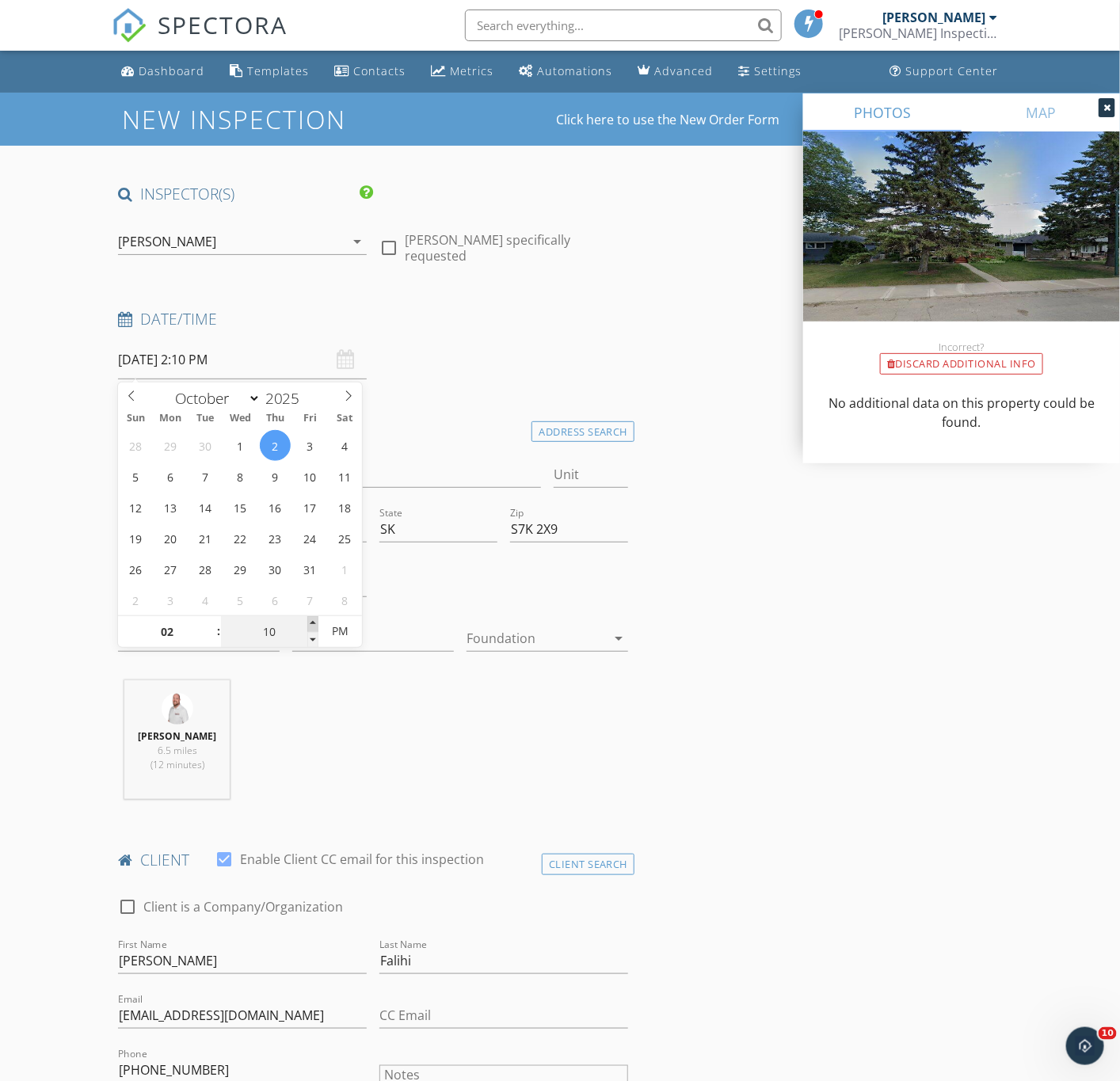
click at [310, 623] on span at bounding box center [313, 624] width 11 height 16
type input "15"
type input "10/02/2025 2:15 PM"
click at [310, 621] on span at bounding box center [313, 624] width 11 height 16
type input "20"
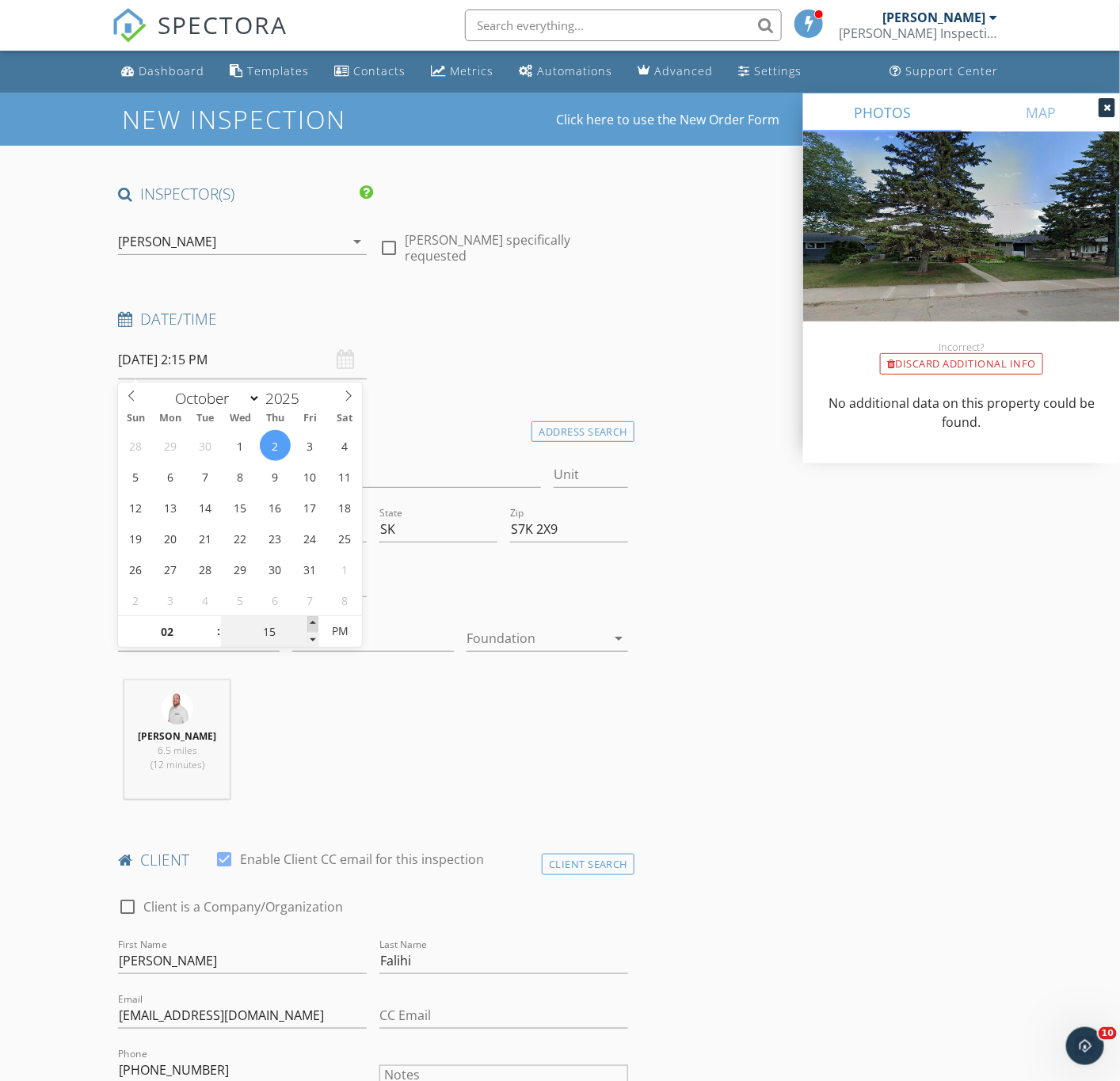
type input "10/02/2025 2:20 PM"
click at [310, 621] on span at bounding box center [313, 624] width 11 height 16
type input "25"
type input "10/02/2025 2:25 PM"
click at [310, 621] on span at bounding box center [313, 624] width 11 height 16
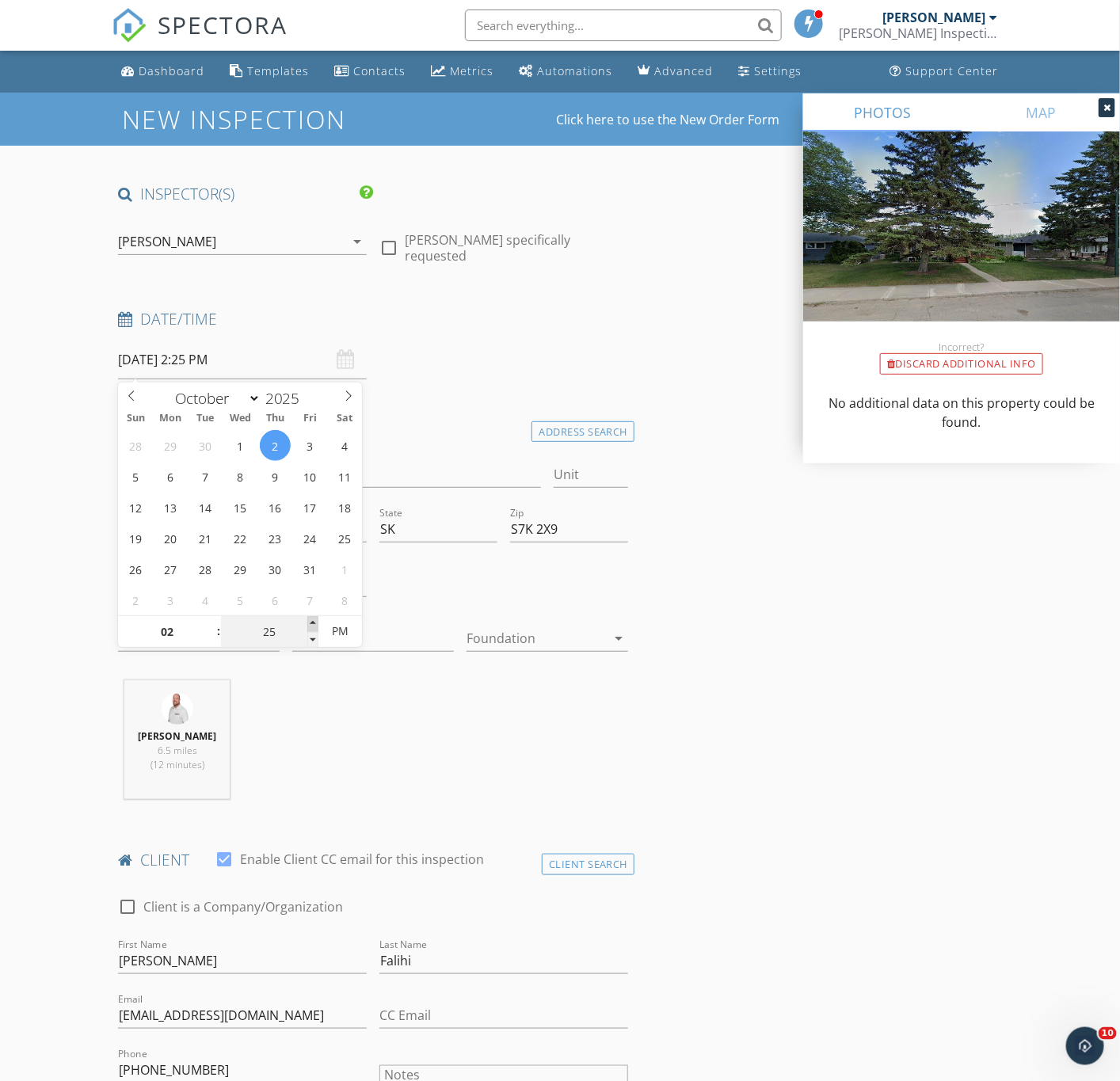
type input "30"
type input "[DATE] 2:30 PM"
click at [310, 621] on span at bounding box center [313, 624] width 11 height 16
click at [328, 728] on div "Spencer Barber 6.5 miles (12 minutes)" at bounding box center [373, 746] width 523 height 131
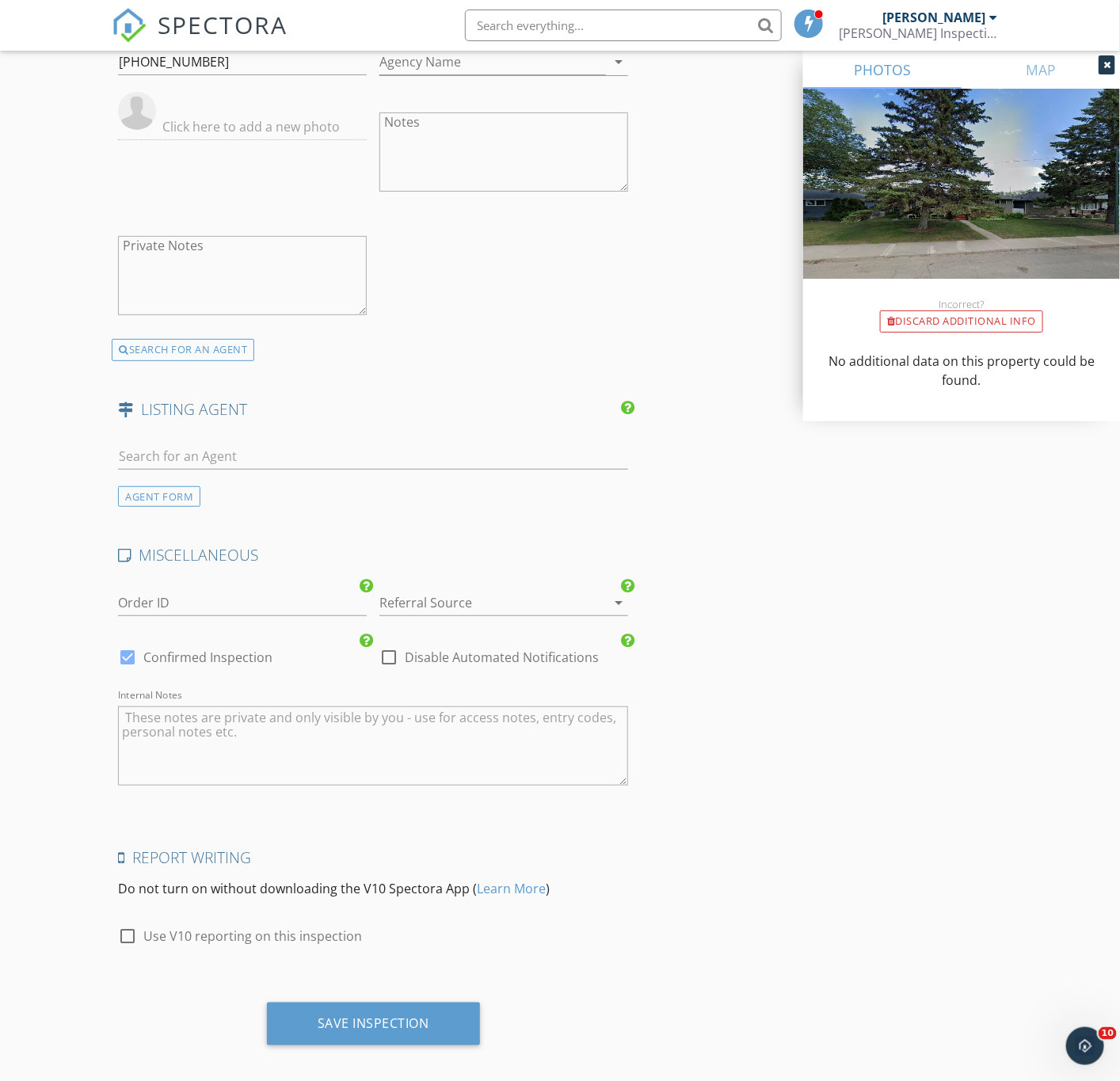
scroll to position [2278, 0]
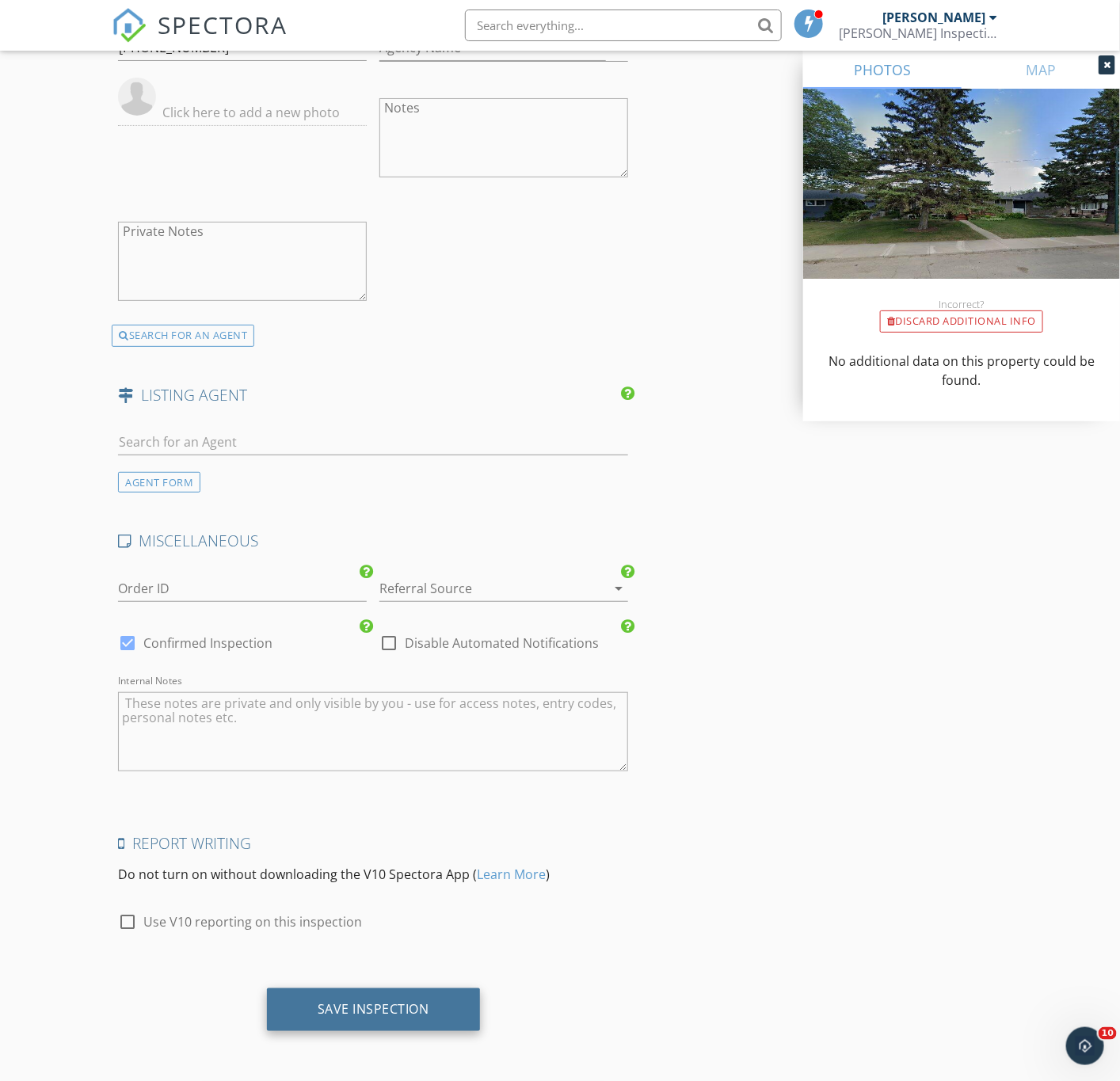
click at [377, 1010] on div "Save Inspection" at bounding box center [373, 1009] width 112 height 16
